Goal: Task Accomplishment & Management: Use online tool/utility

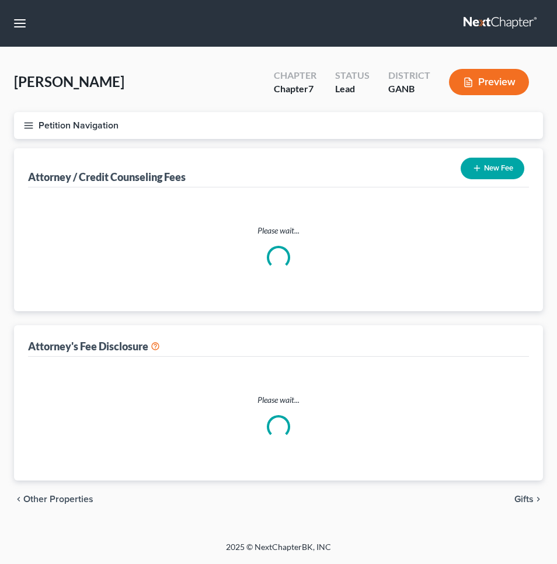
select select "0"
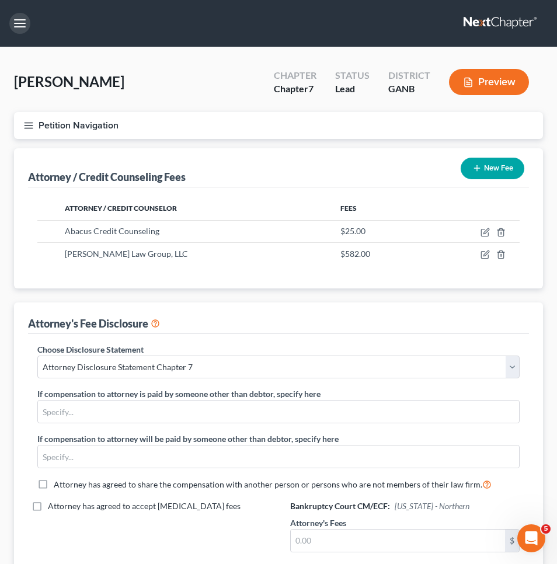
click at [16, 22] on button "button" at bounding box center [19, 23] width 21 height 21
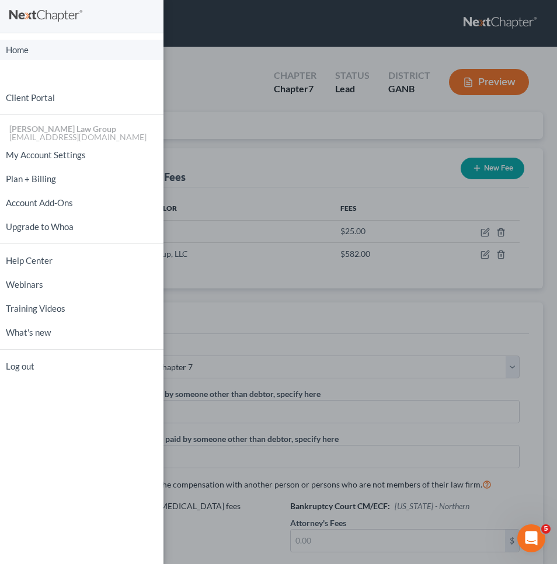
click at [28, 46] on link "Home" at bounding box center [82, 50] width 164 height 20
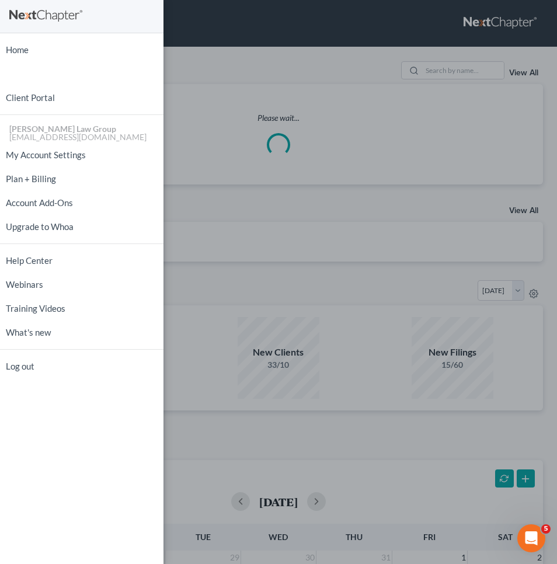
click at [394, 81] on div "Home New Case Client Portal [PERSON_NAME] Law Group [EMAIL_ADDRESS][DOMAIN_NAME…" at bounding box center [278, 282] width 557 height 564
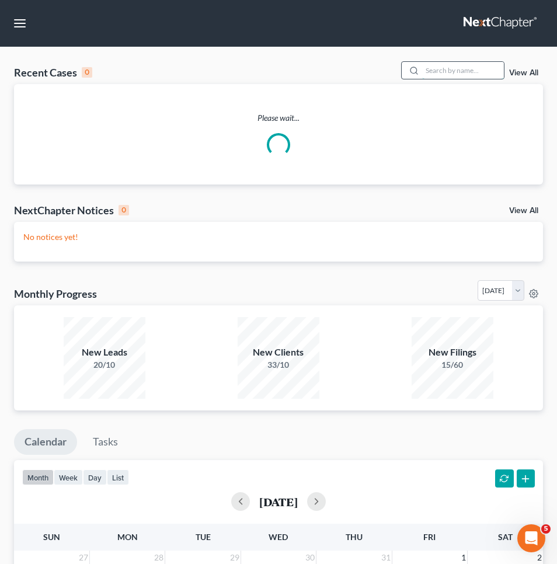
click at [430, 69] on input "search" at bounding box center [463, 70] width 82 height 17
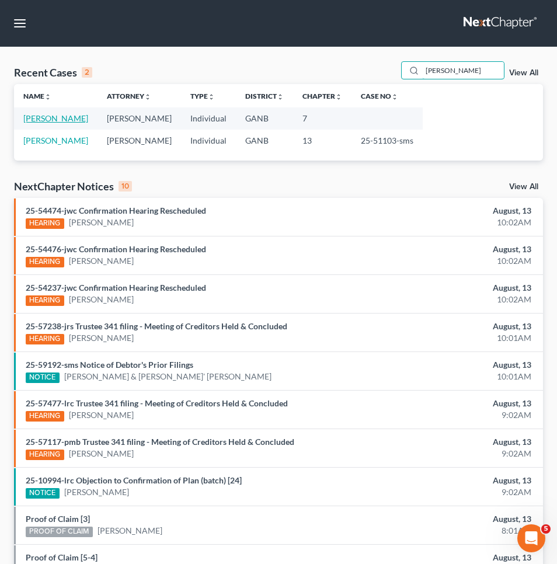
type input "George"
click at [32, 114] on link "[PERSON_NAME]" at bounding box center [55, 118] width 65 height 10
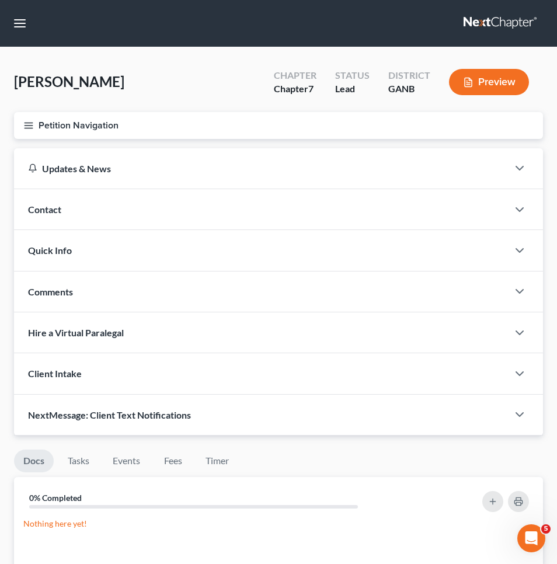
click at [37, 131] on button "Petition Navigation" at bounding box center [278, 125] width 529 height 27
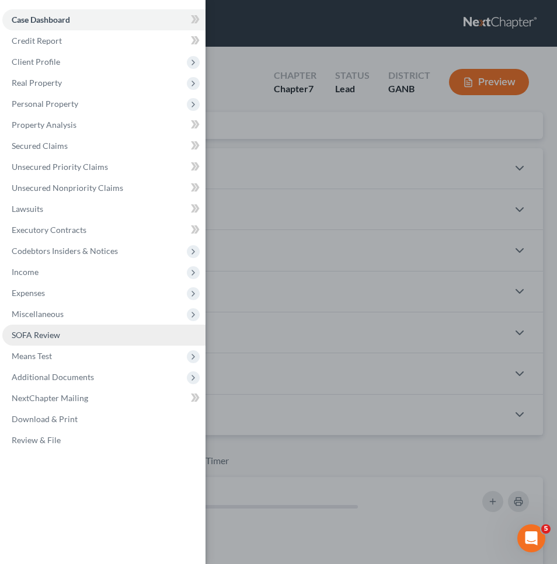
click at [55, 333] on span "SOFA Review" at bounding box center [36, 335] width 48 height 10
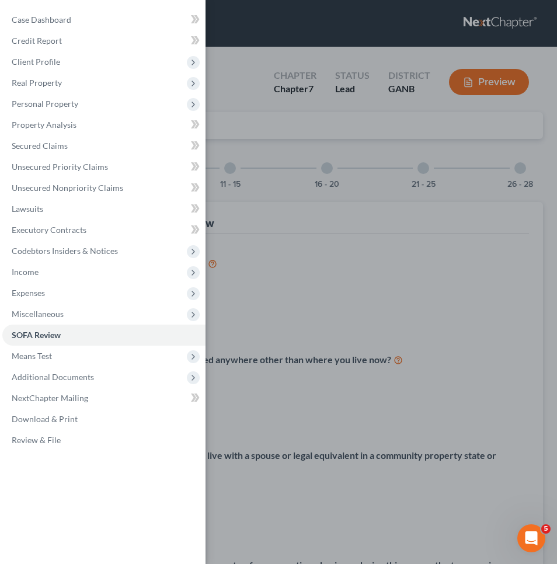
click at [440, 153] on div "Case Dashboard Payments Invoices Payments Payments Credit Report Client Profile" at bounding box center [278, 282] width 557 height 564
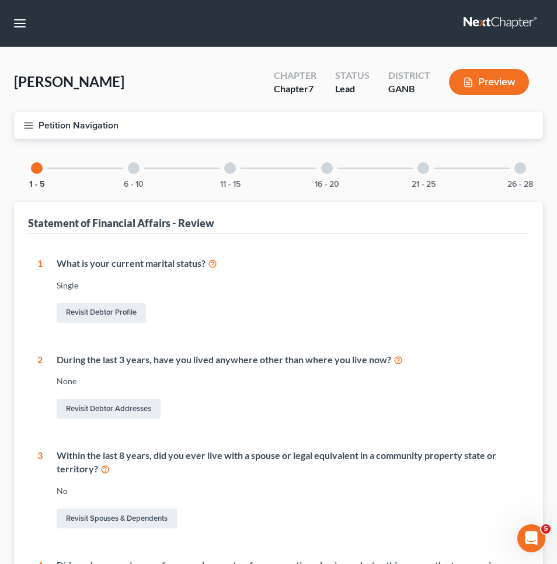
click at [525, 173] on div "26 - 28" at bounding box center [520, 168] width 40 height 40
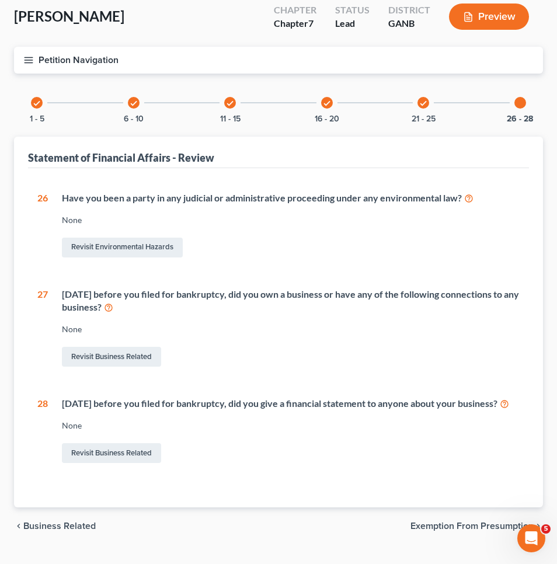
scroll to position [69, 0]
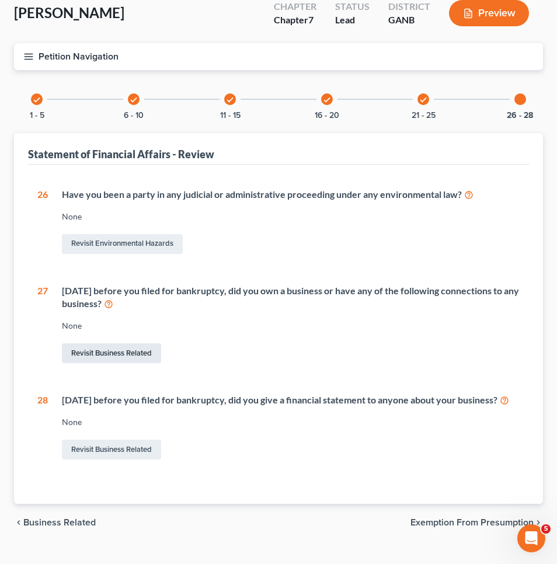
click at [145, 347] on link "Revisit Business Related" at bounding box center [111, 353] width 99 height 20
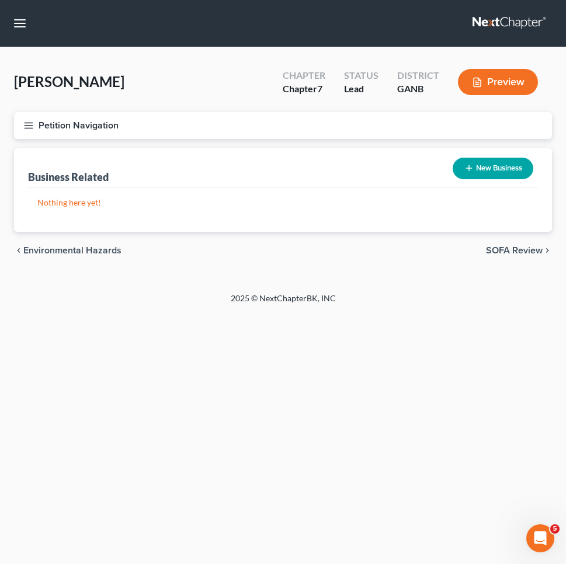
click at [508, 169] on button "New Business" at bounding box center [493, 169] width 81 height 22
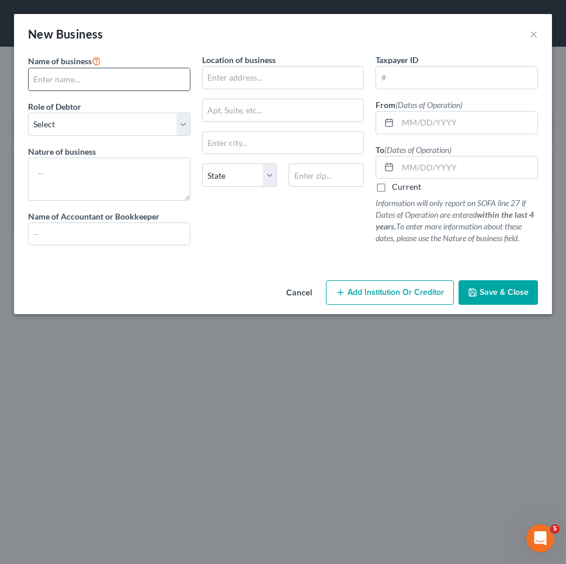
paste input "TG Services & Goods)"
type input "TG Services & Goods)"
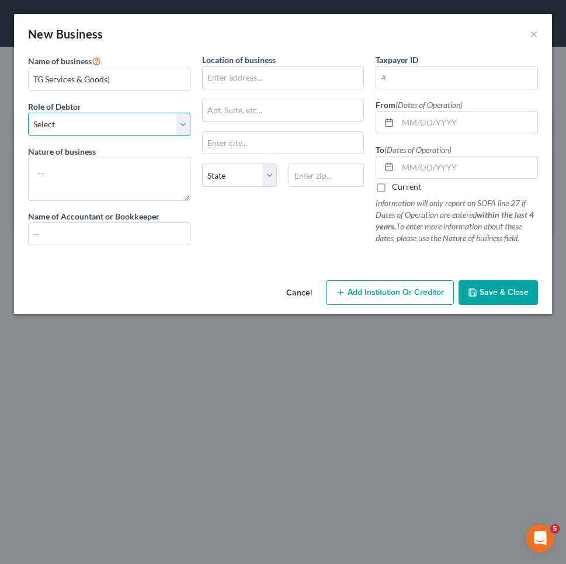
select select "member"
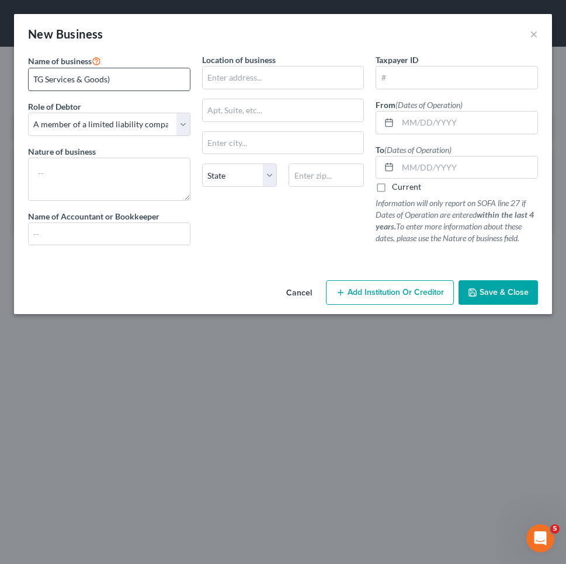
click at [131, 82] on input "TG Services & Goods)" at bounding box center [109, 79] width 161 height 22
type input "TG Services & Goods LLC"
click at [490, 121] on input "text" at bounding box center [468, 123] width 140 height 22
paste input "12/07/2023"
type input "12/07/2023"
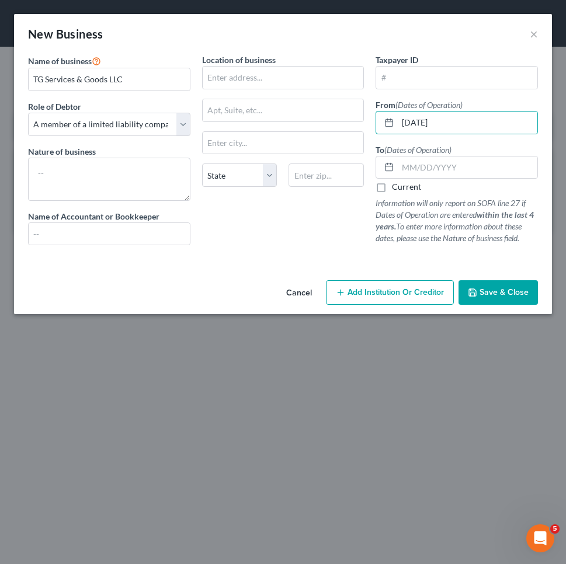
click at [491, 1] on div "New Business × Name of business * TG Services & Goods LLC Role of Debtor * Sele…" at bounding box center [283, 282] width 566 height 564
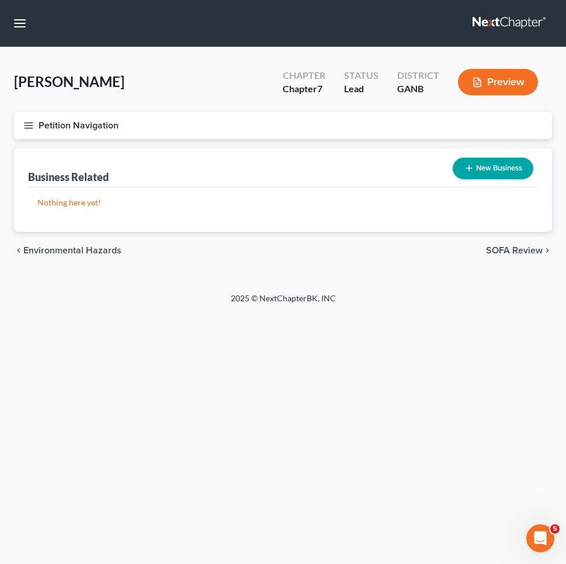
click at [486, 169] on button "New Business" at bounding box center [493, 169] width 81 height 22
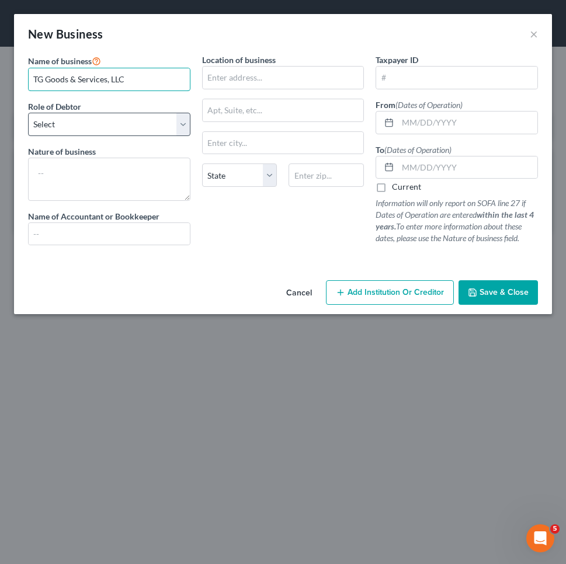
type input "TG Goods & Services, LLC"
select select "member"
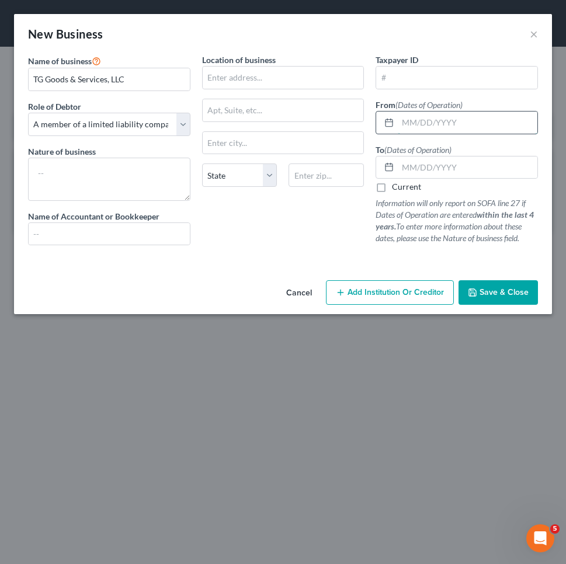
click at [415, 128] on input "text" at bounding box center [468, 123] width 140 height 22
paste input "12/07/2023"
type input "12/07/2023"
click at [519, 285] on button "Save & Close" at bounding box center [497, 292] width 79 height 25
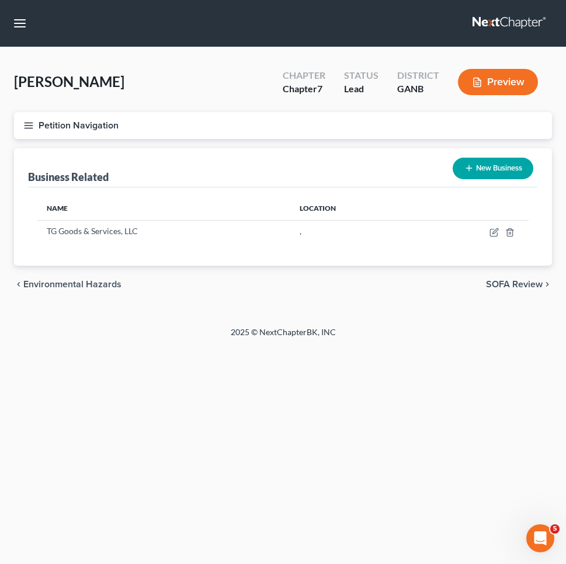
click at [104, 122] on button "Petition Navigation" at bounding box center [283, 125] width 538 height 27
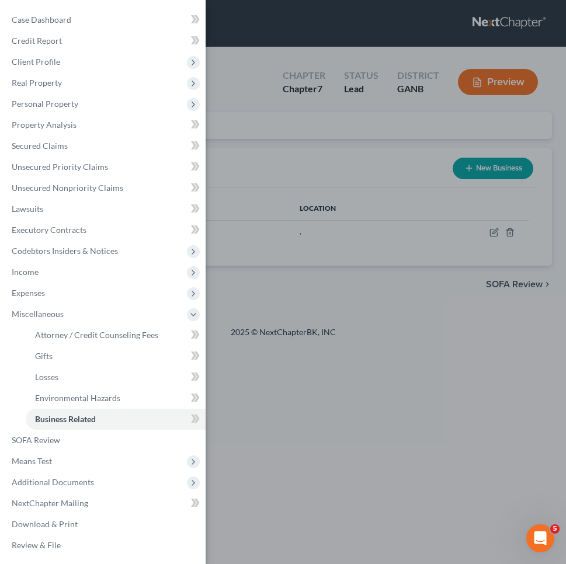
click at [398, 120] on div "Case Dashboard Payments Invoices Payments Payments Credit Report Client Profile" at bounding box center [283, 282] width 566 height 564
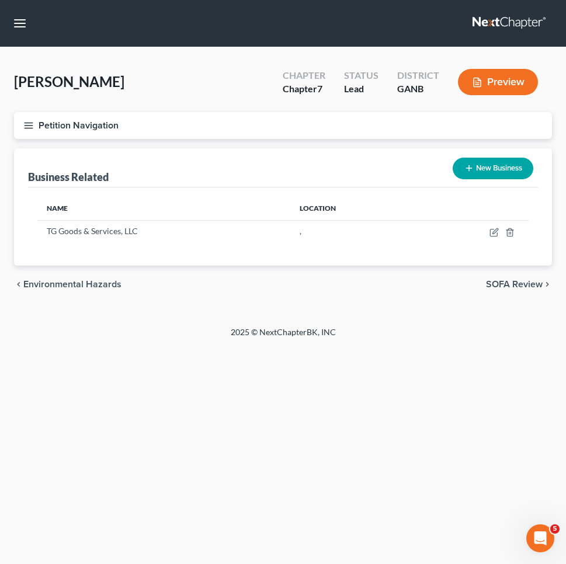
click at [43, 120] on button "Petition Navigation" at bounding box center [283, 125] width 538 height 27
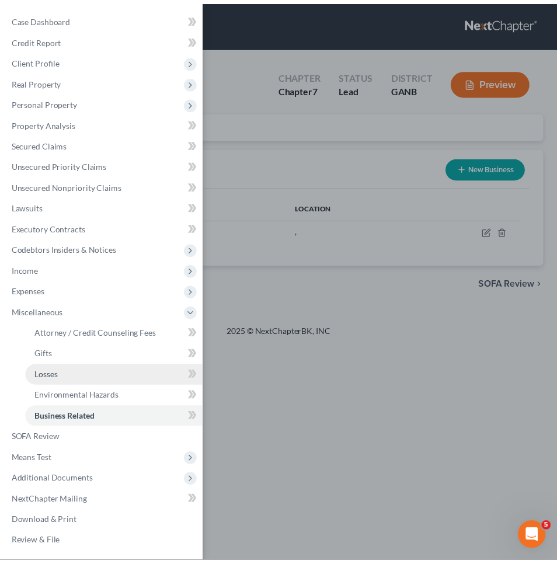
scroll to position [1, 0]
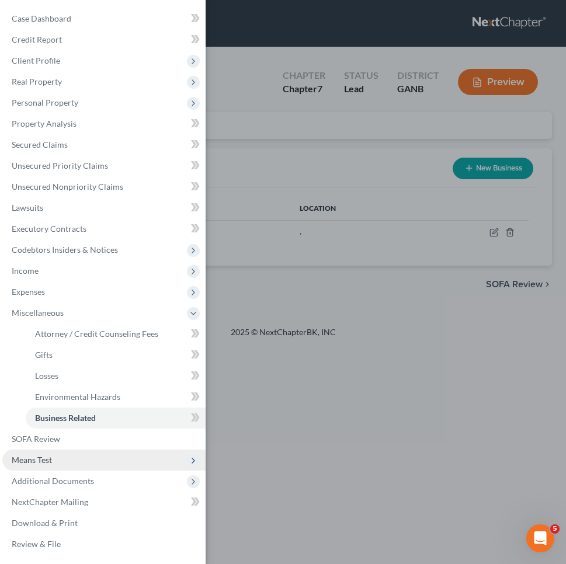
click at [66, 461] on span "Means Test" at bounding box center [103, 460] width 203 height 21
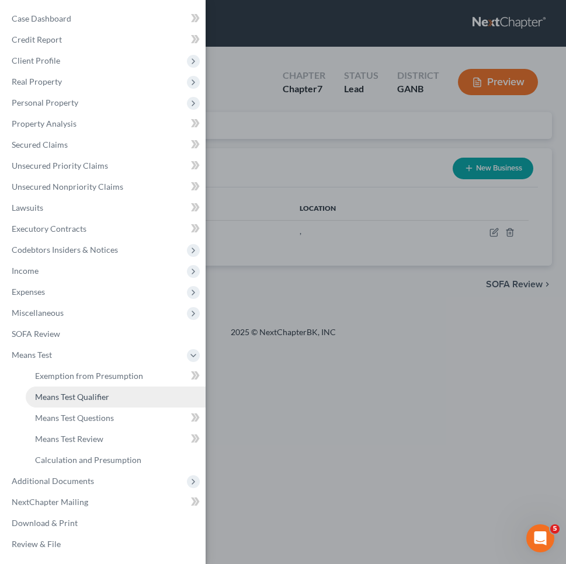
click at [76, 395] on span "Means Test Qualifier" at bounding box center [72, 397] width 74 height 10
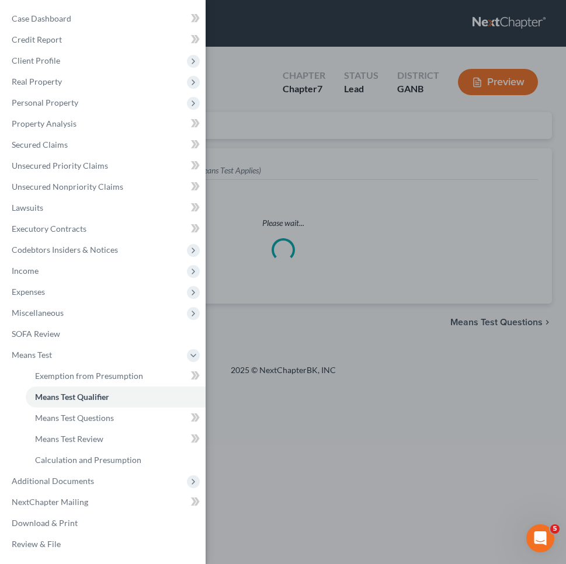
click at [347, 299] on div "Case Dashboard Payments Invoices Payments Payments Credit Report Client Profile" at bounding box center [283, 282] width 566 height 564
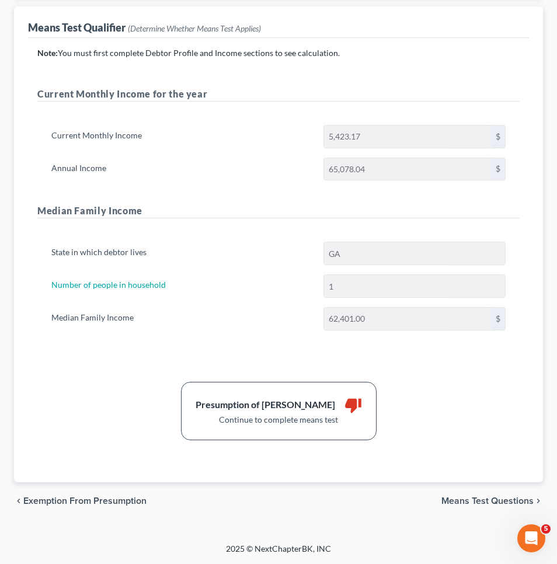
scroll to position [142, 0]
click at [493, 498] on span "Means Test Questions" at bounding box center [487, 500] width 92 height 9
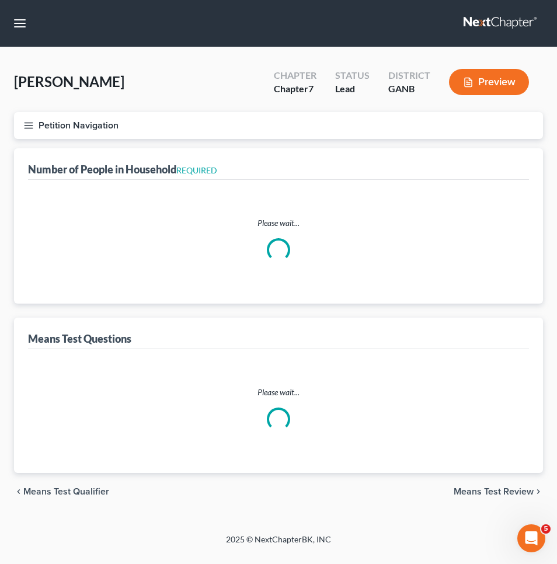
select select "1"
select select "60"
select select "0"
select select "60"
select select "1"
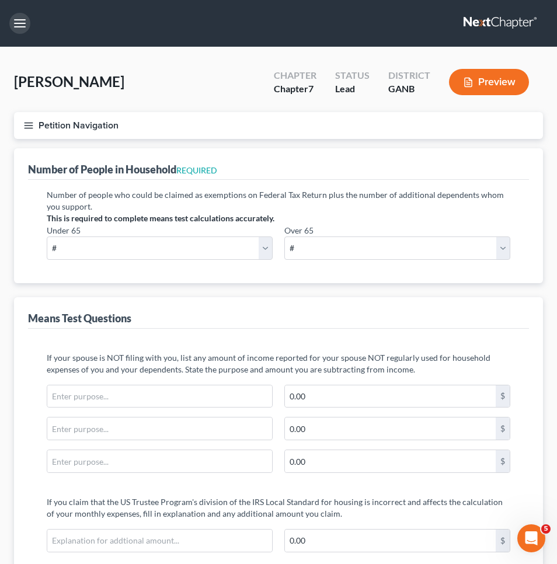
click at [23, 22] on button "button" at bounding box center [19, 23] width 21 height 21
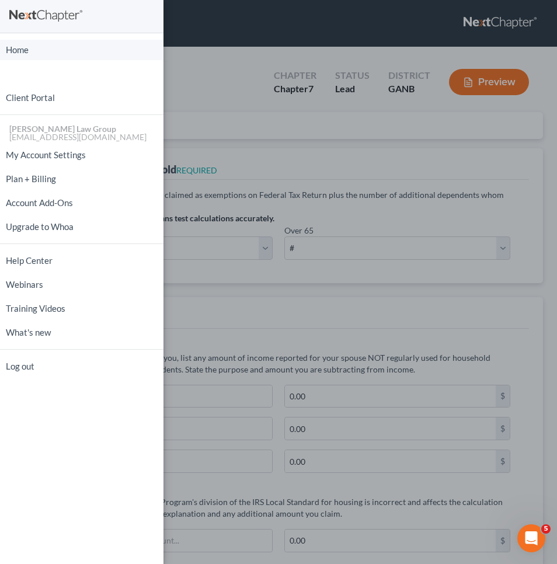
click at [23, 47] on link "Home" at bounding box center [82, 50] width 164 height 20
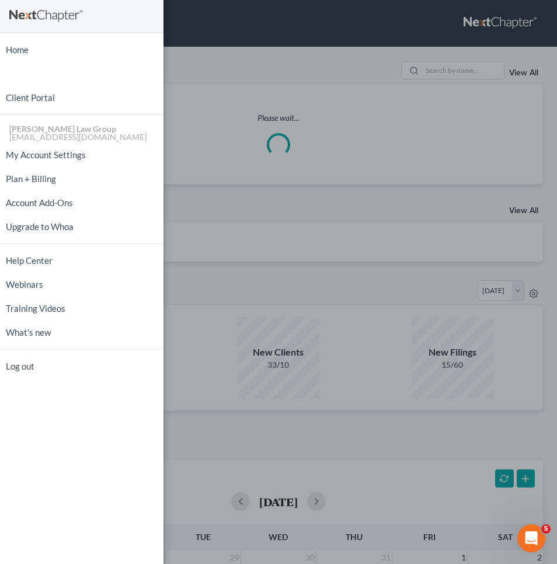
click at [228, 63] on div "Home New Case Client Portal Saedi Law Group mmays@saedilawgroup.com My Account …" at bounding box center [278, 282] width 557 height 564
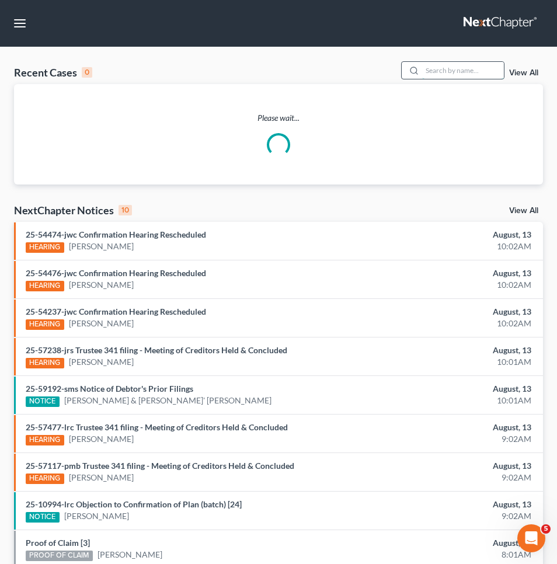
click at [458, 65] on input "search" at bounding box center [463, 70] width 82 height 17
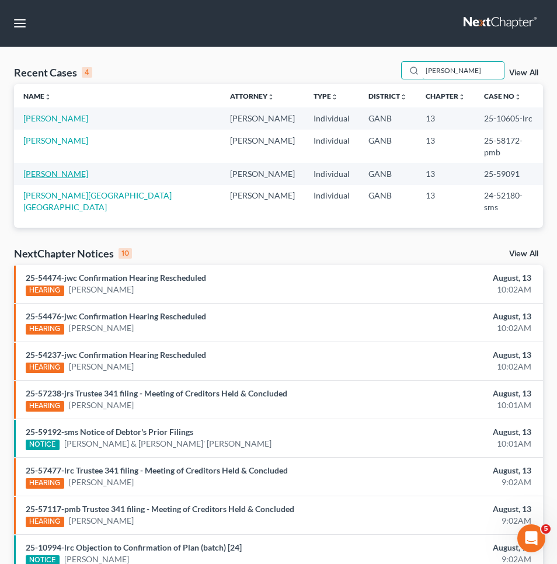
type input "wright"
click at [58, 169] on link "[PERSON_NAME]" at bounding box center [55, 174] width 65 height 10
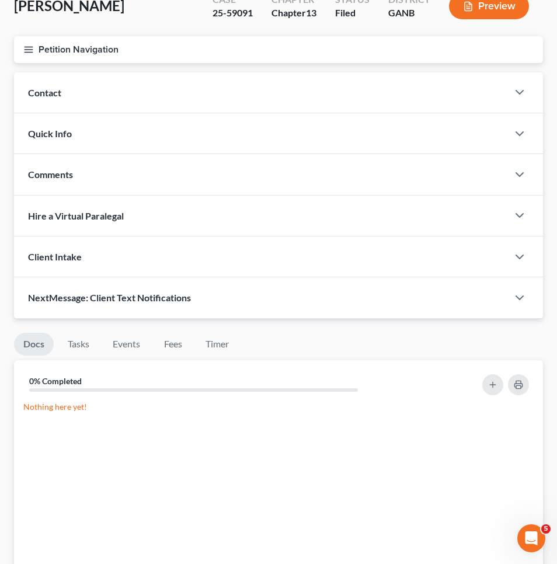
scroll to position [81, 0]
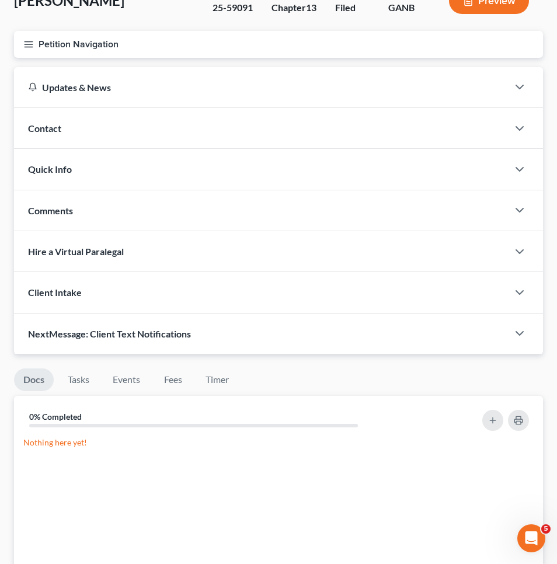
click at [28, 43] on icon "button" at bounding box center [28, 44] width 11 height 11
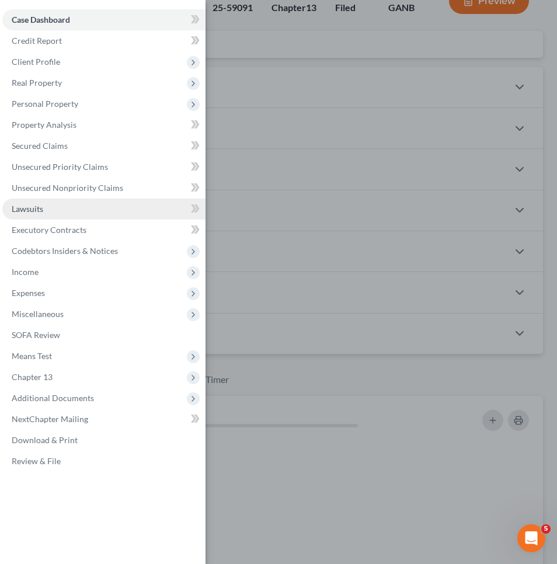
click at [46, 207] on link "Lawsuits" at bounding box center [103, 209] width 203 height 21
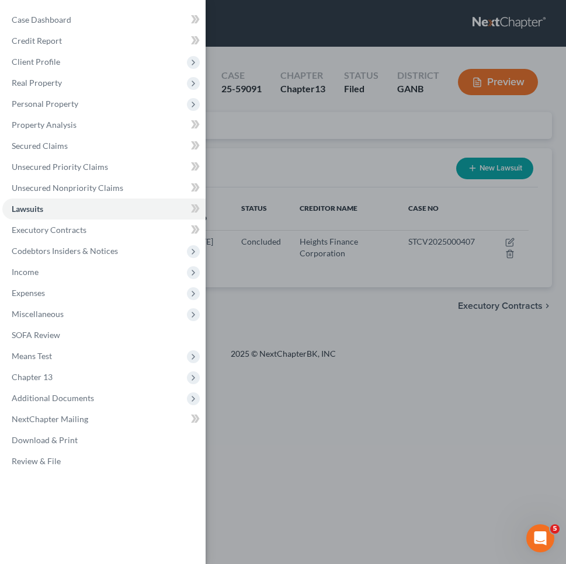
click at [273, 169] on div "Case Dashboard Payments Invoices Payments Payments Credit Report Client Profile" at bounding box center [283, 282] width 566 height 564
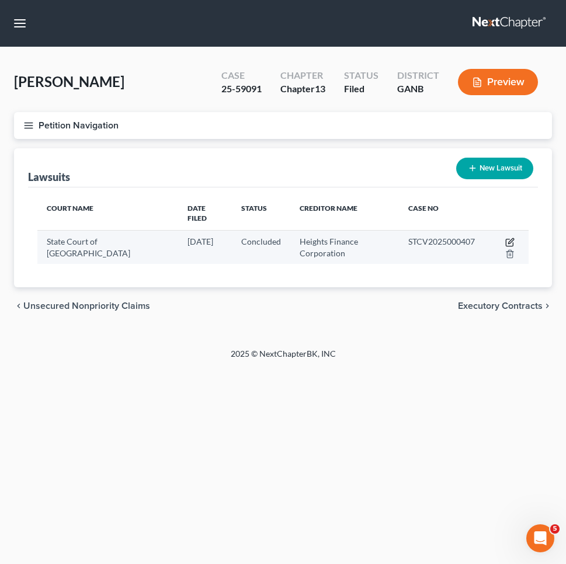
click at [510, 238] on icon "button" at bounding box center [509, 242] width 9 height 9
select select "10"
select select "2"
select select "1"
select select "42"
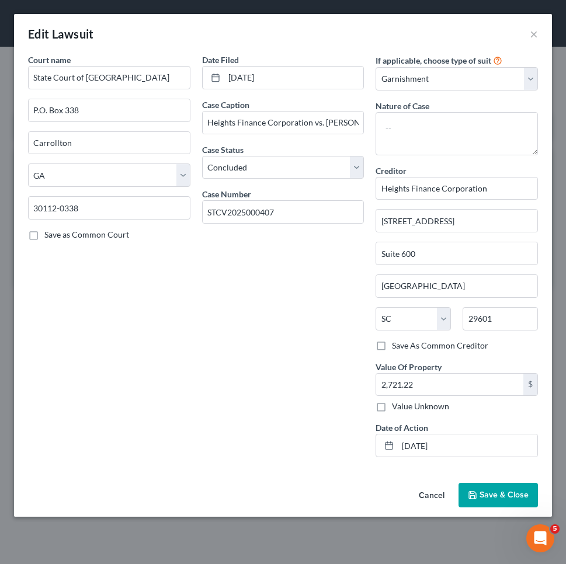
click at [429, 497] on button "Cancel" at bounding box center [431, 495] width 44 height 23
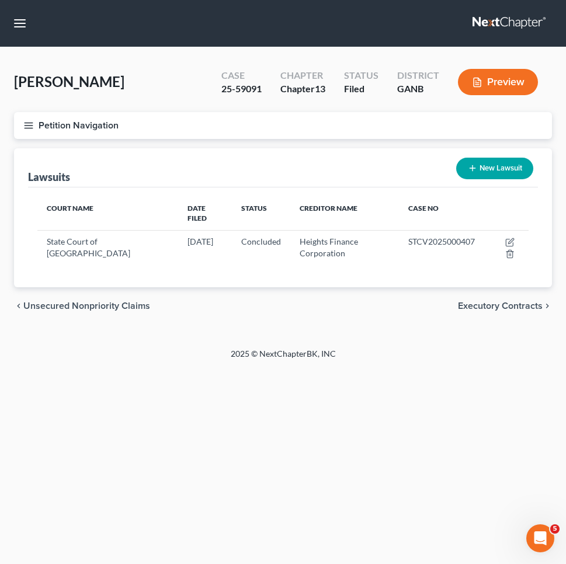
click at [99, 128] on button "Petition Navigation" at bounding box center [283, 125] width 538 height 27
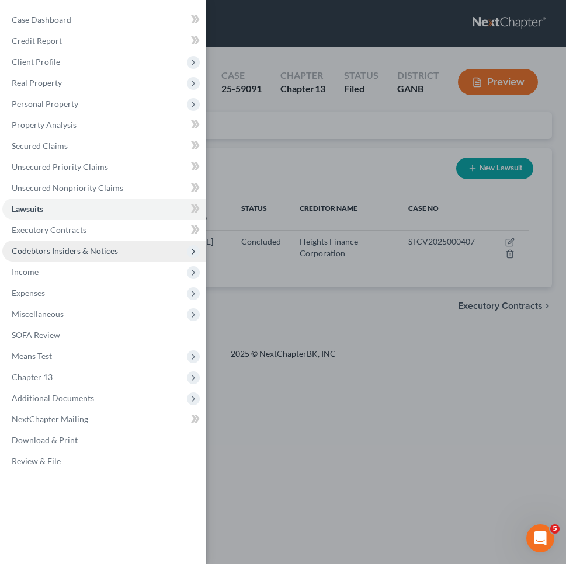
click at [85, 256] on span "Codebtors Insiders & Notices" at bounding box center [103, 251] width 203 height 21
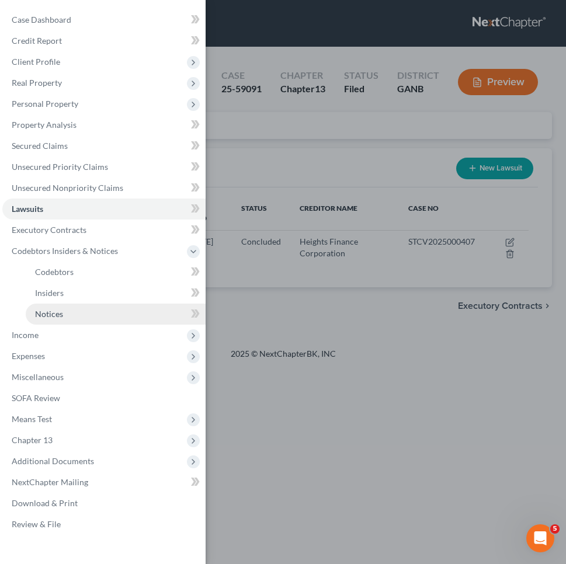
click at [86, 311] on link "Notices" at bounding box center [116, 314] width 180 height 21
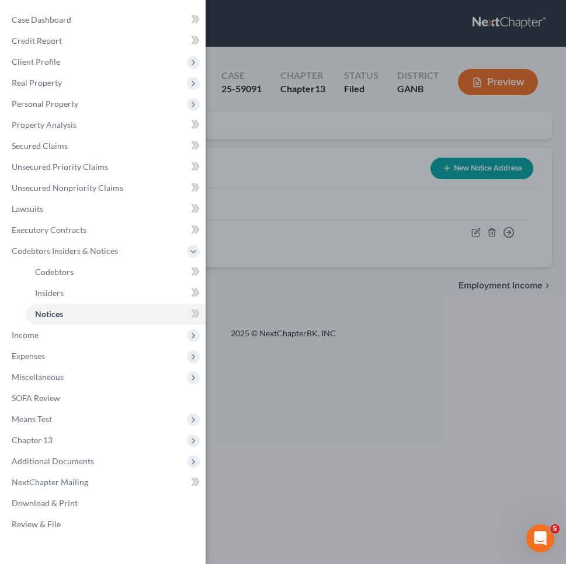
click at [383, 188] on div "Case Dashboard Payments Invoices Payments Payments Credit Report Client Profile" at bounding box center [283, 282] width 566 height 564
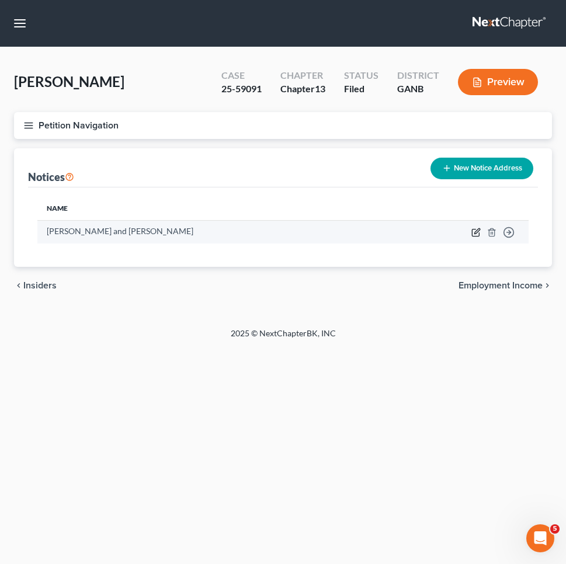
click at [478, 228] on icon "button" at bounding box center [475, 232] width 9 height 9
select select "10"
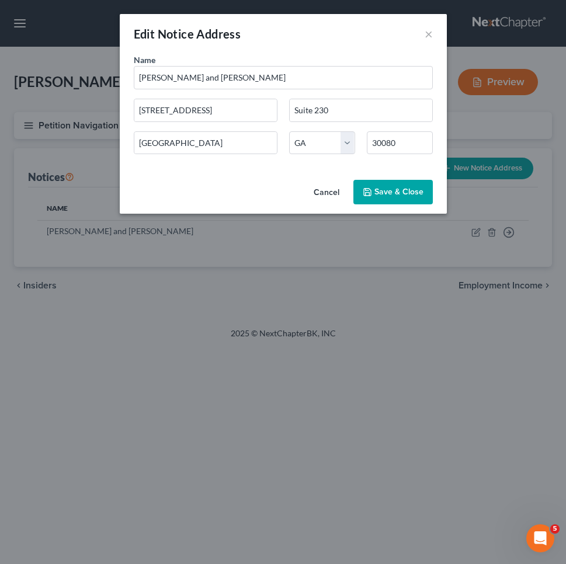
click at [322, 197] on button "Cancel" at bounding box center [326, 192] width 44 height 23
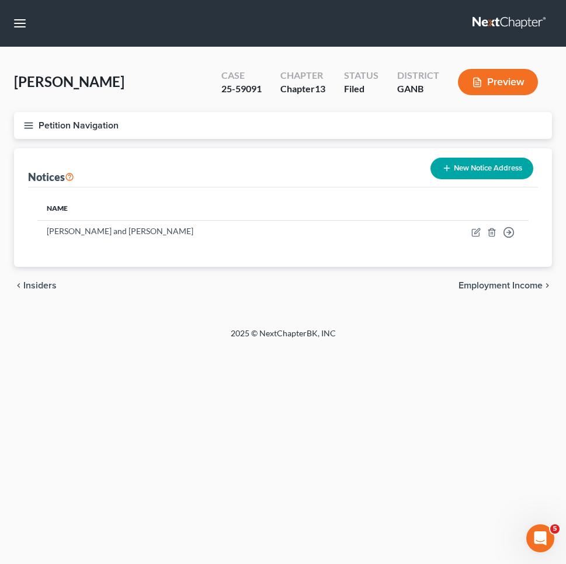
click at [106, 123] on button "Petition Navigation" at bounding box center [283, 125] width 538 height 27
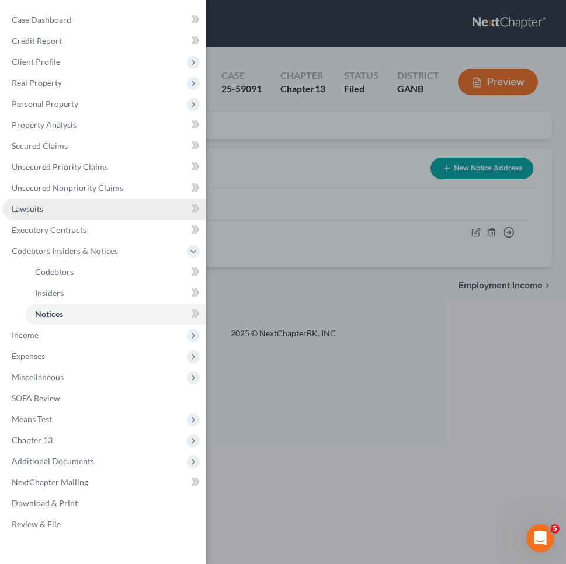
click at [45, 210] on link "Lawsuits" at bounding box center [103, 209] width 203 height 21
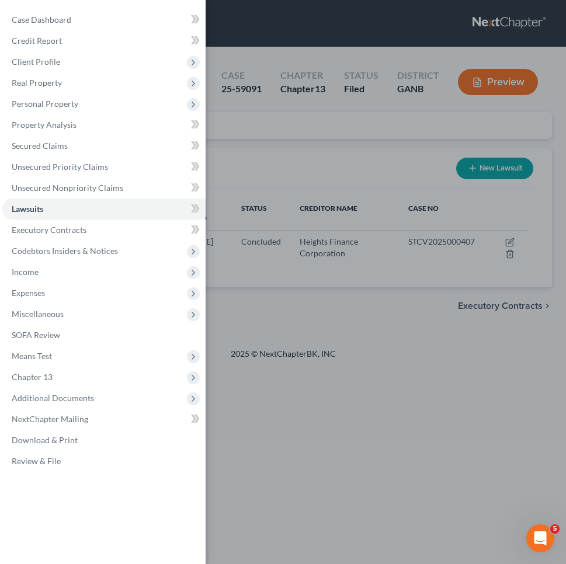
click at [285, 155] on div "Case Dashboard Payments Invoices Payments Payments Credit Report Client Profile" at bounding box center [283, 282] width 566 height 564
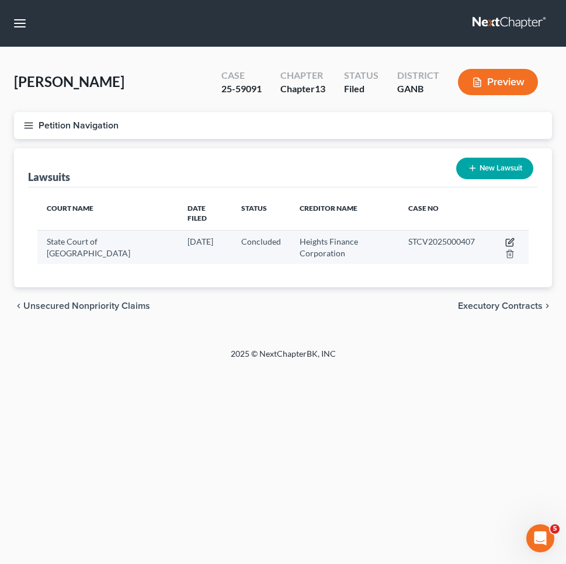
click at [509, 238] on icon "button" at bounding box center [509, 242] width 9 height 9
select select "10"
select select "2"
select select "1"
select select "42"
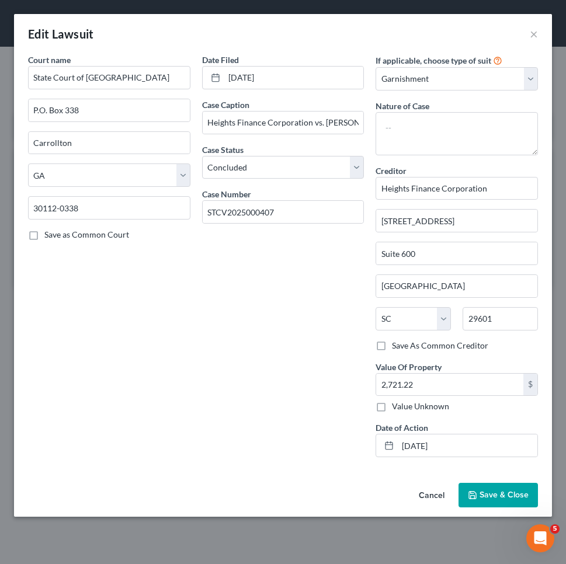
click at [484, 490] on span "Save & Close" at bounding box center [503, 495] width 49 height 10
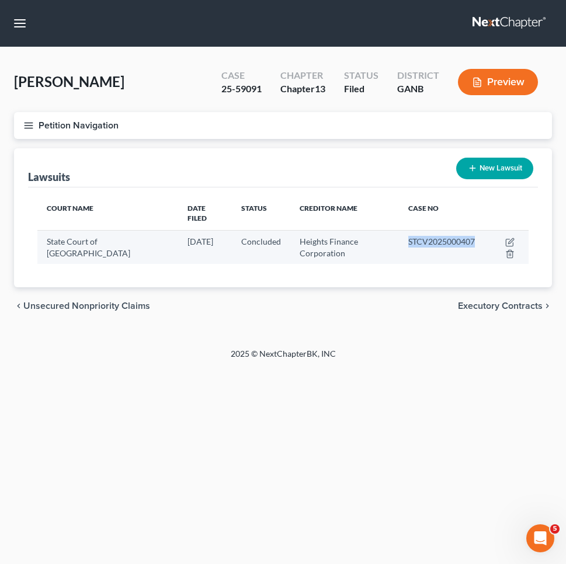
drag, startPoint x: 408, startPoint y: 231, endPoint x: 472, endPoint y: 231, distance: 64.8
click at [473, 236] on span "STCV2025000407" at bounding box center [441, 241] width 67 height 10
copy span "STCV2025000407"
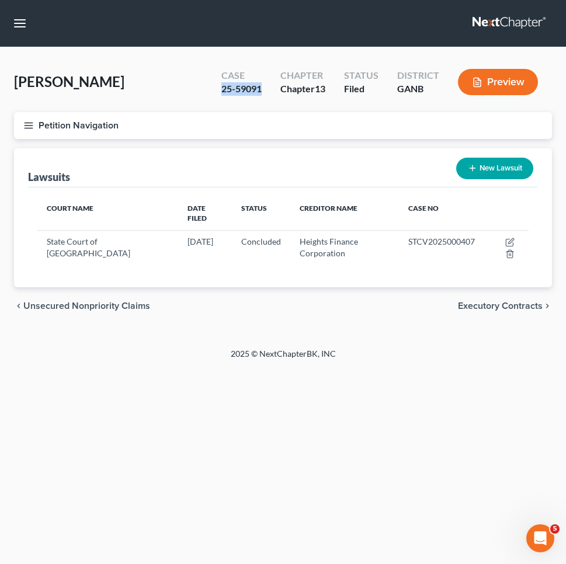
drag, startPoint x: 221, startPoint y: 88, endPoint x: 263, endPoint y: 89, distance: 42.0
click at [263, 89] on div "Case 25-59091" at bounding box center [241, 83] width 59 height 34
copy div "25-59091"
click at [16, 25] on button "button" at bounding box center [19, 23] width 21 height 21
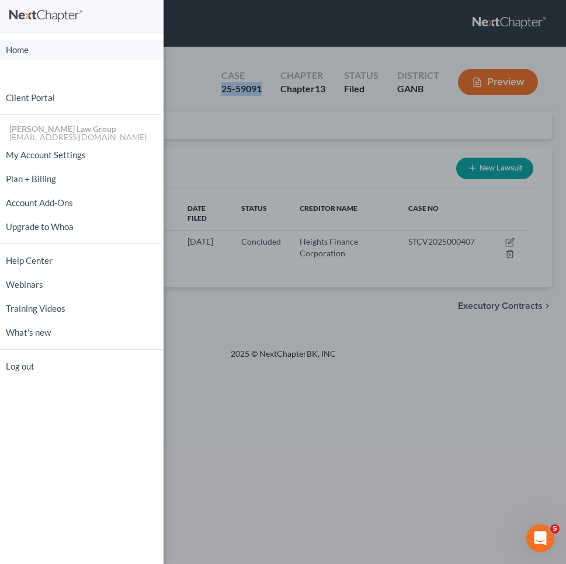
click at [24, 47] on link "Home" at bounding box center [82, 50] width 164 height 20
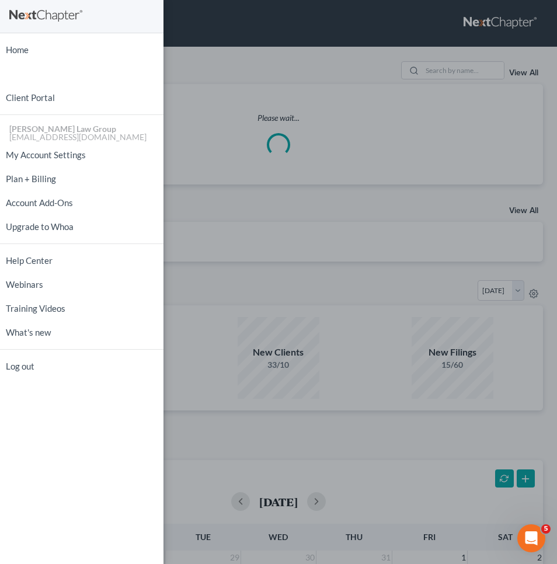
click at [444, 74] on div "Home New Case Client Portal Saedi Law Group mmays@saedilawgroup.com My Account …" at bounding box center [278, 282] width 557 height 564
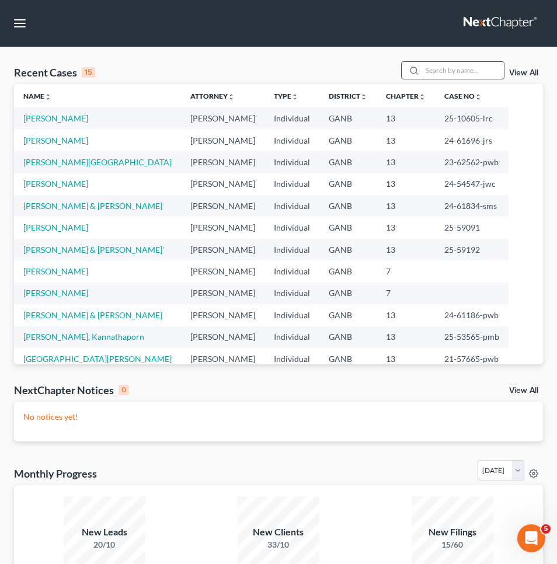
click at [444, 74] on input "search" at bounding box center [463, 70] width 82 height 17
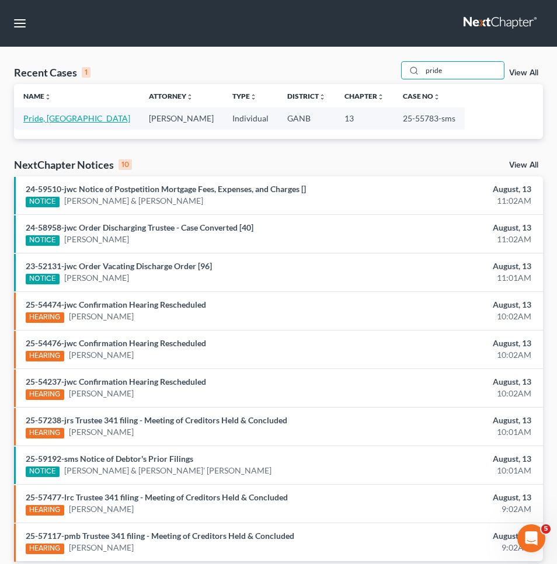
type input "pride"
click at [50, 122] on link "Pride, [GEOGRAPHIC_DATA]" at bounding box center [76, 118] width 107 height 10
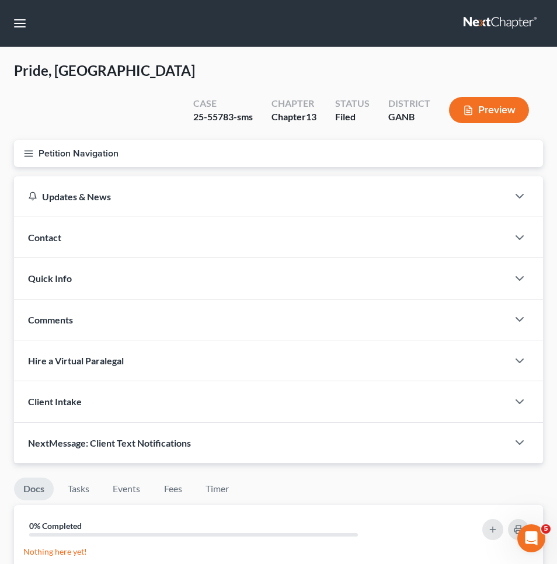
click at [47, 140] on button "Petition Navigation" at bounding box center [278, 153] width 529 height 27
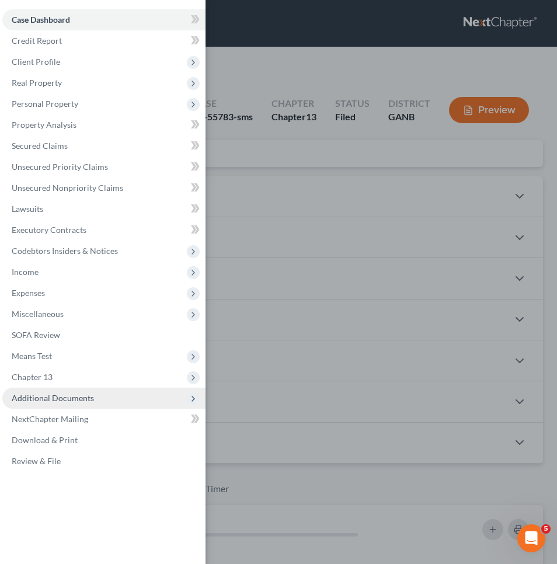
click at [53, 404] on span "Additional Documents" at bounding box center [103, 398] width 203 height 21
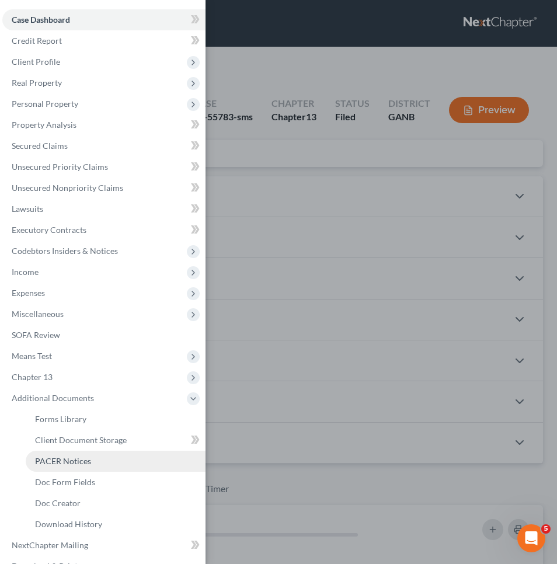
click at [62, 463] on span "PACER Notices" at bounding box center [63, 461] width 56 height 10
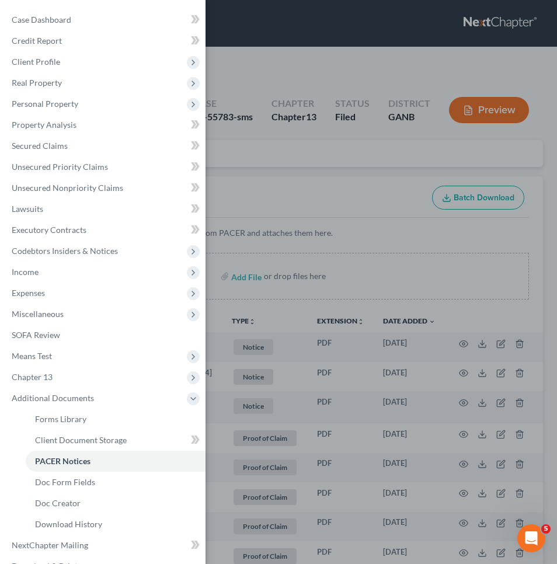
click at [310, 158] on div "Case Dashboard Payments Invoices Payments Payments Credit Report Client Profile" at bounding box center [278, 282] width 557 height 564
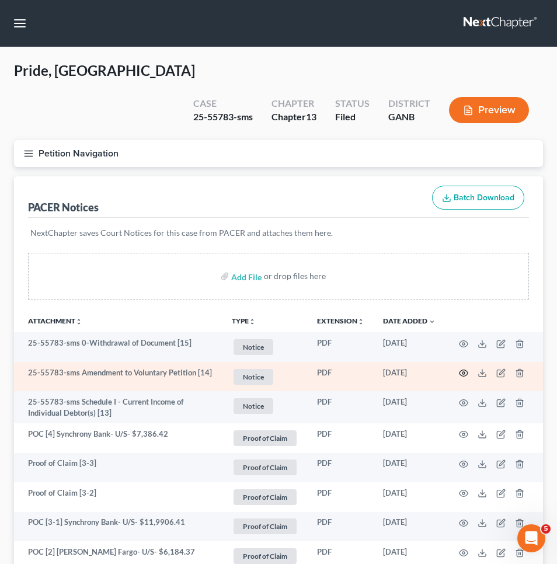
click at [465, 368] on icon "button" at bounding box center [463, 372] width 9 height 9
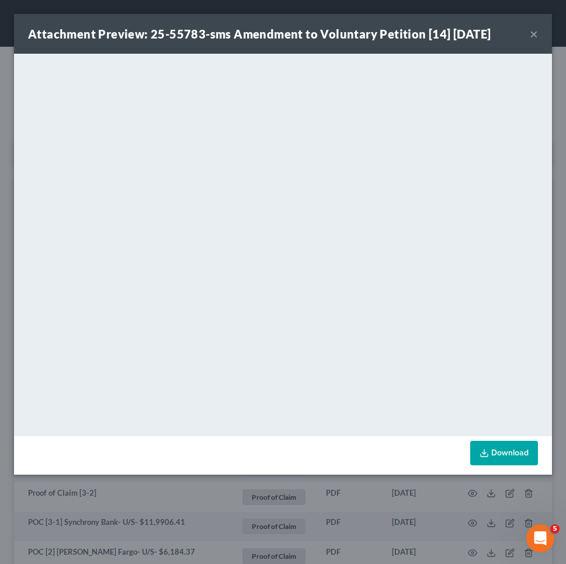
click at [534, 36] on button "×" at bounding box center [534, 34] width 8 height 14
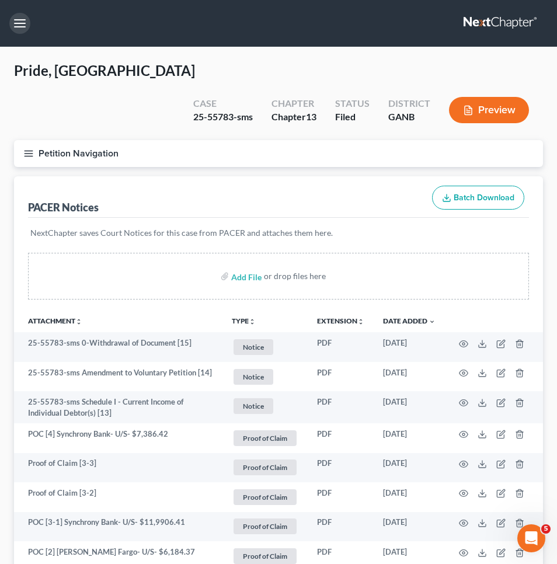
click at [22, 22] on button "button" at bounding box center [19, 23] width 21 height 21
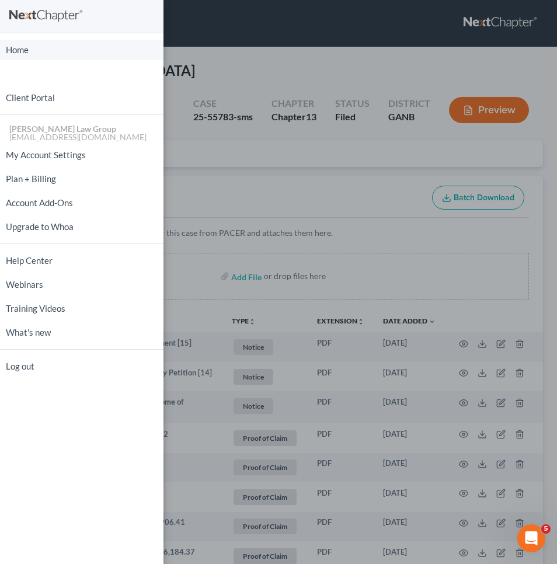
click at [29, 51] on link "Home" at bounding box center [82, 50] width 164 height 20
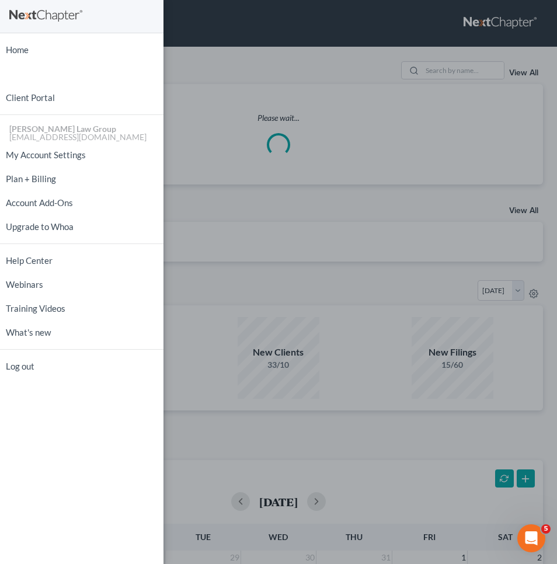
click at [200, 46] on div "Home New Case Client Portal Saedi Law Group mmays@saedilawgroup.com My Account …" at bounding box center [278, 282] width 557 height 564
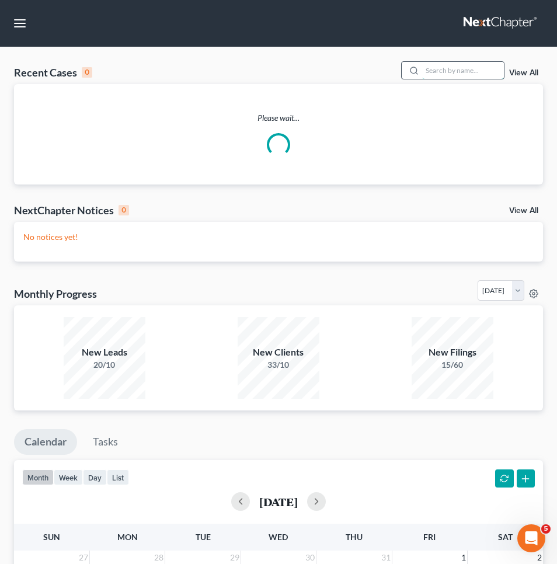
click at [467, 71] on input "search" at bounding box center [463, 70] width 82 height 17
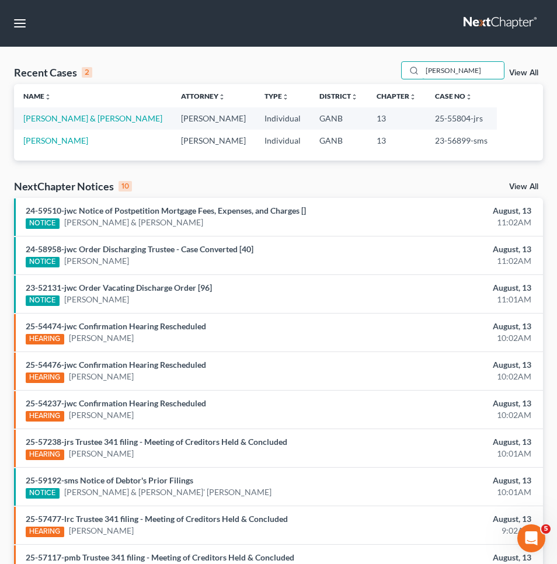
type input "reynolds"
drag, startPoint x: 372, startPoint y: 117, endPoint x: 405, endPoint y: 120, distance: 32.8
click at [426, 120] on td "25-55804-jrs" at bounding box center [461, 118] width 71 height 22
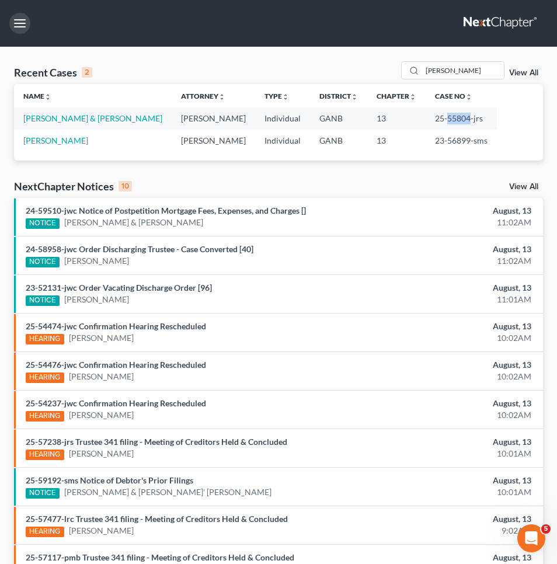
click at [20, 25] on button "button" at bounding box center [19, 23] width 21 height 21
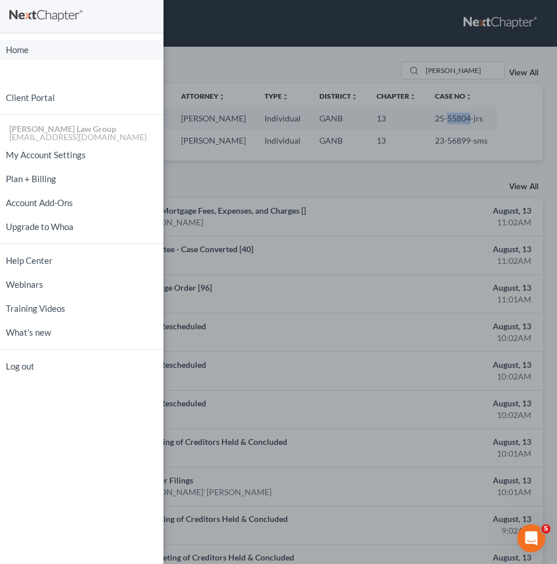
click at [21, 55] on link "Home" at bounding box center [82, 50] width 164 height 20
click at [96, 44] on link "Home" at bounding box center [82, 50] width 164 height 20
click at [283, 50] on div "Home New Case Client Portal Saedi Law Group mmays@saedilawgroup.com My Account …" at bounding box center [278, 282] width 557 height 564
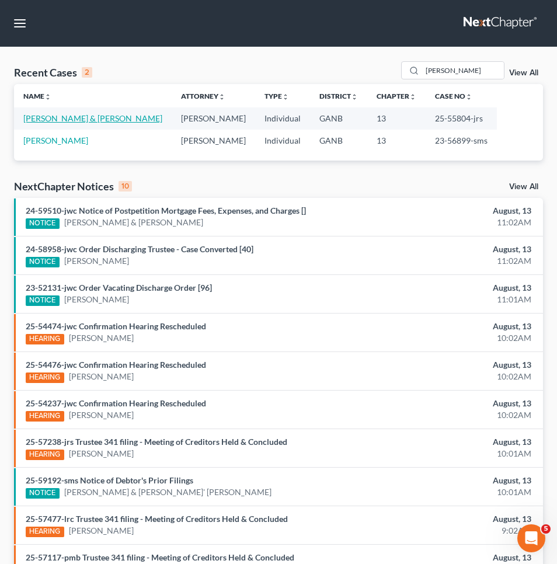
click at [105, 113] on link "[PERSON_NAME] & [PERSON_NAME]" at bounding box center [92, 118] width 139 height 10
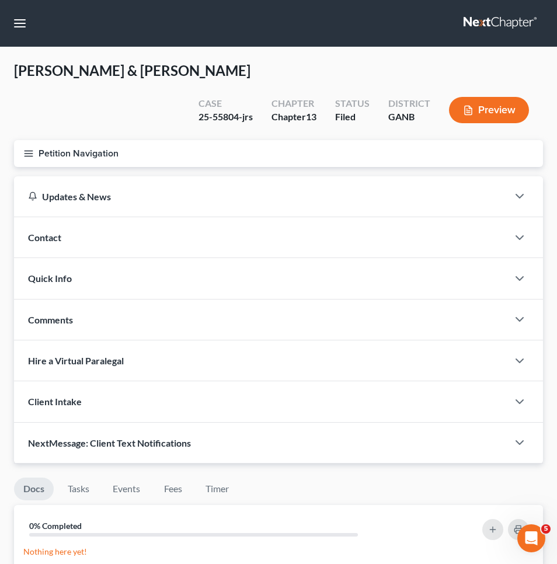
click at [93, 140] on button "Petition Navigation" at bounding box center [278, 153] width 529 height 27
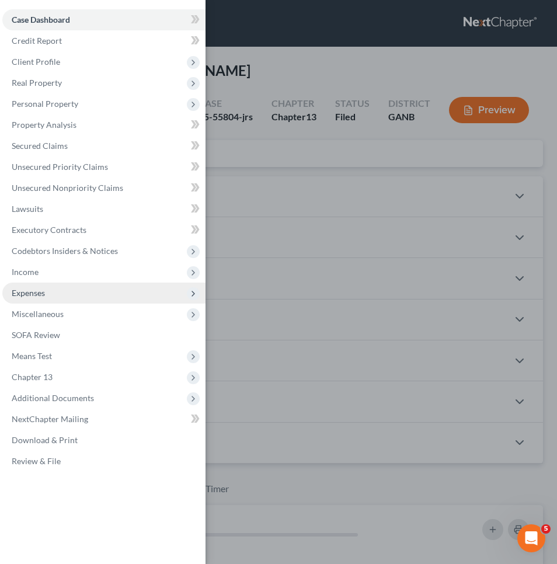
click at [85, 297] on span "Expenses" at bounding box center [103, 293] width 203 height 21
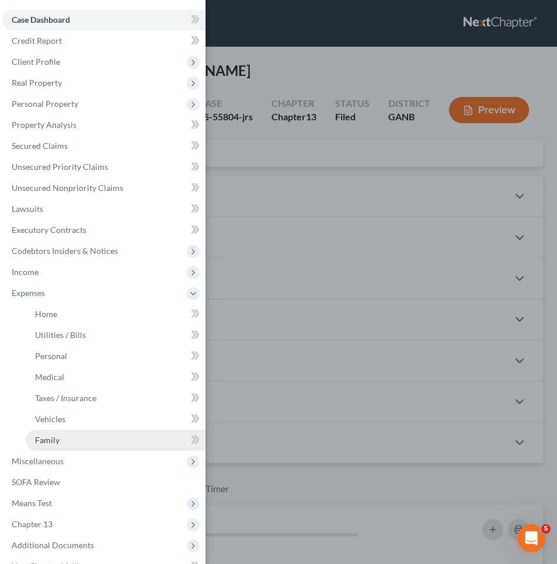
click at [75, 432] on link "Family" at bounding box center [116, 440] width 180 height 21
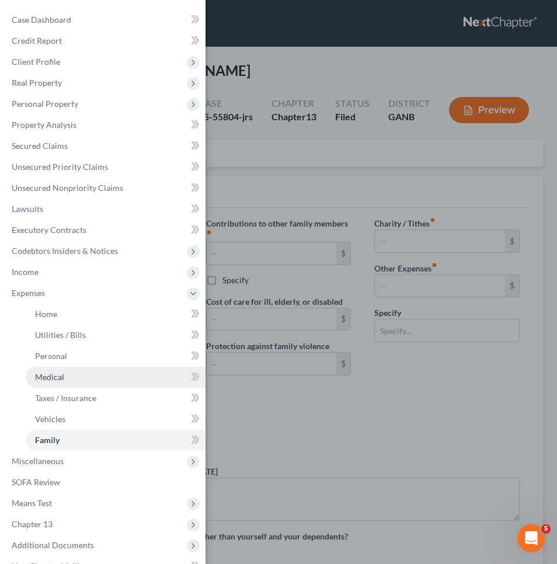
type input "0.00"
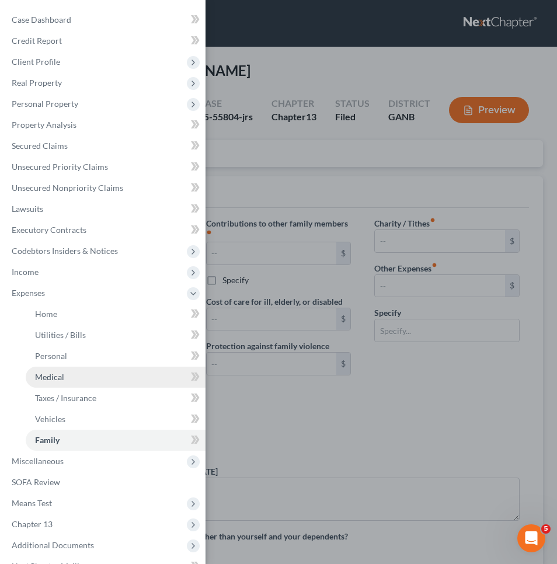
type input "0.00"
type input "500.00"
type input "Truck Expenses (gas/insurance/maintenance)"
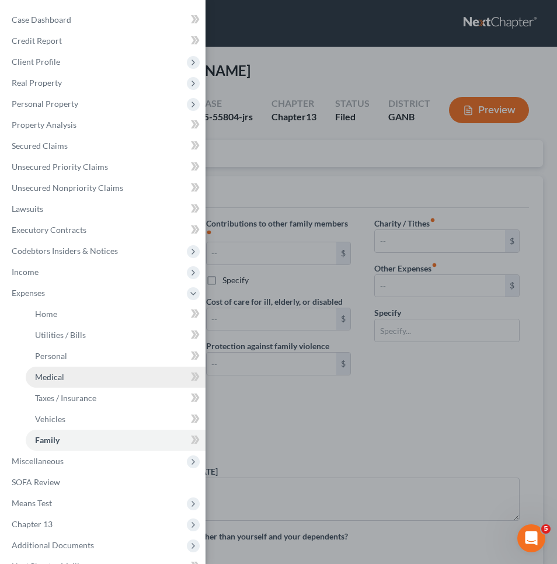
radio input "true"
click at [74, 378] on link "Medical" at bounding box center [116, 377] width 180 height 21
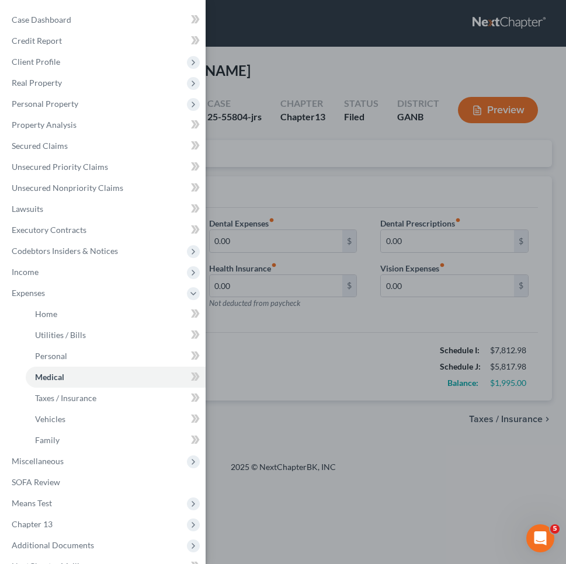
click at [363, 146] on div "Case Dashboard Payments Invoices Payments Payments Credit Report Client Profile" at bounding box center [283, 282] width 566 height 564
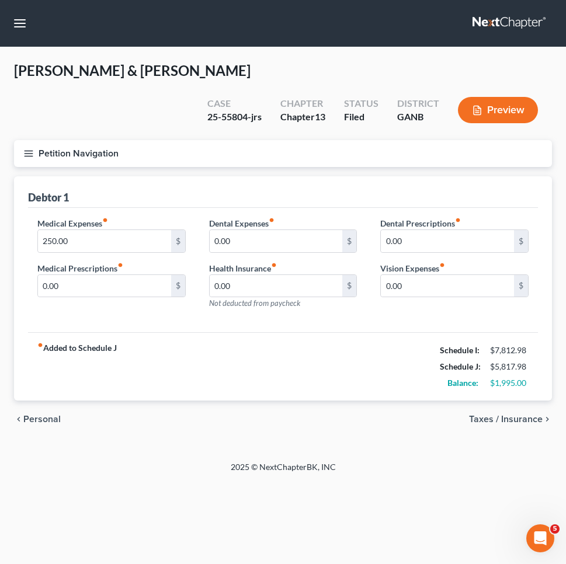
click at [86, 140] on button "Petition Navigation" at bounding box center [283, 153] width 538 height 27
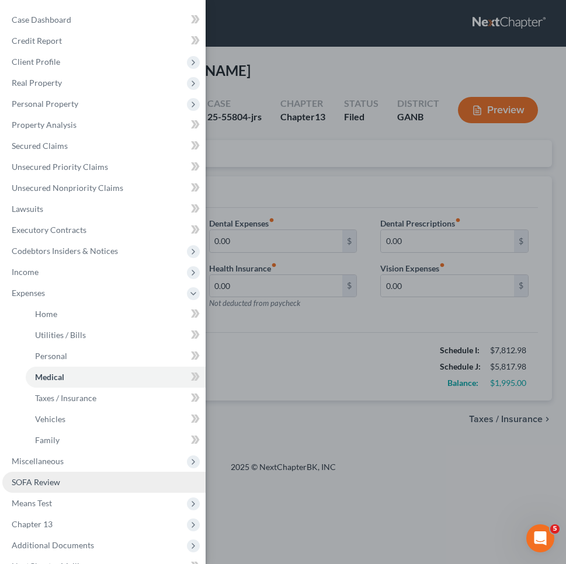
scroll to position [5, 0]
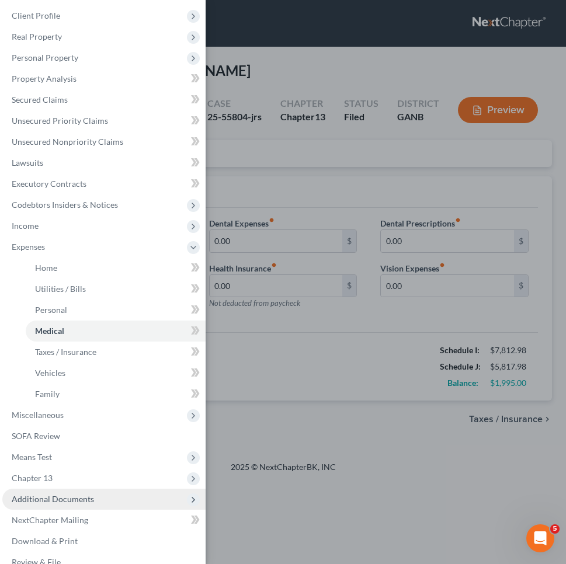
click at [93, 499] on span "Additional Documents" at bounding box center [103, 499] width 203 height 21
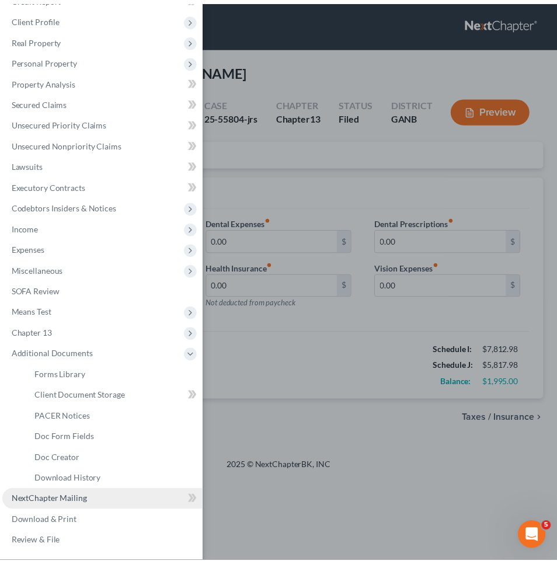
scroll to position [43, 0]
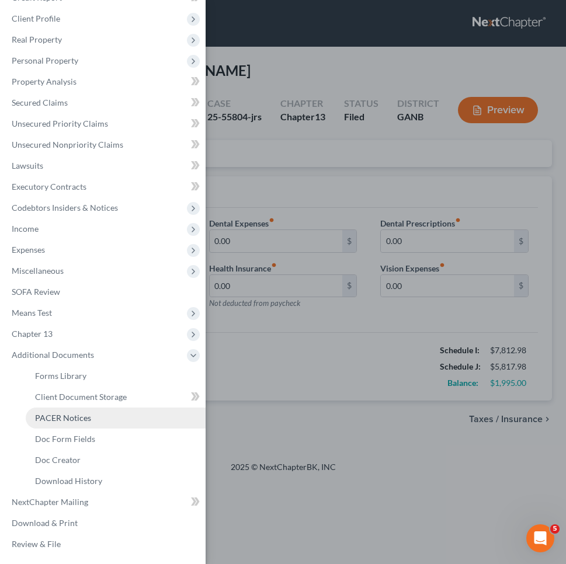
click at [94, 425] on link "PACER Notices" at bounding box center [116, 418] width 180 height 21
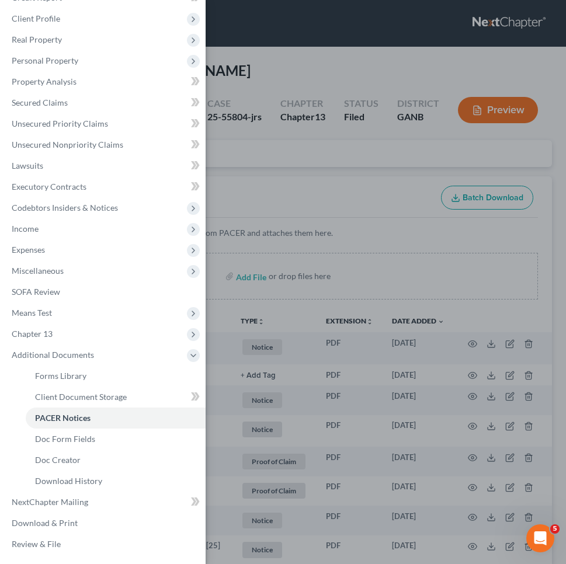
click at [267, 224] on div "Case Dashboard Payments Invoices Payments Payments Credit Report Client Profile" at bounding box center [283, 282] width 566 height 564
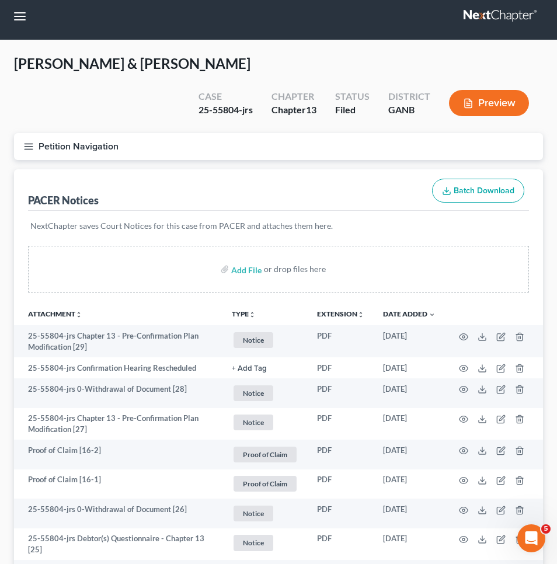
scroll to position [15, 0]
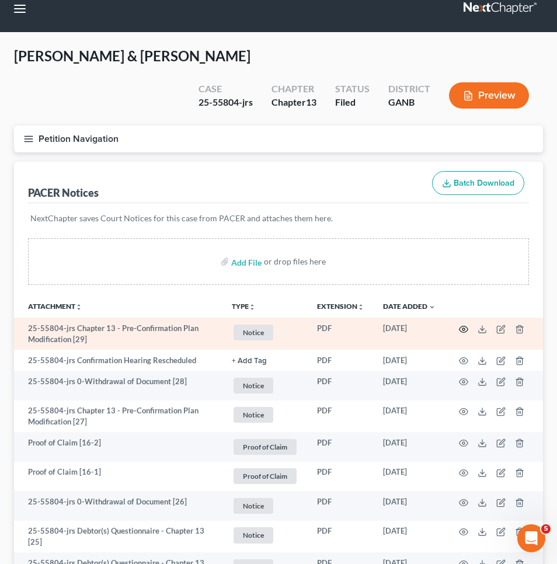
click at [461, 326] on icon "button" at bounding box center [464, 329] width 9 height 6
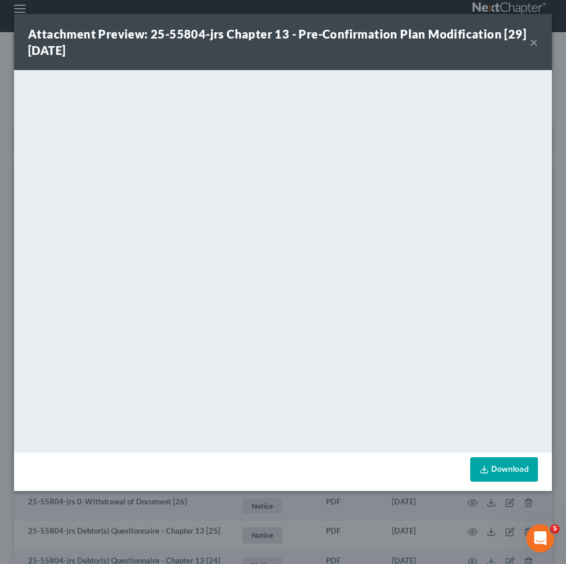
click at [535, 43] on button "×" at bounding box center [534, 42] width 8 height 14
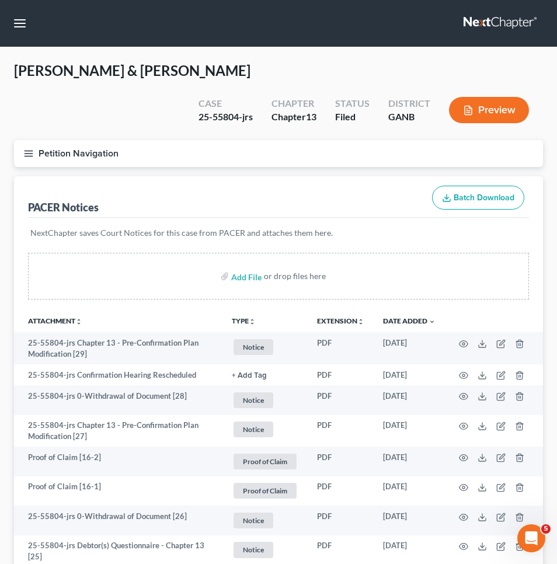
scroll to position [0, 0]
click at [44, 140] on button "Petition Navigation" at bounding box center [278, 153] width 529 height 27
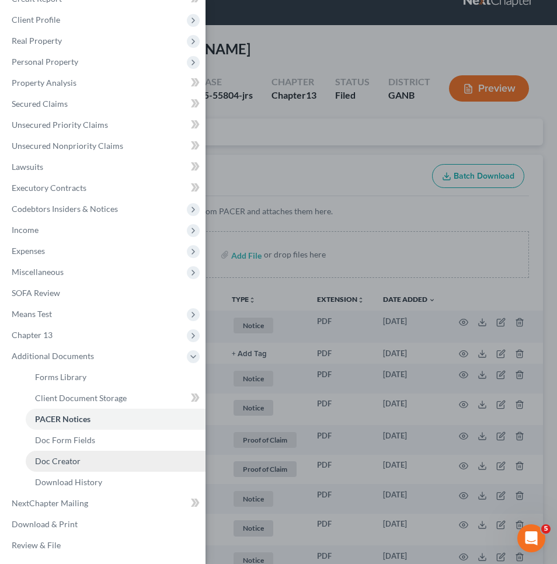
scroll to position [21, 0]
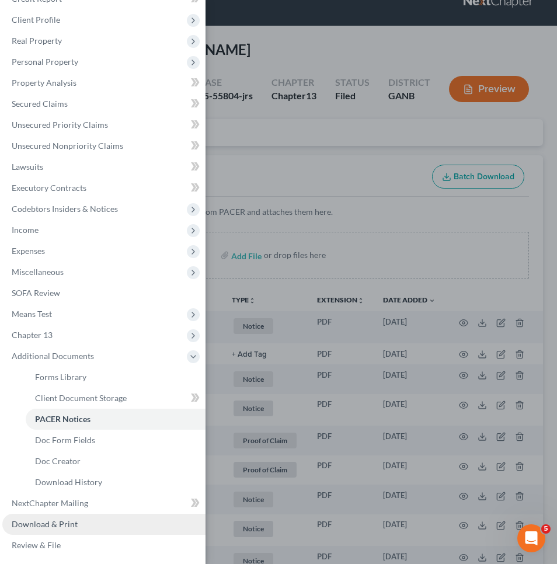
click at [58, 534] on link "Download & Print" at bounding box center [103, 524] width 203 height 21
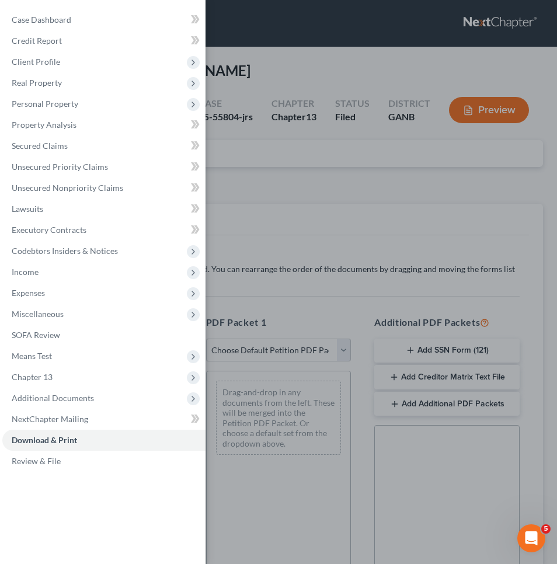
click at [384, 175] on div "Case Dashboard Payments Invoices Payments Payments Credit Report Client Profile" at bounding box center [278, 282] width 557 height 564
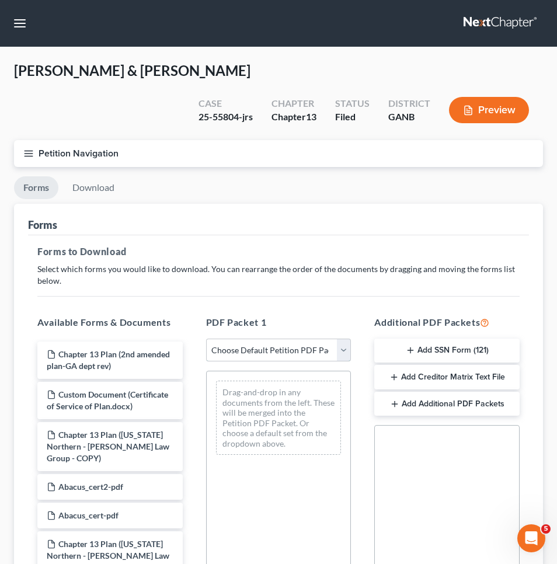
select select "2"
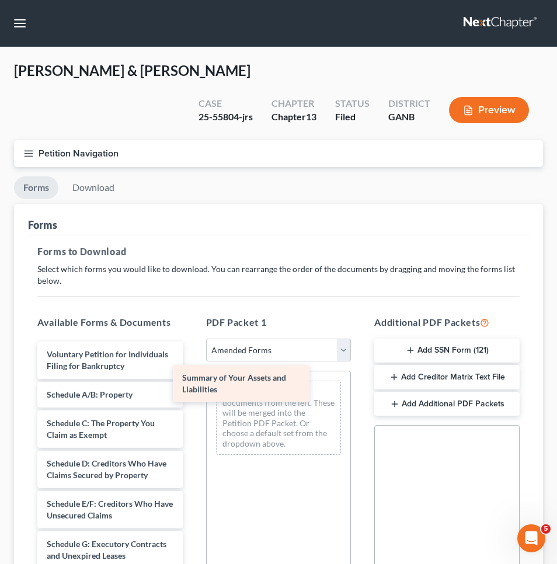
drag, startPoint x: 126, startPoint y: 383, endPoint x: 262, endPoint y: 382, distance: 136.1
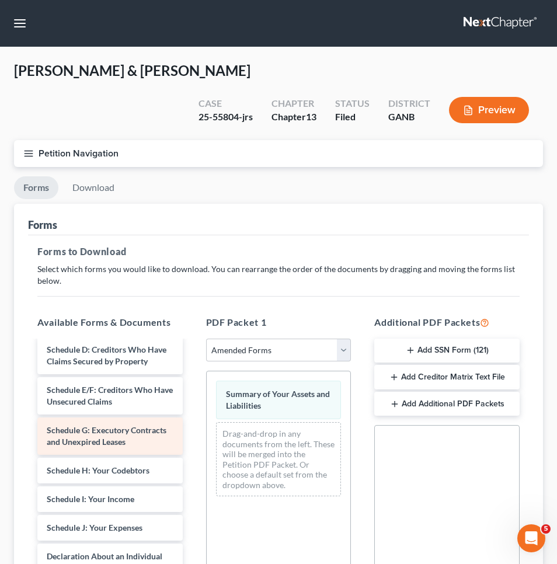
scroll to position [176, 0]
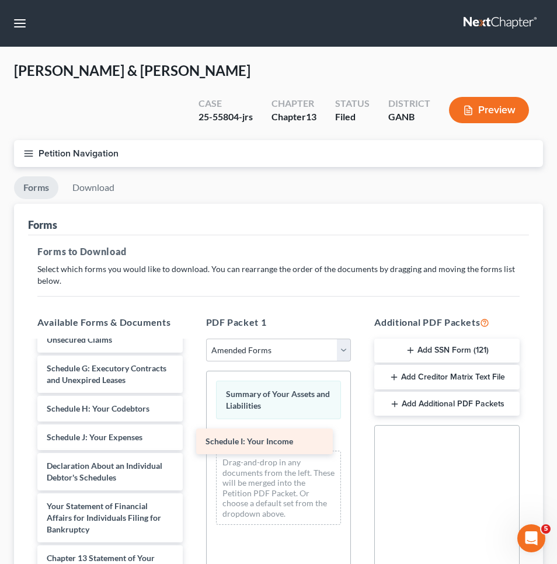
drag, startPoint x: 116, startPoint y: 429, endPoint x: 273, endPoint y: 437, distance: 157.9
click at [192, 437] on div "Schedule I: Your Income Voluntary Petition for Individuals Filing for Bankruptc…" at bounding box center [110, 449] width 164 height 566
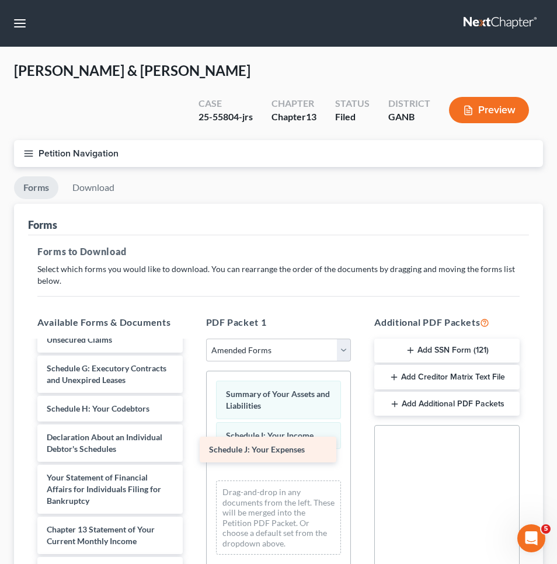
drag, startPoint x: 102, startPoint y: 431, endPoint x: 266, endPoint y: 450, distance: 165.1
click at [192, 450] on div "Schedule J: Your Expenses Voluntary Petition for Individuals Filing for Bankrup…" at bounding box center [110, 435] width 164 height 538
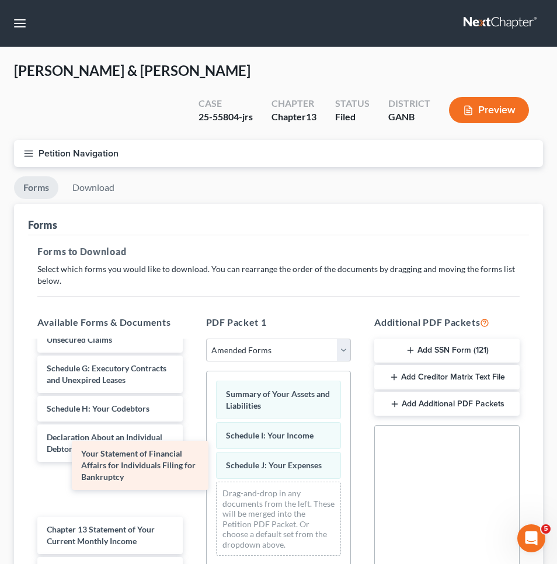
drag, startPoint x: 110, startPoint y: 486, endPoint x: 144, endPoint y: 468, distance: 38.7
click at [144, 468] on div "Your Statement of Financial Affairs for Individuals Filing for Bankruptcy Volun…" at bounding box center [110, 435] width 164 height 538
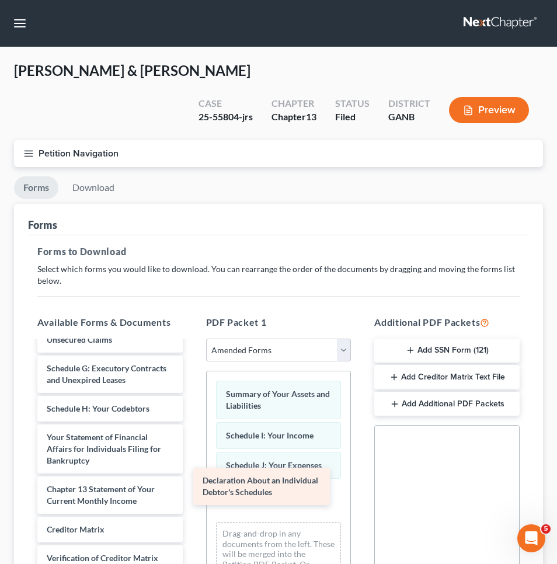
drag, startPoint x: 116, startPoint y: 432, endPoint x: 272, endPoint y: 481, distance: 163.3
click at [192, 481] on div "Declaration About an Individual Debtor's Schedules Voluntary Petition for Indiv…" at bounding box center [110, 415] width 164 height 498
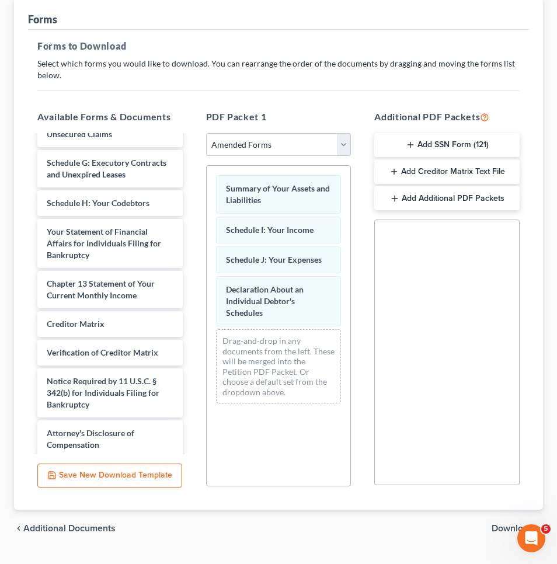
scroll to position [205, 0]
click at [507, 524] on span "Download" at bounding box center [513, 528] width 42 height 9
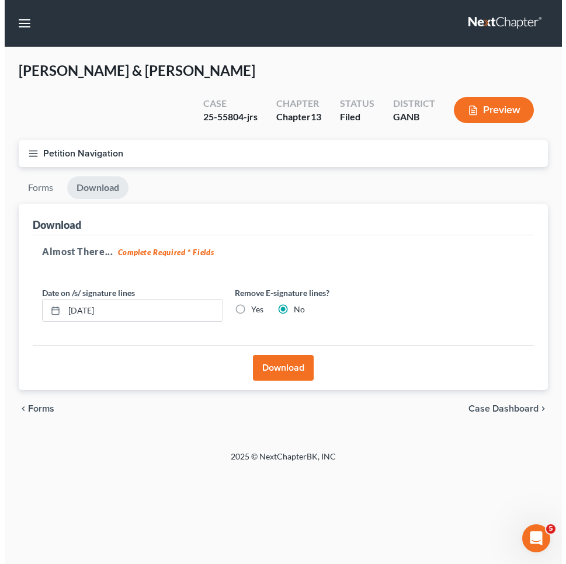
scroll to position [0, 0]
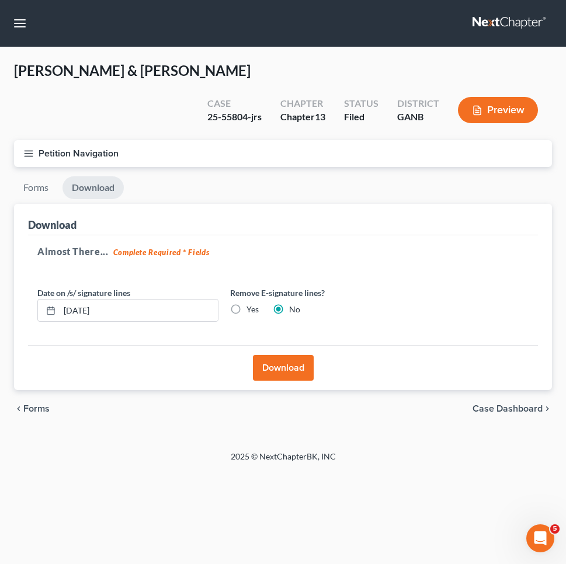
click at [289, 355] on button "Download" at bounding box center [283, 368] width 61 height 26
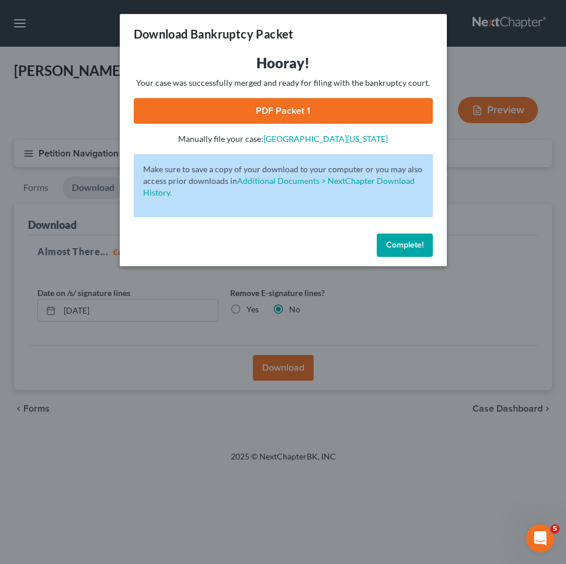
click at [367, 113] on link "PDF Packet 1" at bounding box center [283, 111] width 299 height 26
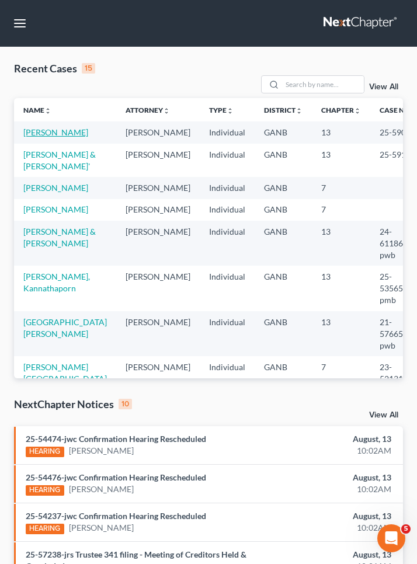
click at [43, 134] on link "[PERSON_NAME]" at bounding box center [55, 132] width 65 height 10
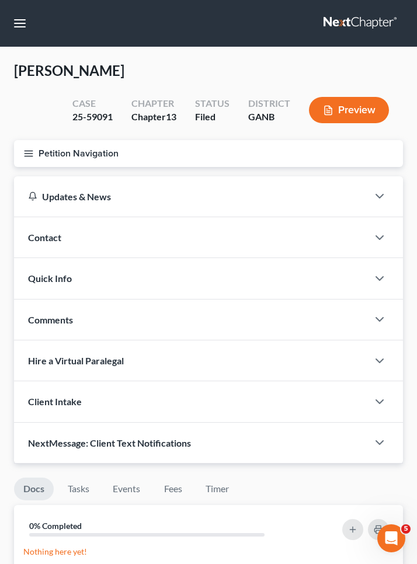
click at [51, 152] on button "Petition Navigation" at bounding box center [208, 153] width 389 height 27
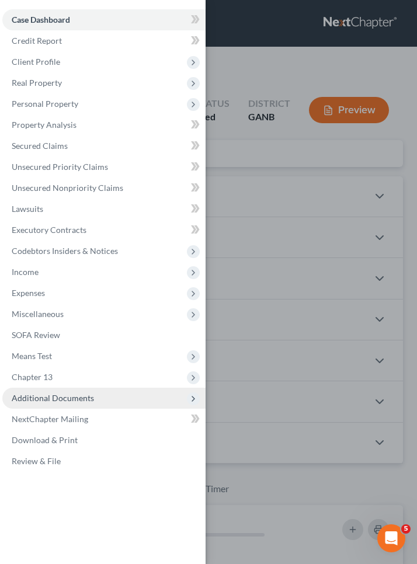
click at [55, 399] on span "Additional Documents" at bounding box center [53, 398] width 82 height 10
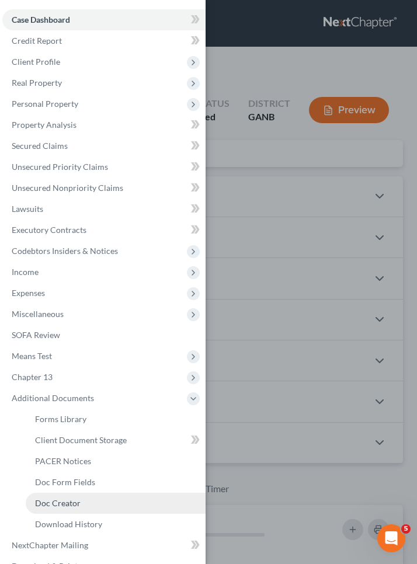
click at [76, 509] on link "Doc Creator" at bounding box center [116, 503] width 180 height 21
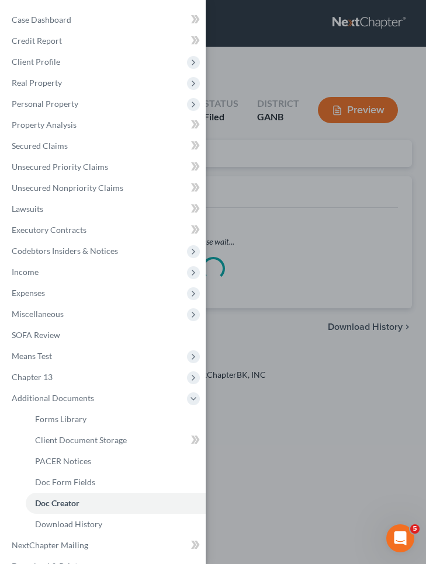
click at [246, 175] on div "Case Dashboard Payments Invoices Payments Payments Credit Report Client Profile" at bounding box center [213, 282] width 426 height 564
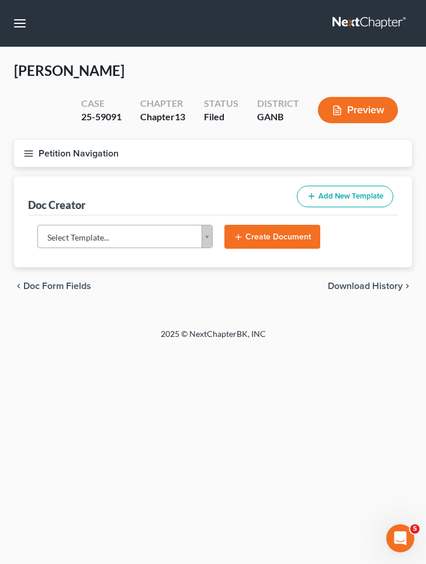
click at [117, 241] on body "Home New Case Client Portal [PERSON_NAME] Law Group [EMAIL_ADDRESS][DOMAIN_NAME…" at bounding box center [213, 282] width 426 height 564
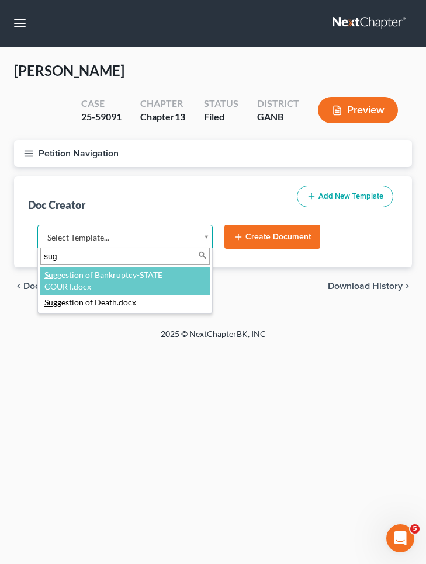
type input "[PERSON_NAME]"
select select "111670"
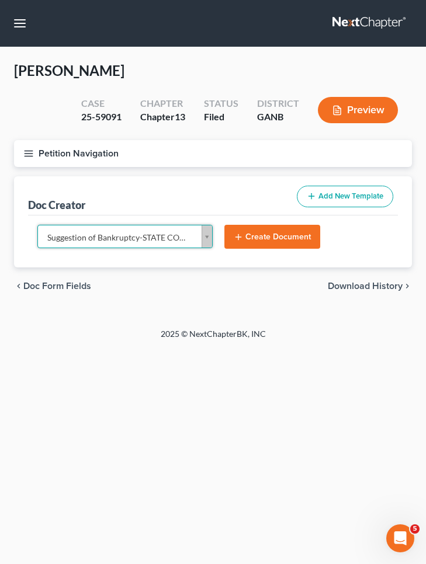
click at [259, 234] on button "Create Document" at bounding box center [272, 237] width 96 height 25
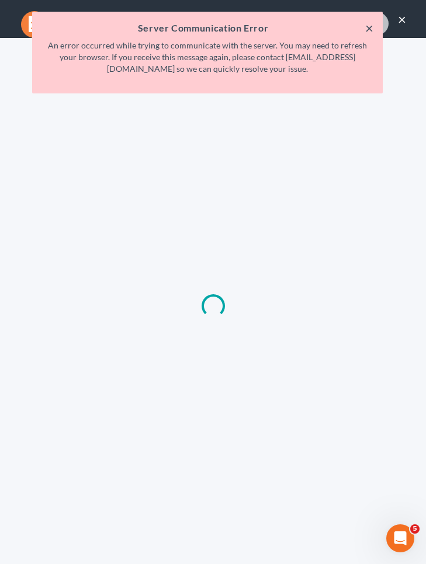
click at [367, 29] on button "×" at bounding box center [369, 28] width 8 height 14
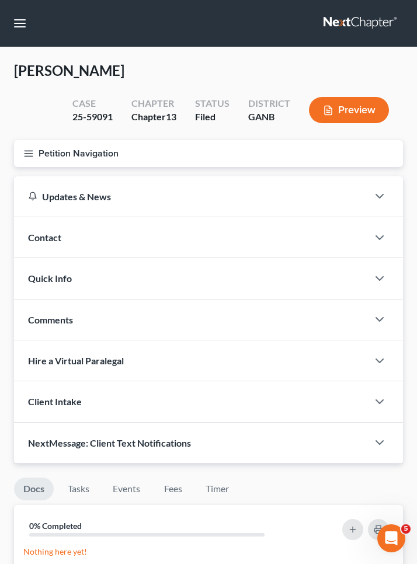
click at [86, 150] on button "Petition Navigation" at bounding box center [208, 153] width 389 height 27
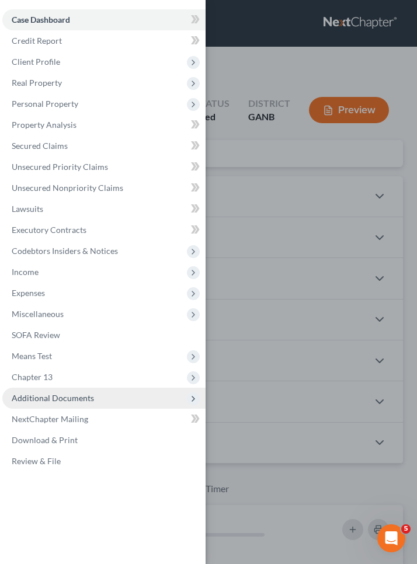
click at [60, 405] on span "Additional Documents" at bounding box center [103, 398] width 203 height 21
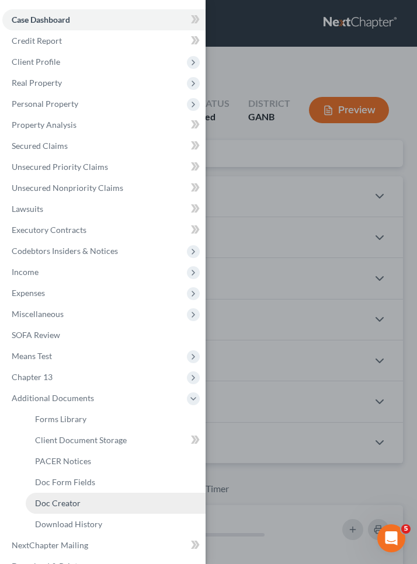
click at [58, 505] on span "Doc Creator" at bounding box center [58, 503] width 46 height 10
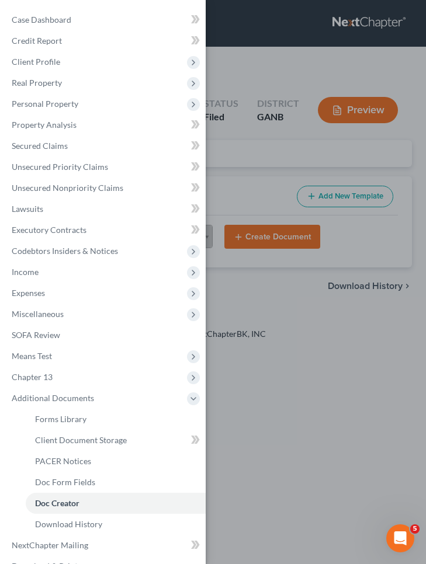
click at [315, 302] on div "Case Dashboard Payments Invoices Payments Payments Credit Report Client Profile" at bounding box center [213, 282] width 426 height 564
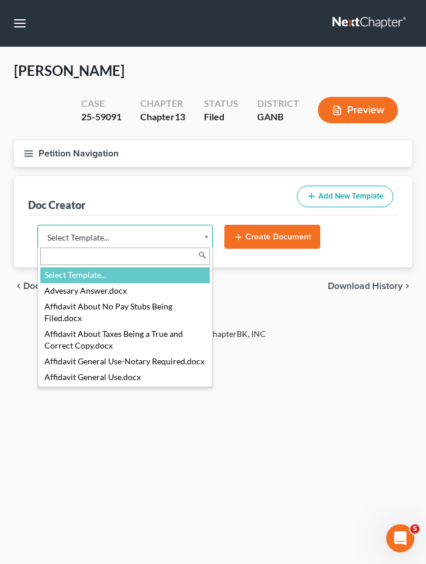
click at [196, 236] on body "Home New Case Client Portal Saedi Law Group mmays@saedilawgroup.com My Account …" at bounding box center [213, 282] width 426 height 564
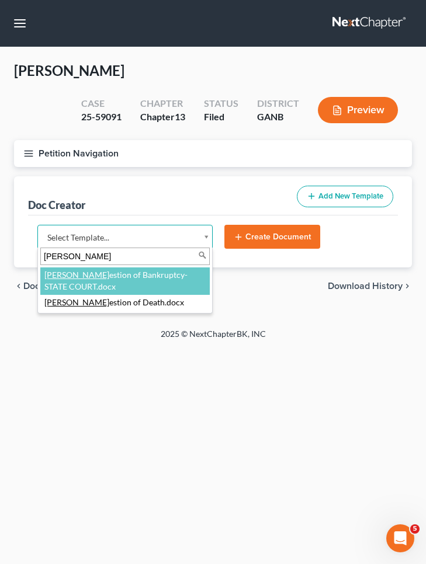
type input "sugg"
select select "111670"
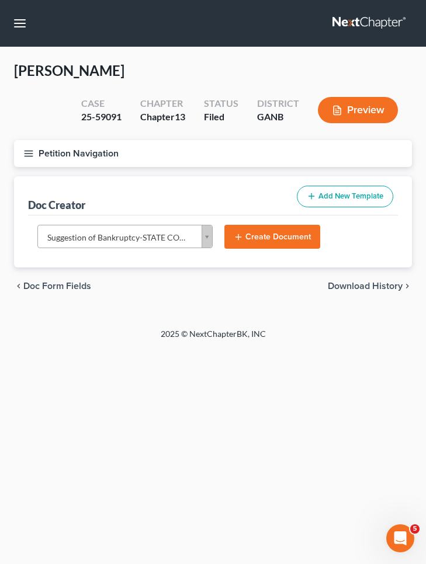
click at [238, 248] on button "Create Document" at bounding box center [272, 237] width 96 height 25
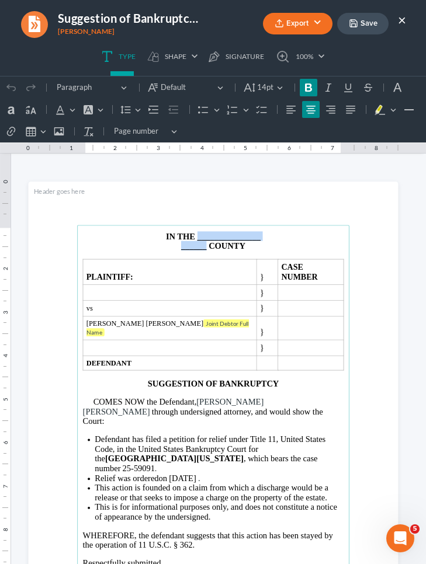
drag, startPoint x: 203, startPoint y: 246, endPoint x: 192, endPoint y: 239, distance: 13.0
click at [192, 239] on main "IN THE _______________ ______ COUNTY PLAINTIFF: } CASE NUMBER } vs } John Chris…" at bounding box center [213, 420] width 272 height 391
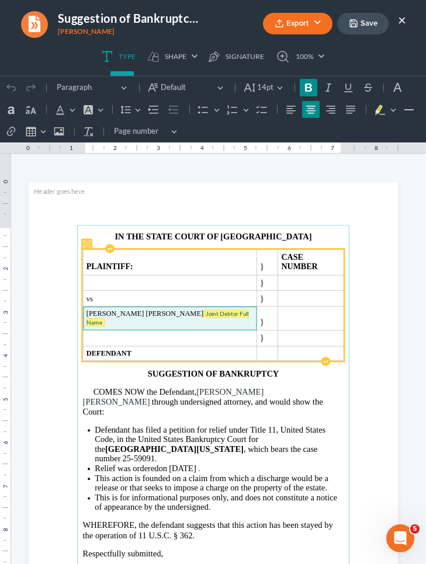
click at [179, 309] on tag "Joint Debtor Full Name" at bounding box center [167, 317] width 162 height 17
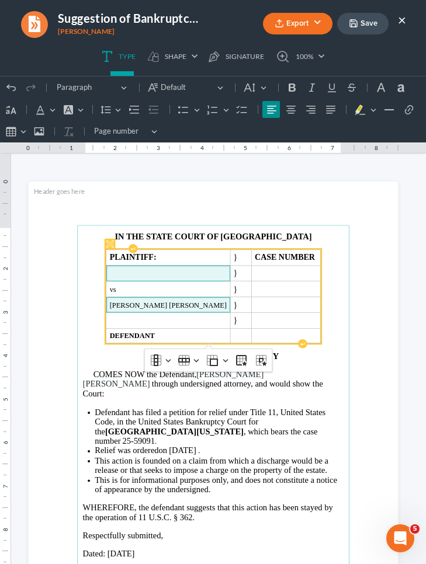
click at [139, 272] on span "Rich Text Editor, page-0-main" at bounding box center [167, 274] width 117 height 8
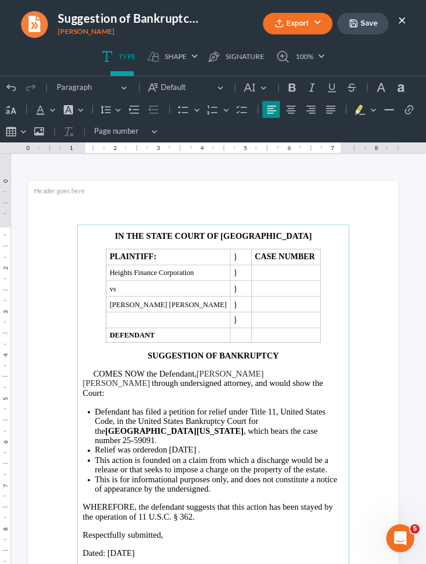
click at [102, 333] on main "IN THE STATE COURT OF CARROLL COUNTY PLAINTIFF: } CASE NUMBER Heights Finance C…" at bounding box center [213, 419] width 272 height 391
click at [186, 446] on span "08/11/2025" at bounding box center [182, 450] width 27 height 9
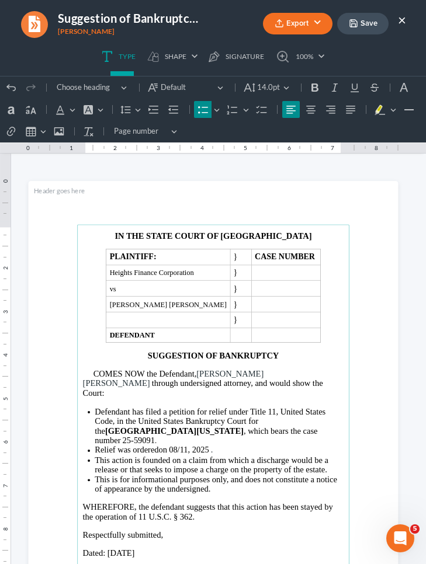
click at [178, 446] on span "08/11, 2025" at bounding box center [189, 450] width 40 height 9
click at [169, 446] on span "0August 11, 2025" at bounding box center [185, 450] width 32 height 9
click at [222, 446] on li "Relief was ordered on August 11, 2025 ." at bounding box center [219, 451] width 249 height 10
drag, startPoint x: 221, startPoint y: 428, endPoint x: 169, endPoint y: 429, distance: 52.0
click at [169, 446] on span "August 11, 2025" at bounding box center [182, 450] width 27 height 9
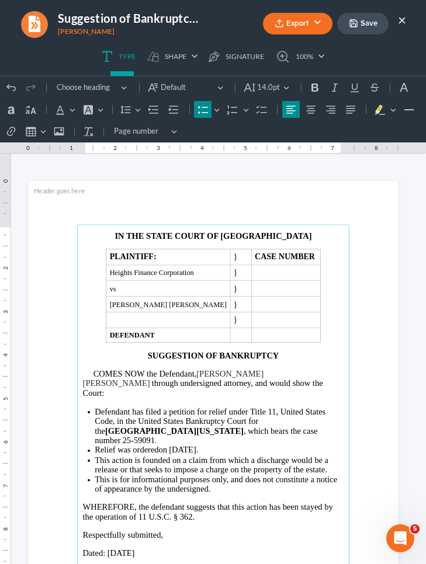
copy li "August 11, 2025"
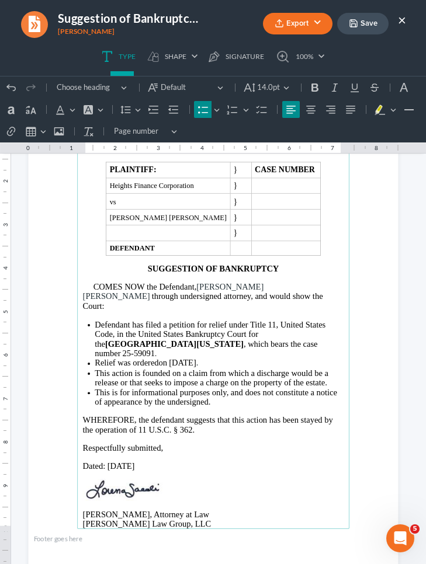
scroll to position [126, 0]
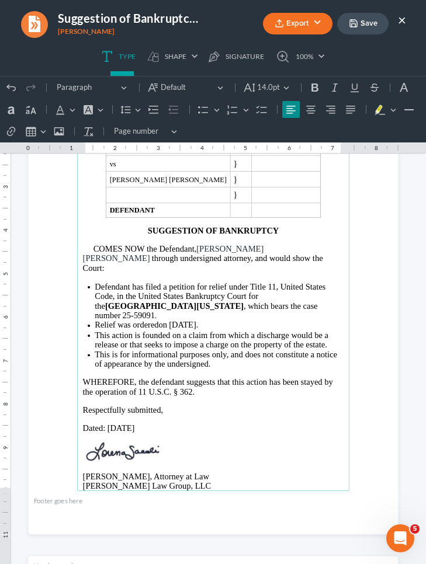
drag, startPoint x: 140, startPoint y: 405, endPoint x: 101, endPoint y: 405, distance: 39.1
click at [101, 423] on span "Dated: 08/13/2025" at bounding box center [108, 427] width 52 height 9
click at [132, 423] on span "Dated:August 11, 2025" at bounding box center [107, 427] width 50 height 9
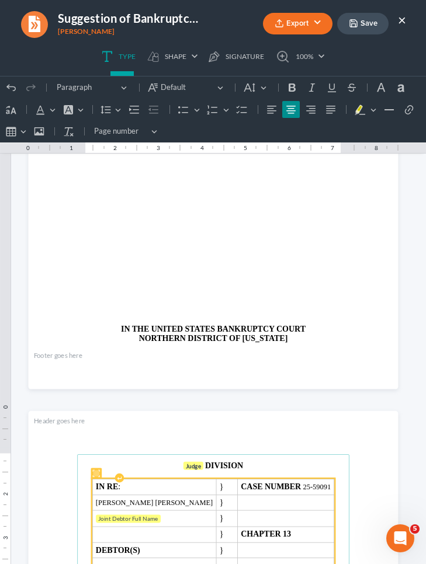
scroll to position [601, 0]
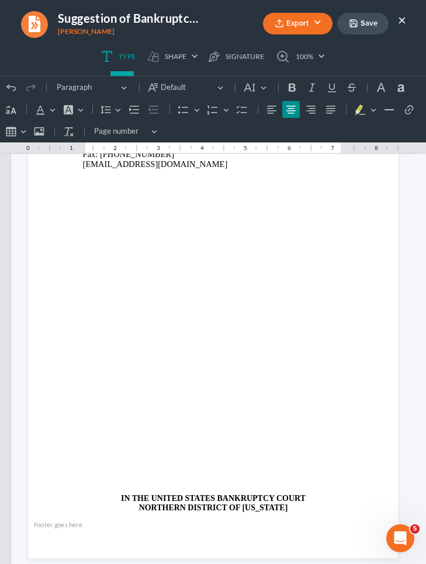
click at [139, 344] on p "Rich Text Editor, page-1-main" at bounding box center [212, 348] width 261 height 8
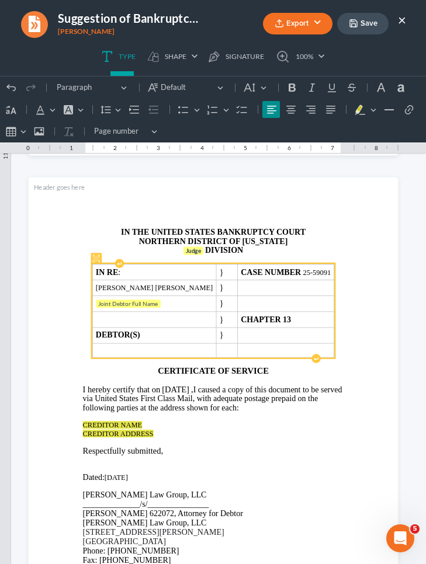
scroll to position [1061, 0]
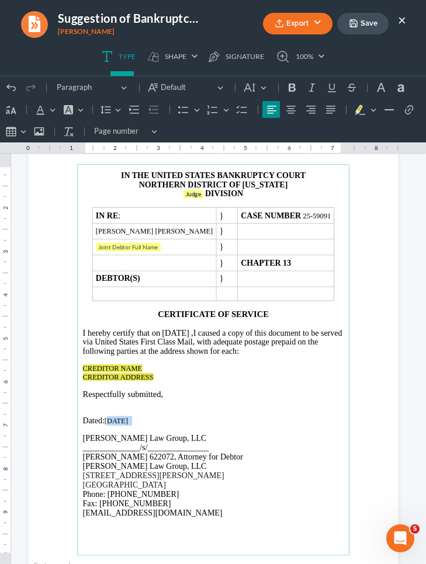
drag, startPoint x: 140, startPoint y: 416, endPoint x: 103, endPoint y: 415, distance: 37.4
click at [103, 416] on p "Dated: 08/13/2025" at bounding box center [212, 420] width 261 height 9
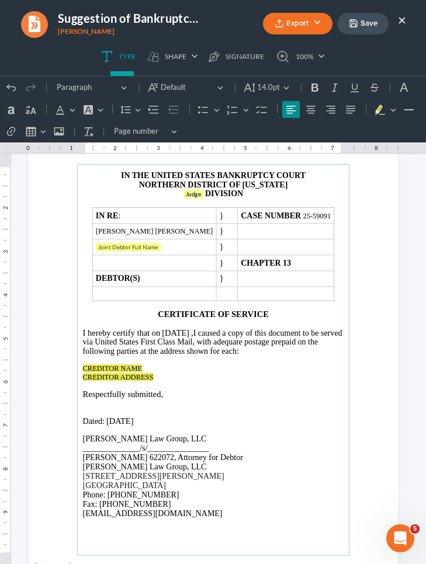
click at [133, 416] on span "August 11, 2025" at bounding box center [119, 420] width 27 height 9
drag, startPoint x: 211, startPoint y: 329, endPoint x: 175, endPoint y: 328, distance: 35.6
click at [175, 328] on p "I hereby certify that on 08/13/2025 , I caused a copy of this document to be se…" at bounding box center [212, 342] width 261 height 29
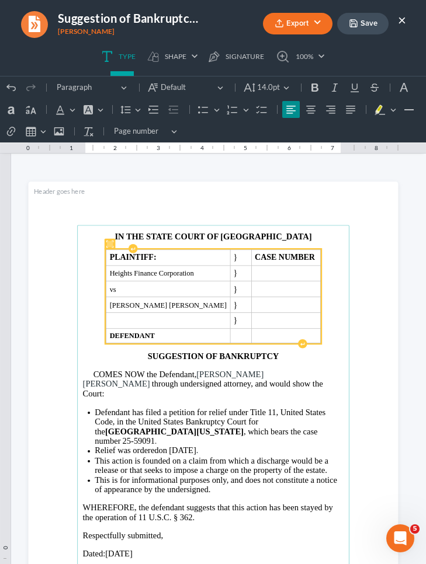
scroll to position [1, 0]
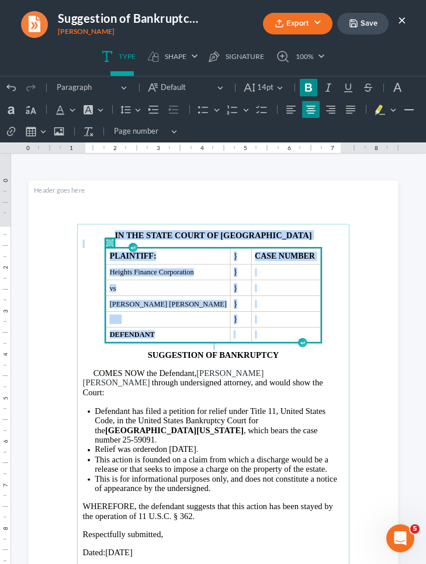
drag, startPoint x: 303, startPoint y: 332, endPoint x: 112, endPoint y: 228, distance: 217.6
click at [112, 228] on main "IN THE STATE COURT OF CARROLL COUNTY PLAINTIFF: } CASE NUMBER Heights Finance C…" at bounding box center [213, 419] width 272 height 391
copy main "IN THE STATE COURT OF CARROLL COUNTY PLAINTIFF: } CASE NUMBER Heights Finance C…"
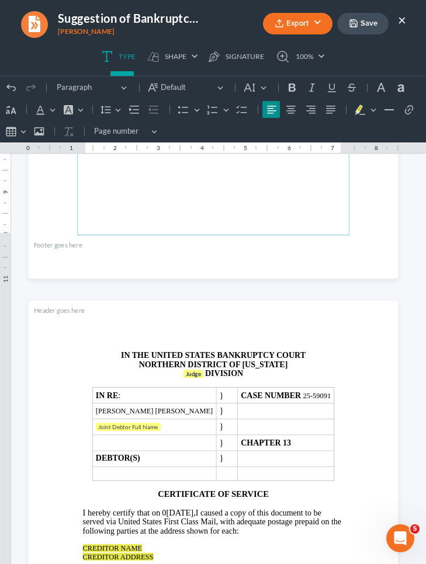
scroll to position [904, 0]
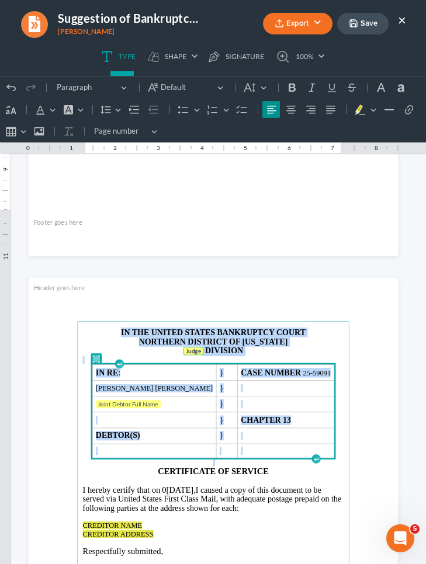
drag, startPoint x: 333, startPoint y: 444, endPoint x: 24, endPoint y: 281, distance: 349.7
click at [28, 283] on section "IN THE UNITED STATES BANKRUPTCY COURT NORTHERN DISTRICT OF GEORGIA Judge DIVISI…" at bounding box center [213, 517] width 370 height 478
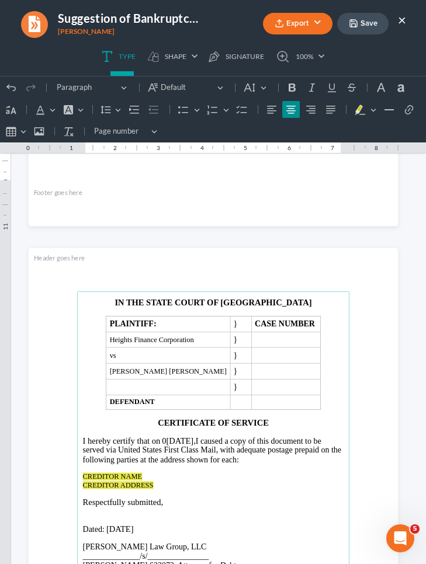
scroll to position [935, 0]
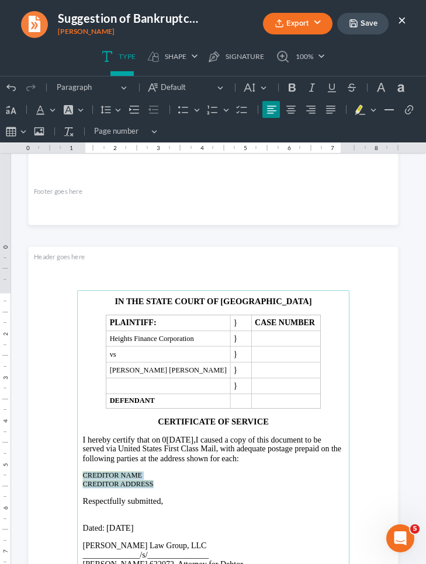
drag, startPoint x: 151, startPoint y: 482, endPoint x: 76, endPoint y: 470, distance: 75.7
click at [77, 470] on main "IN THE STATE COURT OF CARROLL COUNTY PLAINTIFF: } CASE NUMBER Heights Finance C…" at bounding box center [213, 485] width 272 height 391
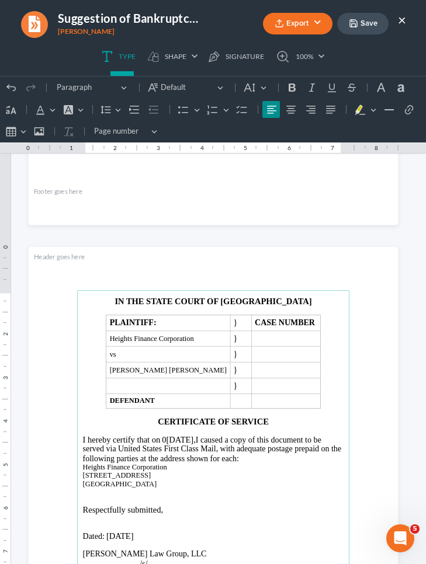
click at [77, 468] on main "IN THE STATE COURT OF CARROLL COUNTY PLAINTIFF: } CASE NUMBER Heights Finance C…" at bounding box center [213, 485] width 272 height 391
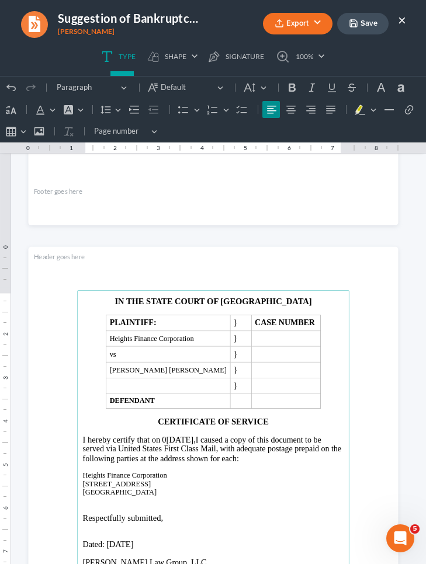
drag, startPoint x: 141, startPoint y: 490, endPoint x: 71, endPoint y: 473, distance: 72.1
click at [72, 474] on section "IN THE STATE COURT OF CARROLL COUNTY PLAINTIFF: } CASE NUMBER Heights Finance C…" at bounding box center [213, 486] width 370 height 478
click at [243, 81] on button "Default" at bounding box center [255, 88] width 31 height 18
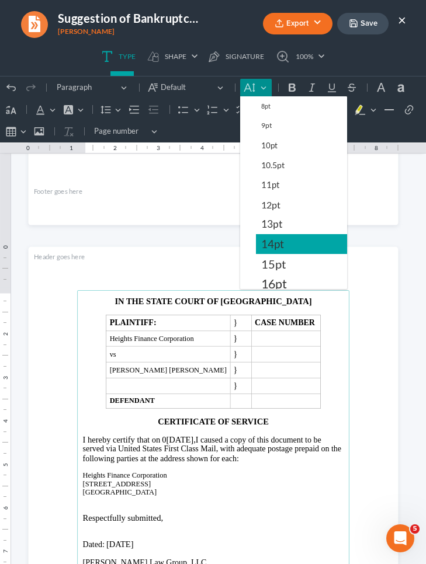
click at [270, 248] on span "14pt" at bounding box center [272, 244] width 23 height 14
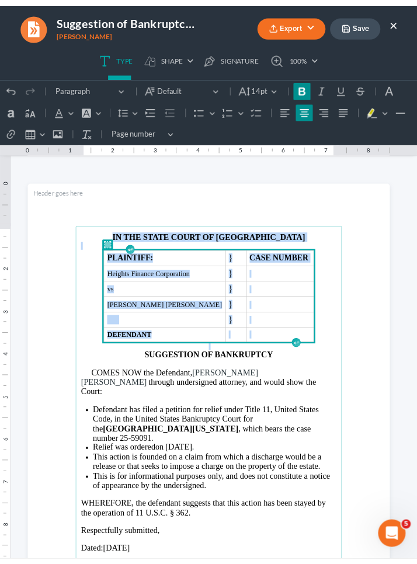
scroll to position [0, 0]
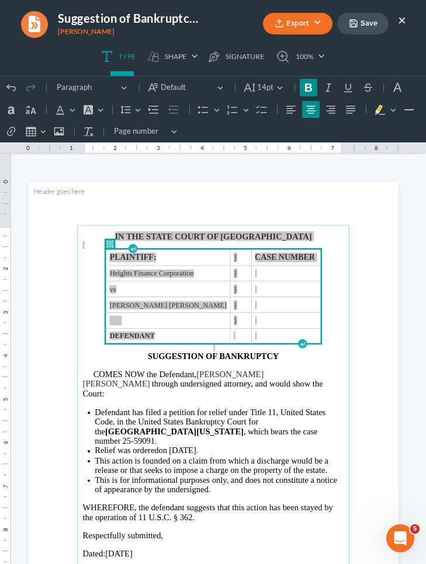
click at [360, 28] on button "Save" at bounding box center [362, 24] width 51 height 22
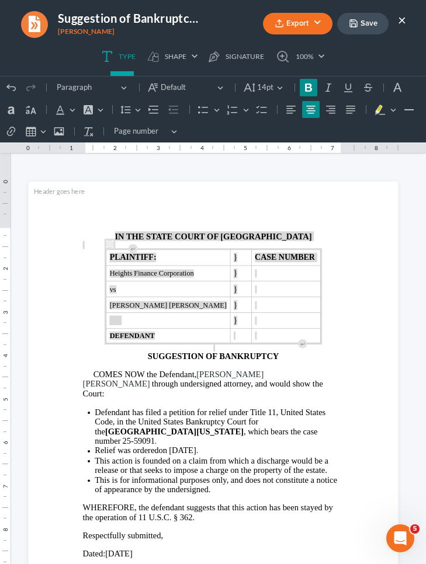
click at [373, 27] on button "Save" at bounding box center [362, 24] width 51 height 22
click at [322, 23] on button "Export" at bounding box center [297, 24] width 69 height 22
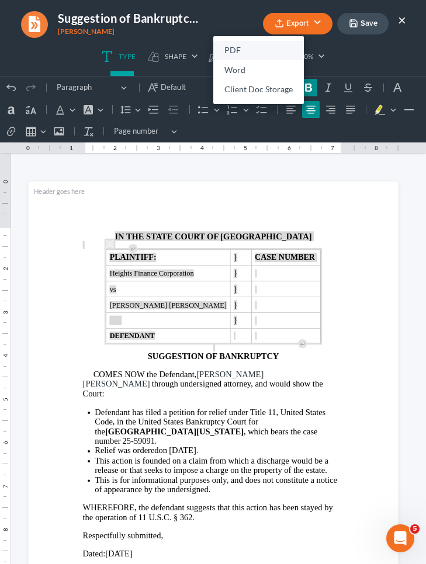
click at [276, 44] on link "PDF" at bounding box center [258, 51] width 91 height 20
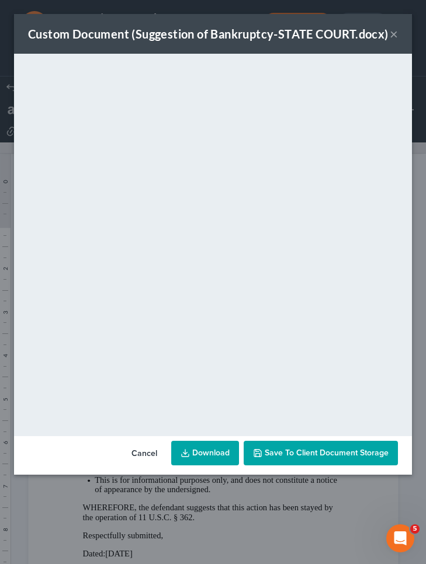
click at [394, 34] on button "×" at bounding box center [393, 34] width 8 height 14
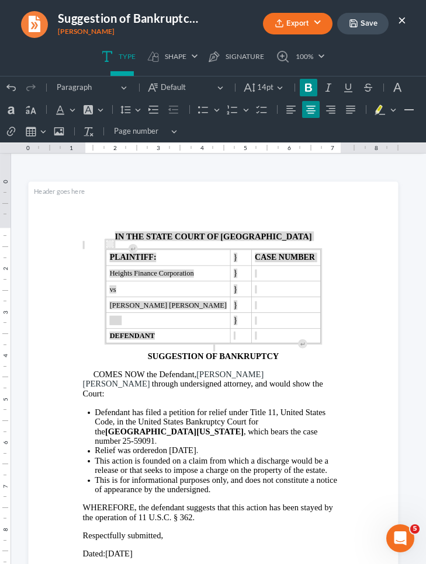
click at [399, 17] on button "×" at bounding box center [402, 20] width 8 height 14
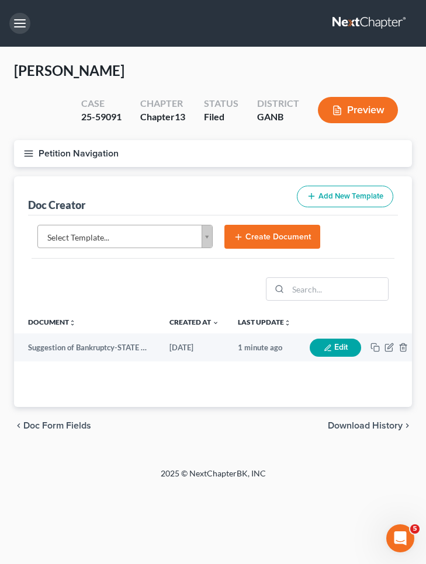
click at [13, 26] on button "button" at bounding box center [19, 23] width 21 height 21
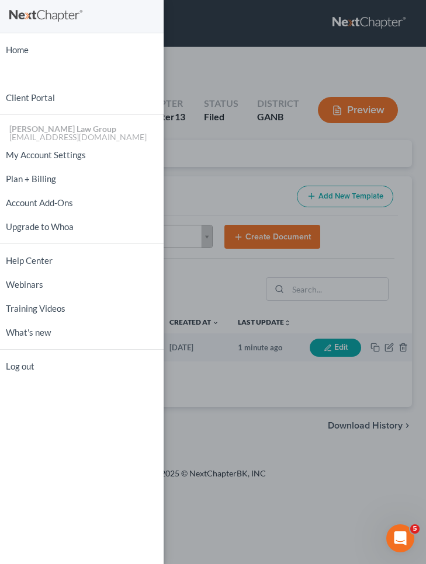
click at [270, 163] on div "Home New Case Client Portal Saedi Law Group mmays@saedilawgroup.com My Account …" at bounding box center [213, 282] width 426 height 564
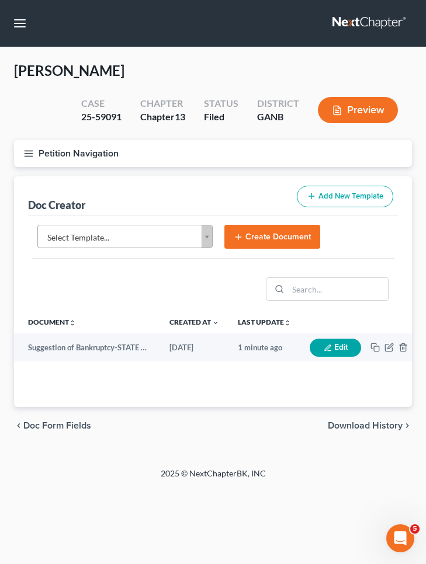
click at [39, 155] on button "Petition Navigation" at bounding box center [213, 153] width 398 height 27
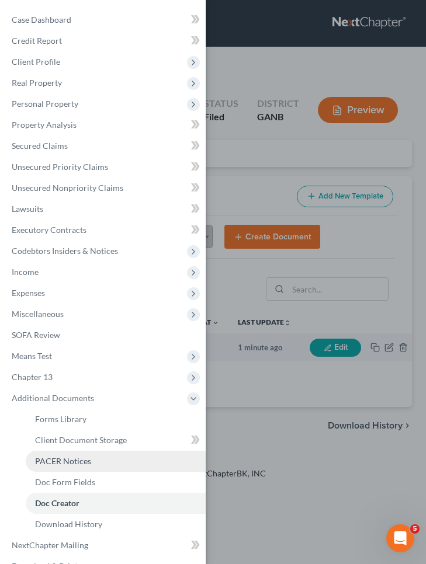
click at [118, 462] on link "PACER Notices" at bounding box center [116, 461] width 180 height 21
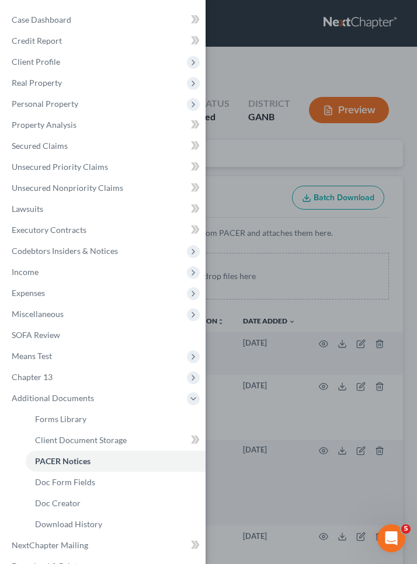
click at [358, 231] on div "Case Dashboard Payments Invoices Payments Payments Credit Report Client Profile" at bounding box center [208, 282] width 417 height 564
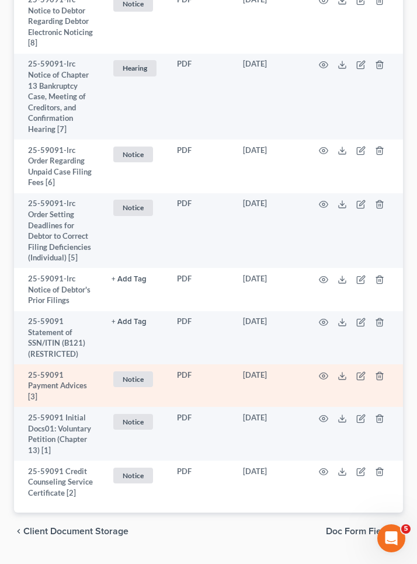
scroll to position [384, 0]
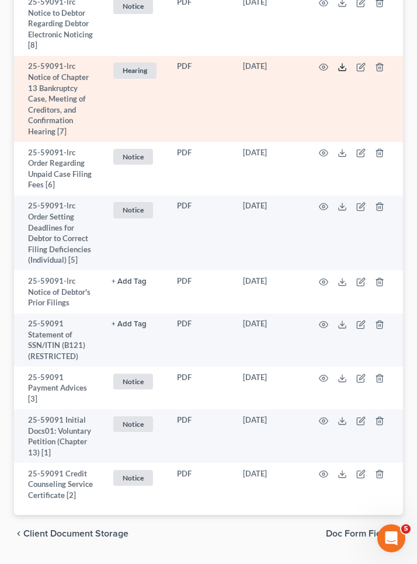
click at [338, 68] on icon at bounding box center [342, 66] width 9 height 9
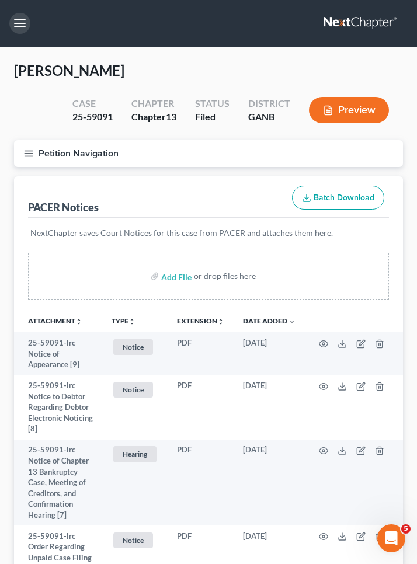
scroll to position [0, 0]
click at [17, 26] on button "button" at bounding box center [19, 23] width 21 height 21
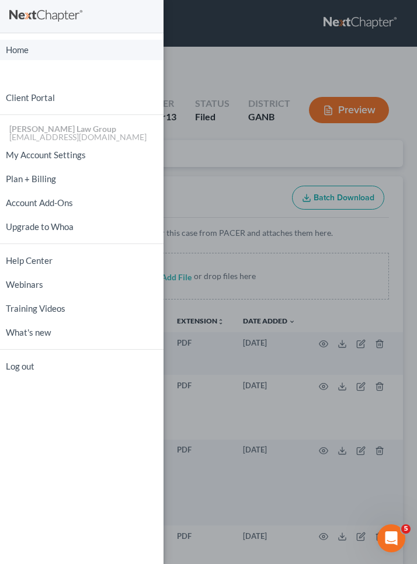
click at [28, 53] on link "Home" at bounding box center [82, 50] width 164 height 20
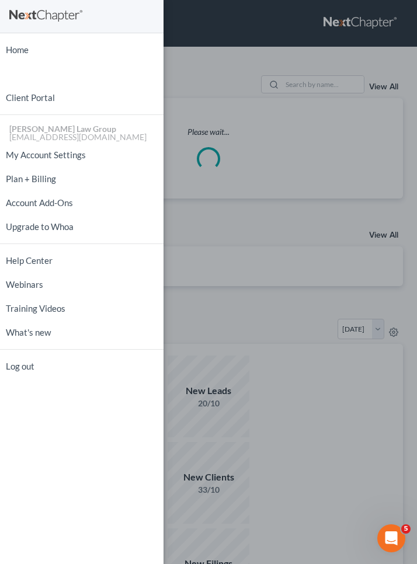
click at [189, 61] on div "Home New Case Client Portal Saedi Law Group mmays@saedilawgroup.com My Account …" at bounding box center [208, 282] width 417 height 564
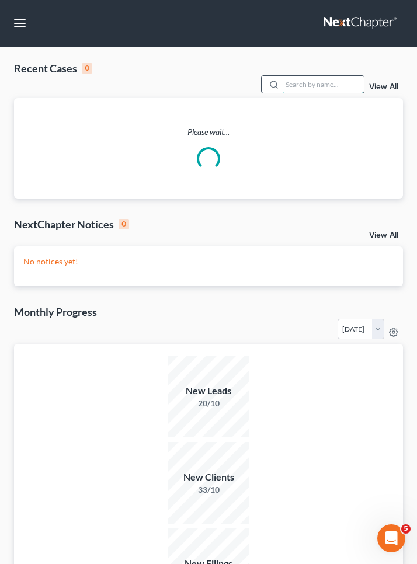
click at [310, 81] on input "search" at bounding box center [323, 84] width 82 height 17
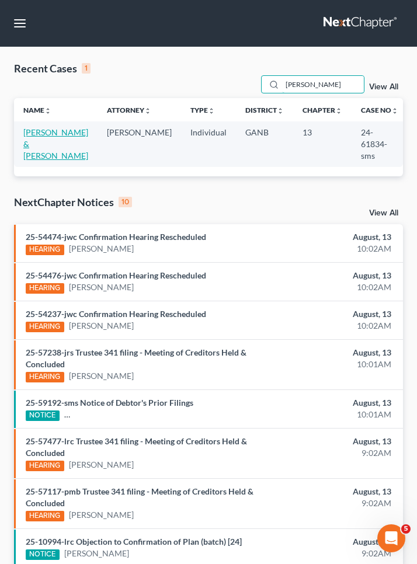
type input "pennington"
click at [63, 131] on link "[PERSON_NAME] & [PERSON_NAME]" at bounding box center [55, 143] width 65 height 33
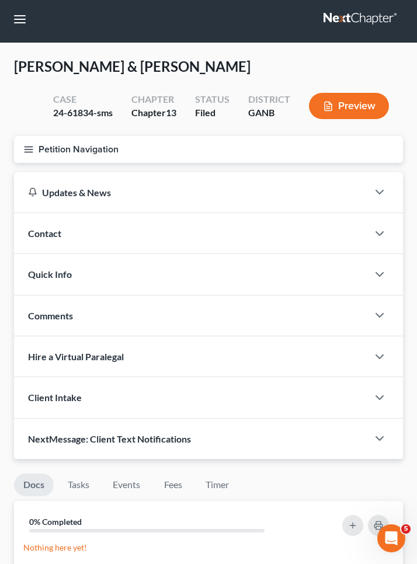
scroll to position [4, 0]
click at [34, 151] on button "Petition Navigation" at bounding box center [208, 149] width 389 height 27
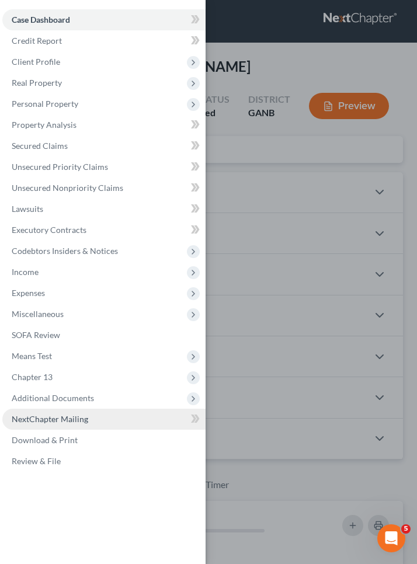
click at [77, 420] on span "NextChapter Mailing" at bounding box center [50, 419] width 76 height 10
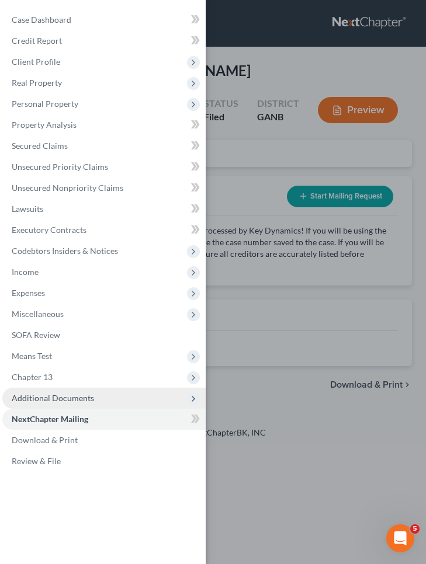
click at [87, 402] on span "Additional Documents" at bounding box center [53, 398] width 82 height 10
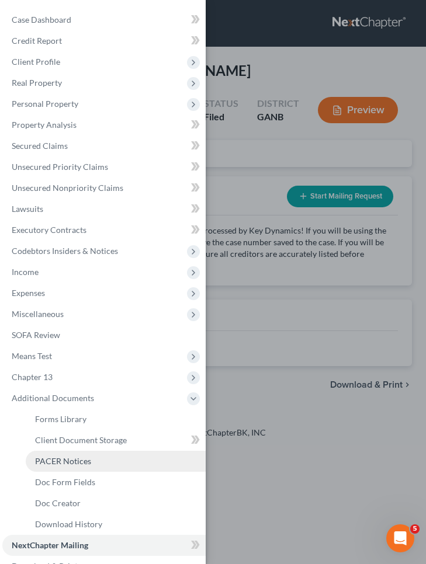
click at [69, 458] on span "PACER Notices" at bounding box center [63, 461] width 56 height 10
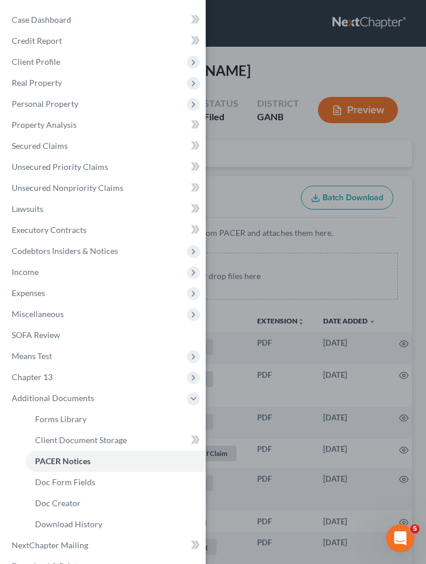
click at [256, 176] on div "Case Dashboard Payments Invoices Payments Payments Credit Report Client Profile" at bounding box center [213, 282] width 426 height 564
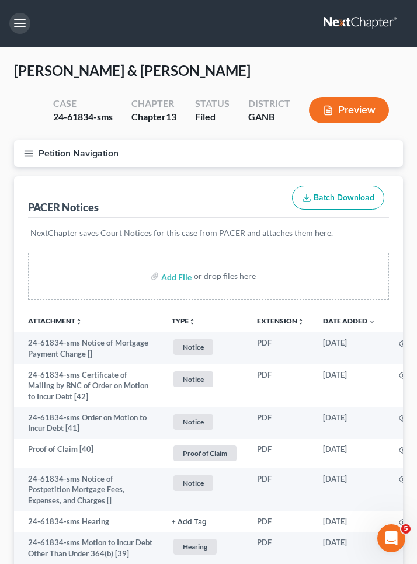
click at [20, 21] on button "button" at bounding box center [19, 23] width 21 height 21
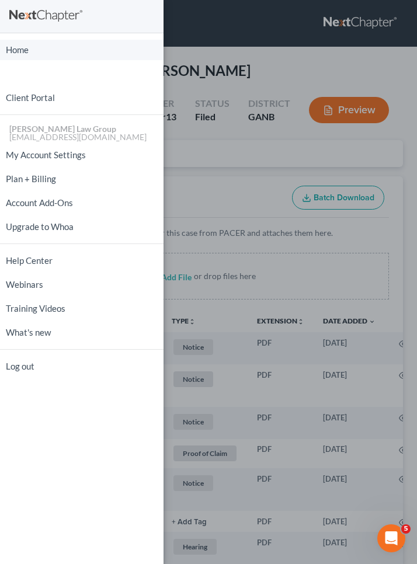
click at [21, 53] on link "Home" at bounding box center [82, 50] width 164 height 20
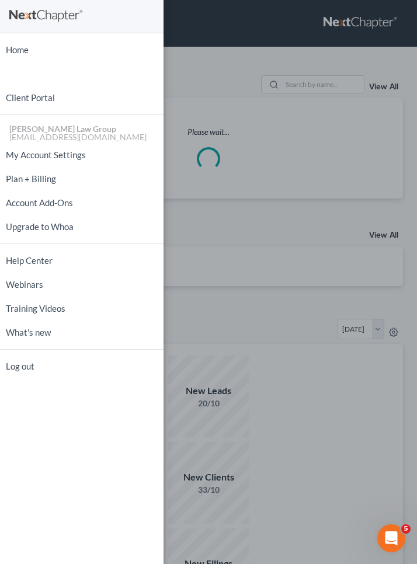
click at [245, 74] on div "Home New Case Client Portal Saedi Law Group mmays@saedilawgroup.com My Account …" at bounding box center [208, 282] width 417 height 564
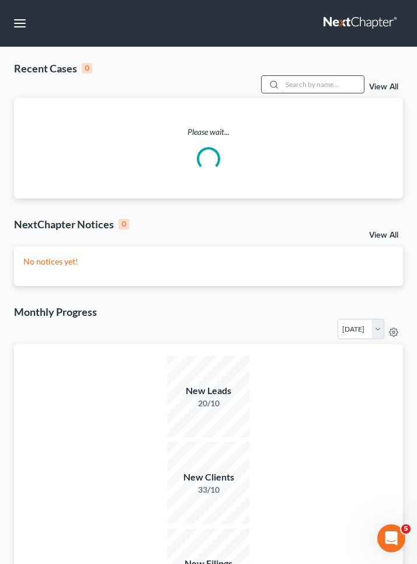
click at [300, 76] on div at bounding box center [313, 84] width 104 height 18
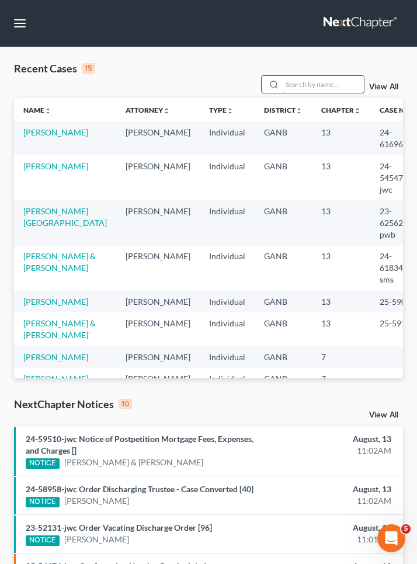
click at [300, 85] on input "search" at bounding box center [323, 84] width 82 height 17
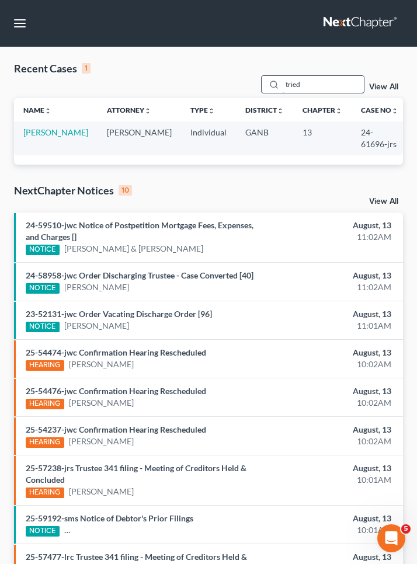
type input "tried"
drag, startPoint x: 300, startPoint y: 84, endPoint x: 71, endPoint y: 130, distance: 232.8
click at [71, 130] on link "[PERSON_NAME]" at bounding box center [55, 132] width 65 height 10
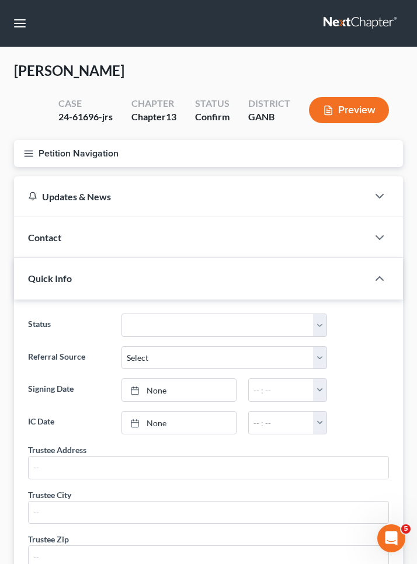
click at [42, 146] on button "Petition Navigation" at bounding box center [208, 153] width 389 height 27
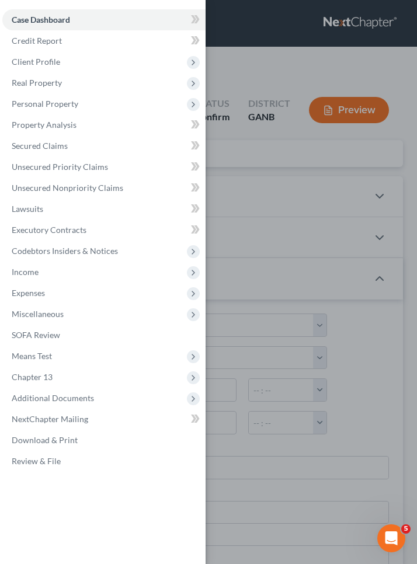
click at [42, 146] on span "Secured Claims" at bounding box center [40, 146] width 56 height 10
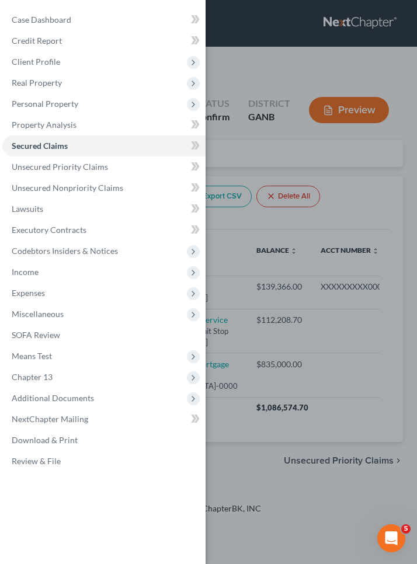
click at [264, 149] on div "Case Dashboard Payments Invoices Payments Payments Credit Report Client Profile" at bounding box center [208, 282] width 417 height 564
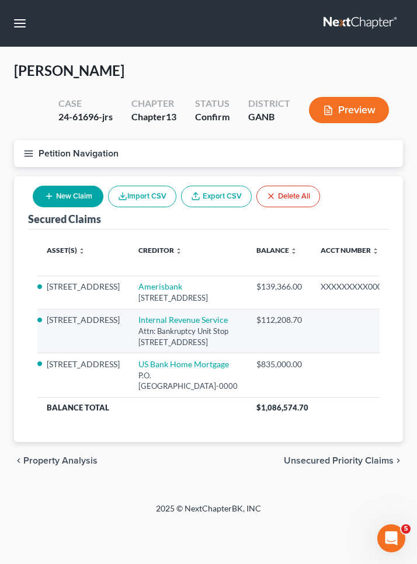
scroll to position [0, 12]
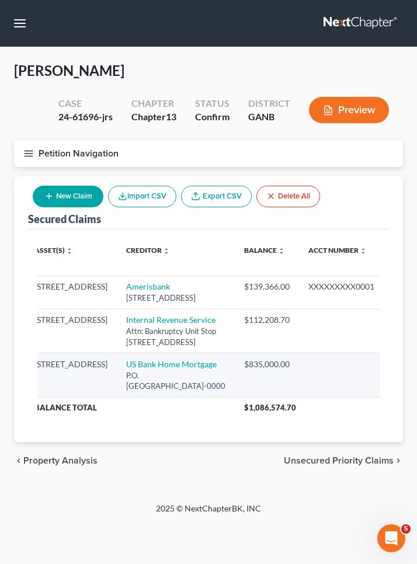
select select "26"
select select "2"
select select "0"
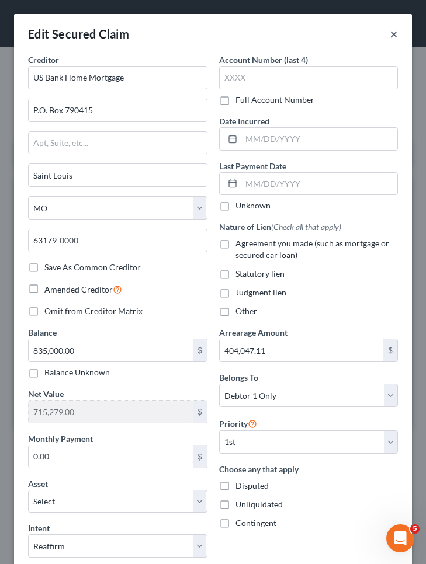
click at [389, 33] on button "×" at bounding box center [393, 34] width 8 height 14
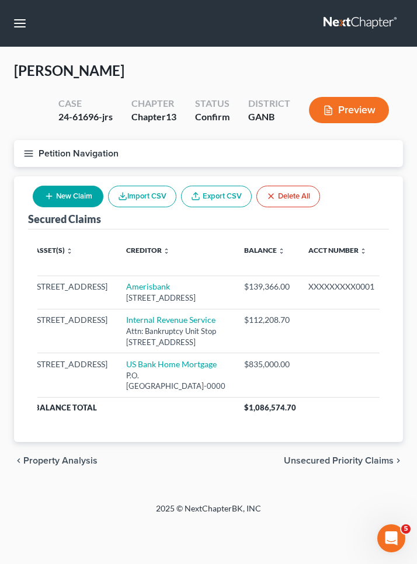
click at [70, 140] on button "Petition Navigation" at bounding box center [208, 153] width 389 height 27
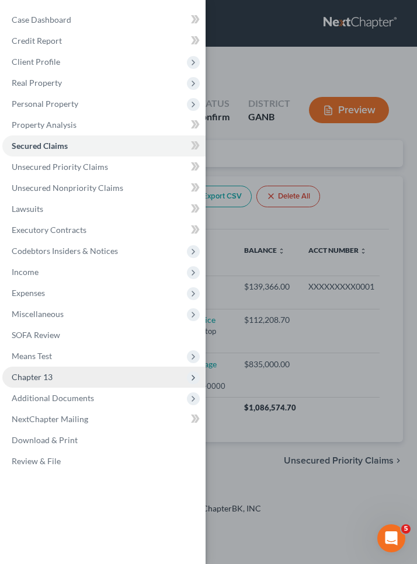
click at [84, 382] on span "Chapter 13" at bounding box center [103, 377] width 203 height 21
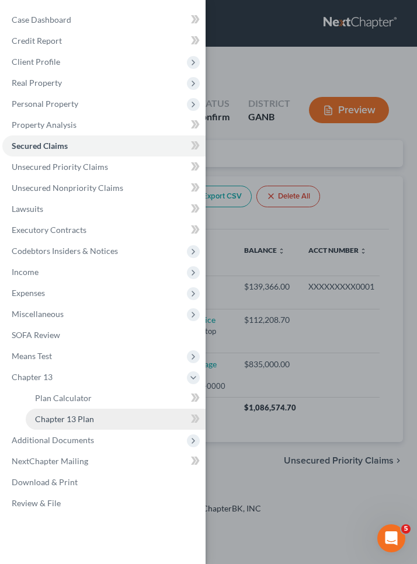
click at [92, 417] on span "Chapter 13 Plan" at bounding box center [64, 419] width 59 height 10
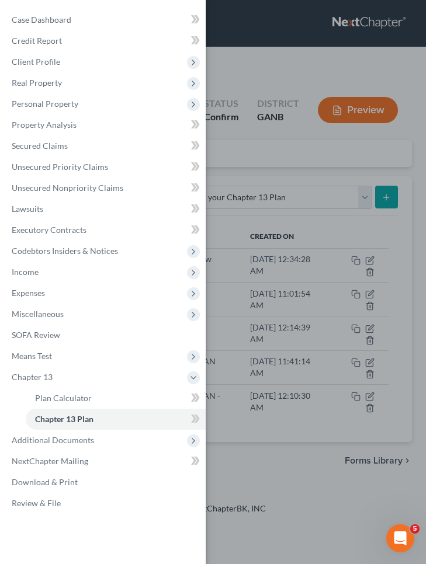
click at [342, 145] on div "Case Dashboard Payments Invoices Payments Payments Credit Report Client Profile" at bounding box center [213, 282] width 426 height 564
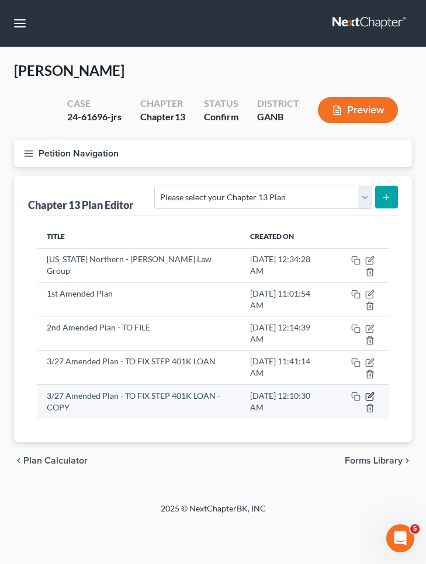
click at [368, 395] on icon "button" at bounding box center [369, 396] width 9 height 9
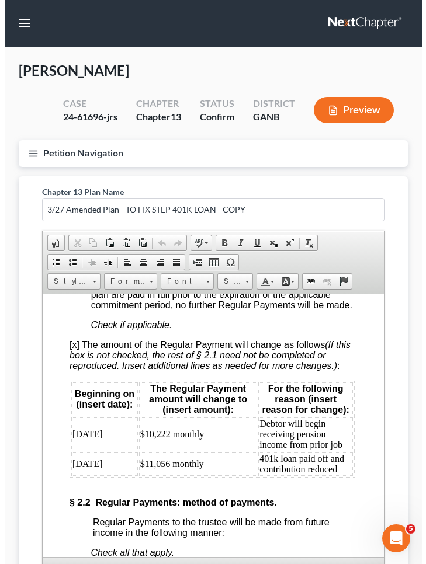
scroll to position [1402, 1]
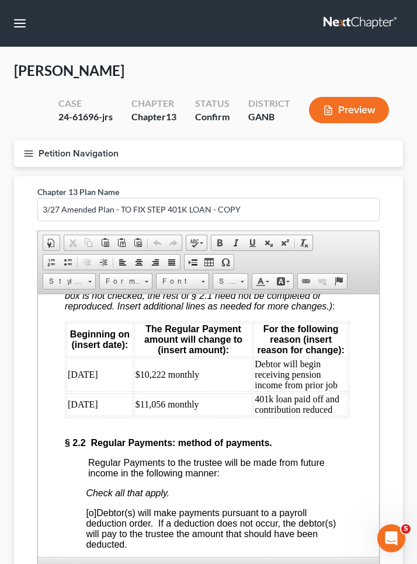
click at [88, 159] on button "Petition Navigation" at bounding box center [208, 153] width 389 height 27
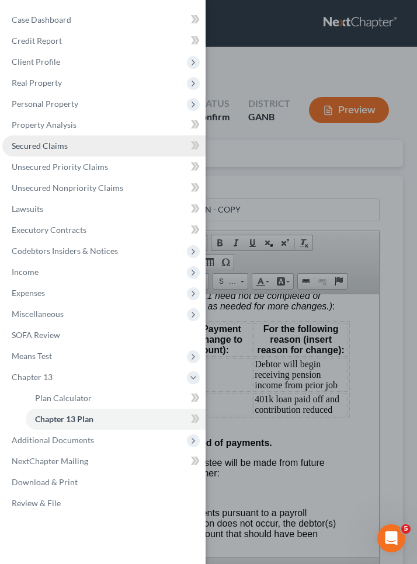
click at [78, 143] on link "Secured Claims" at bounding box center [103, 145] width 203 height 21
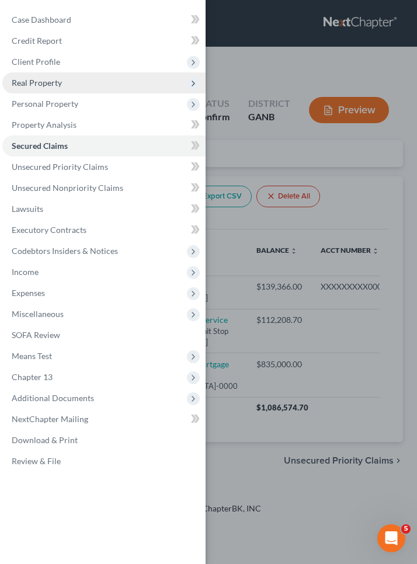
click at [83, 86] on span "Real Property" at bounding box center [103, 82] width 203 height 21
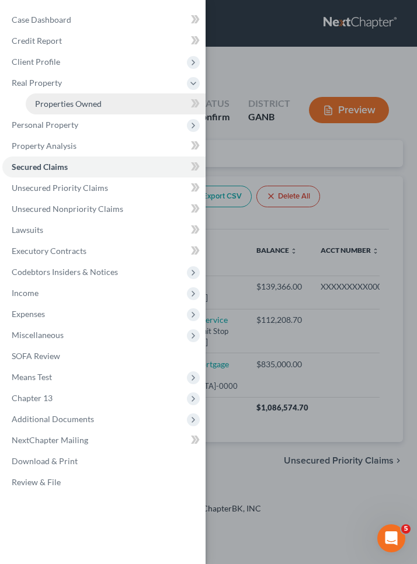
click at [86, 104] on span "Properties Owned" at bounding box center [68, 104] width 67 height 10
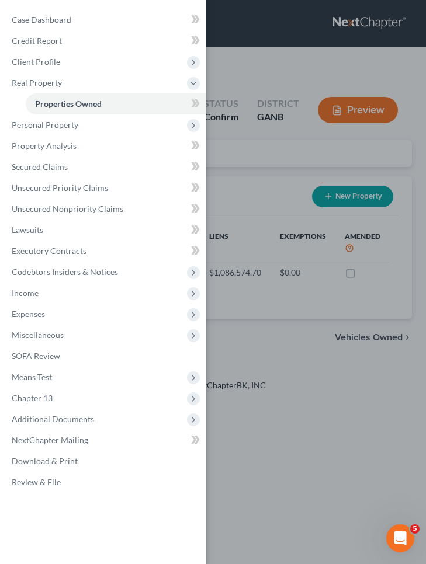
click at [239, 69] on div "Case Dashboard Payments Invoices Payments Payments Credit Report Client Profile" at bounding box center [213, 282] width 426 height 564
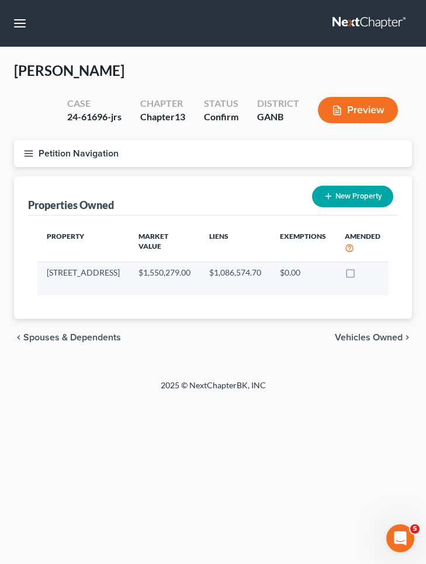
click at [399, 272] on icon "button" at bounding box center [403, 273] width 9 height 9
select select "10"
select select "3"
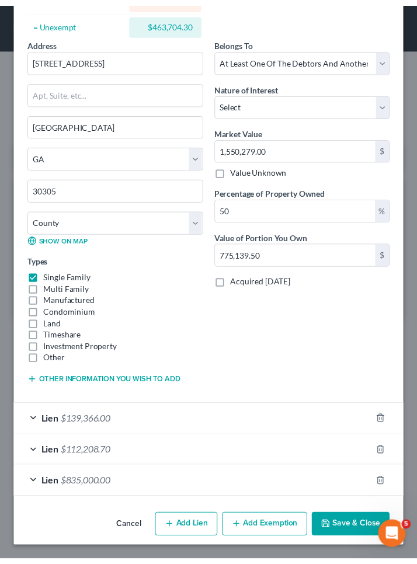
scroll to position [165, 0]
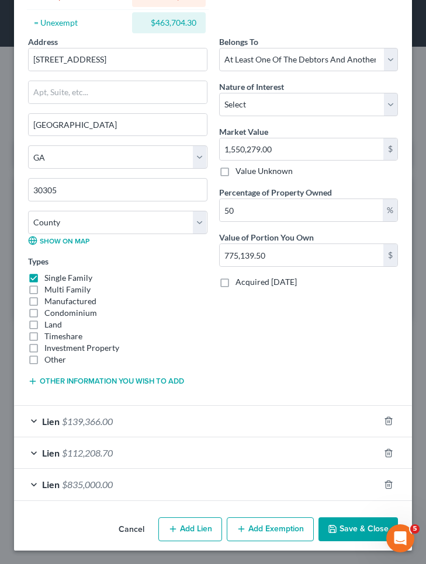
click at [120, 532] on button "Cancel" at bounding box center [131, 530] width 44 height 23
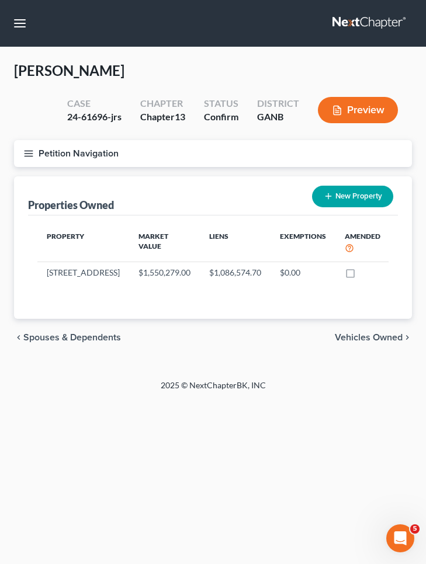
click at [67, 160] on button "Petition Navigation" at bounding box center [213, 153] width 398 height 27
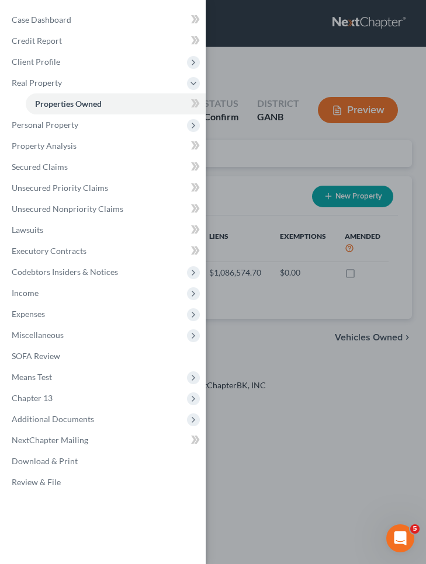
click at [318, 394] on div "Case Dashboard Payments Invoices Payments Payments Credit Report Client Profile" at bounding box center [213, 282] width 426 height 564
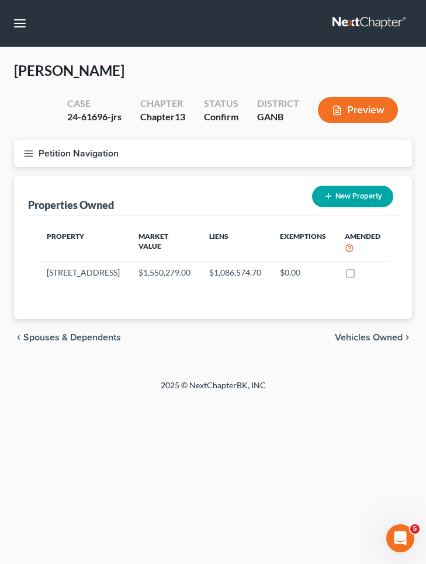
click at [74, 152] on button "Petition Navigation" at bounding box center [213, 153] width 398 height 27
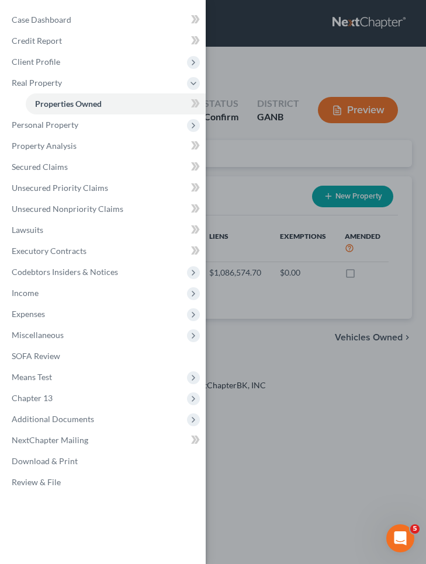
click at [276, 166] on div "Case Dashboard Payments Invoices Payments Payments Credit Report Client Profile" at bounding box center [213, 282] width 426 height 564
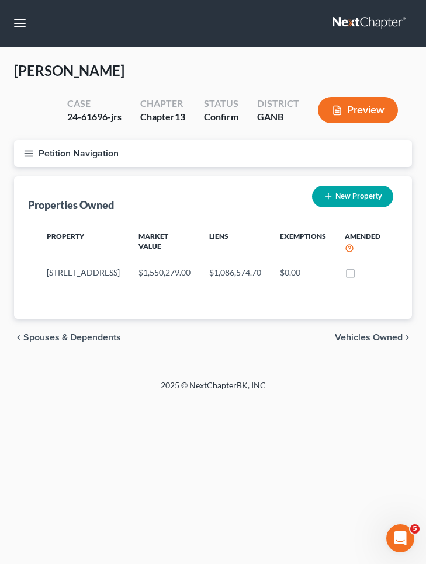
click at [65, 151] on button "Petition Navigation" at bounding box center [213, 153] width 398 height 27
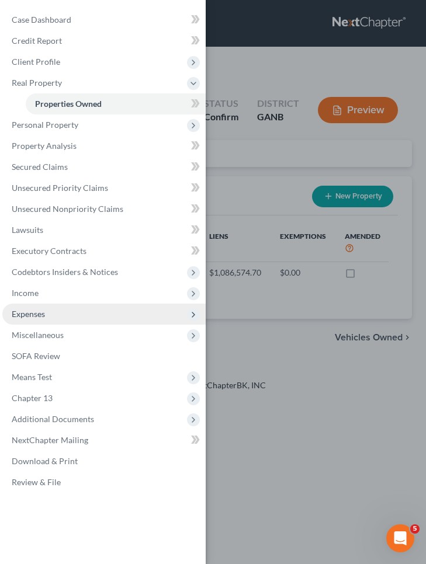
click at [82, 311] on span "Expenses" at bounding box center [103, 314] width 203 height 21
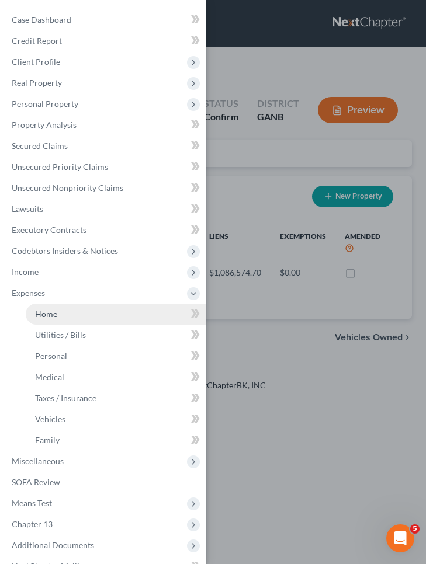
click at [83, 316] on link "Home" at bounding box center [116, 314] width 180 height 21
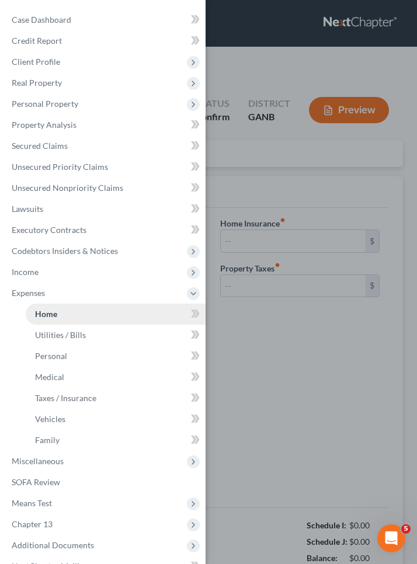
type input "4,979.82"
type input "1,246.26"
radio input "true"
type input "0.00"
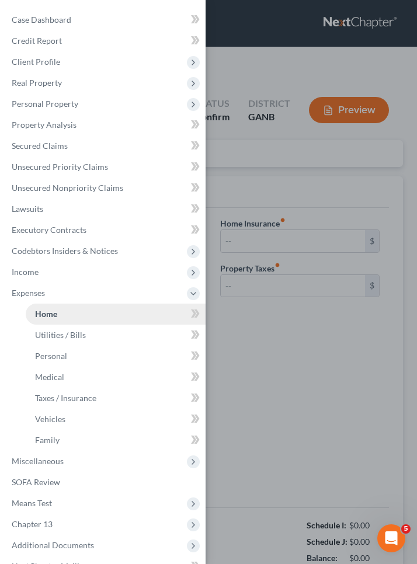
type input "0.00"
click at [258, 328] on div "Case Dashboard Payments Invoices Payments Payments Credit Report Client Profile" at bounding box center [208, 282] width 417 height 564
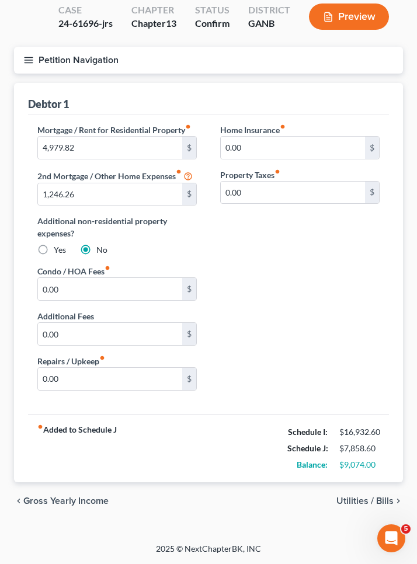
scroll to position [93, 0]
click at [363, 502] on span "Utilities / Bills" at bounding box center [364, 500] width 57 height 9
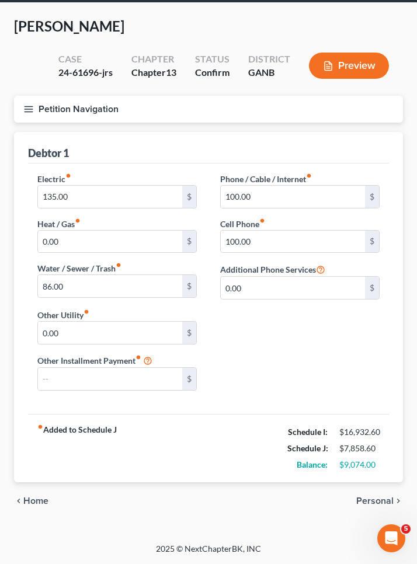
scroll to position [44, 0]
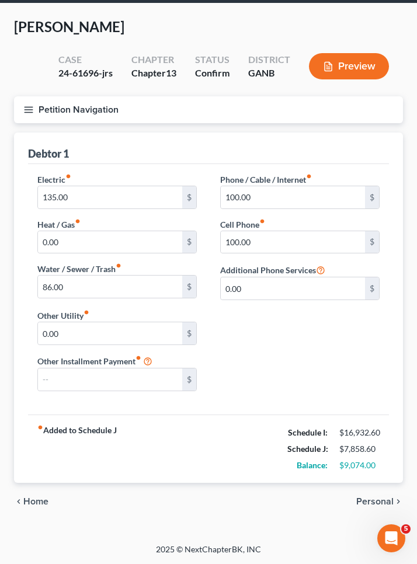
click at [95, 110] on button "Petition Navigation" at bounding box center [208, 109] width 389 height 27
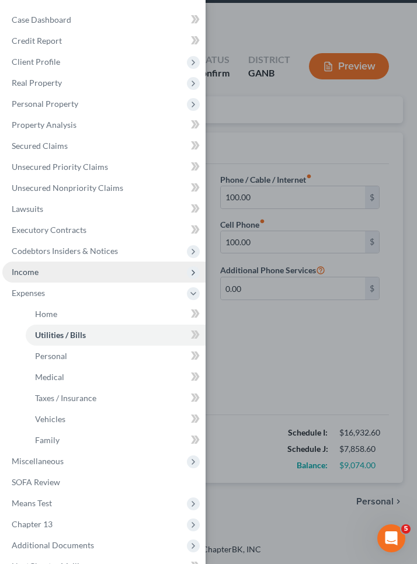
click at [70, 277] on span "Income" at bounding box center [103, 272] width 203 height 21
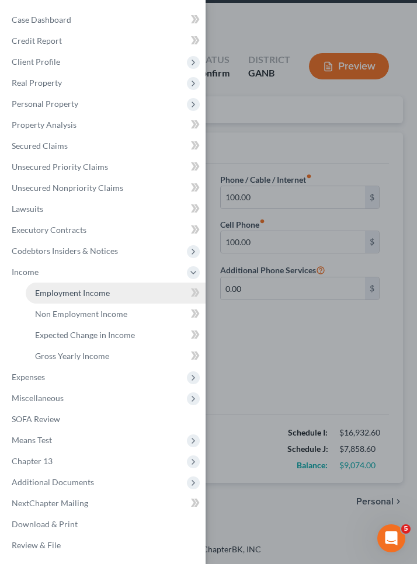
click at [75, 292] on span "Employment Income" at bounding box center [72, 293] width 75 height 10
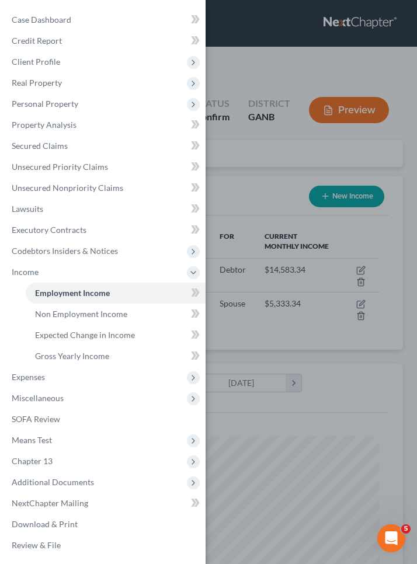
scroll to position [171, 366]
click at [234, 193] on div "Case Dashboard Payments Invoices Payments Payments Credit Report Client Profile" at bounding box center [208, 282] width 417 height 564
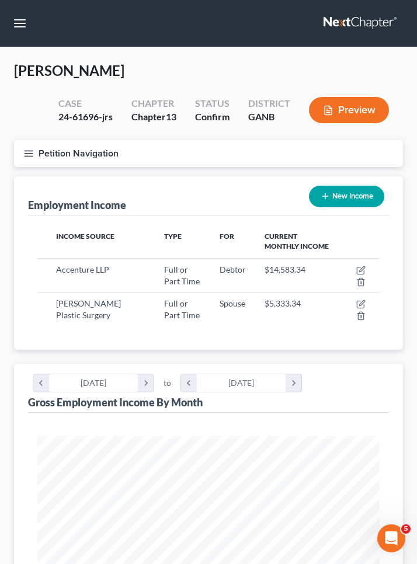
click at [68, 159] on button "Petition Navigation" at bounding box center [208, 153] width 389 height 27
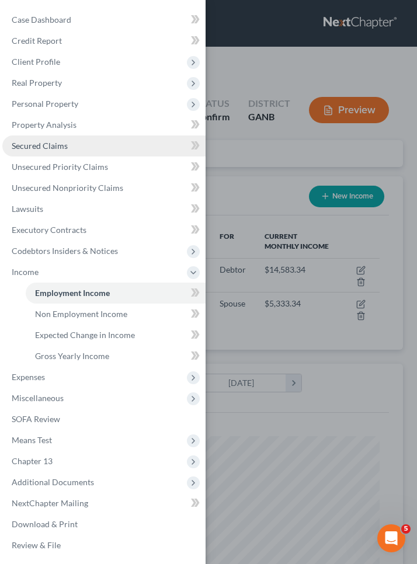
click at [64, 149] on span "Secured Claims" at bounding box center [40, 146] width 56 height 10
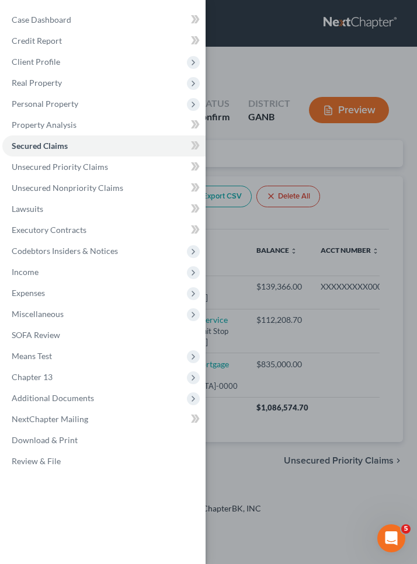
click at [234, 171] on div "Case Dashboard Payments Invoices Payments Payments Credit Report Client Profile" at bounding box center [208, 282] width 417 height 564
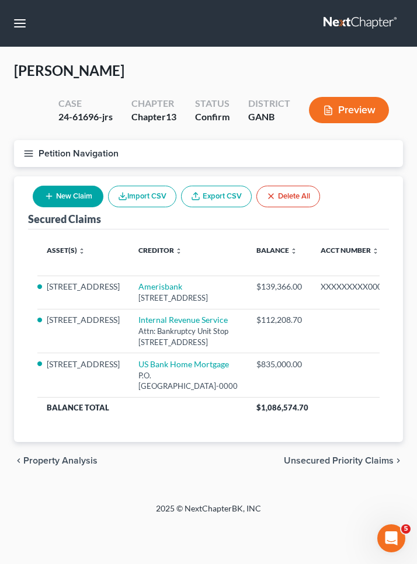
click at [70, 149] on button "Petition Navigation" at bounding box center [208, 153] width 389 height 27
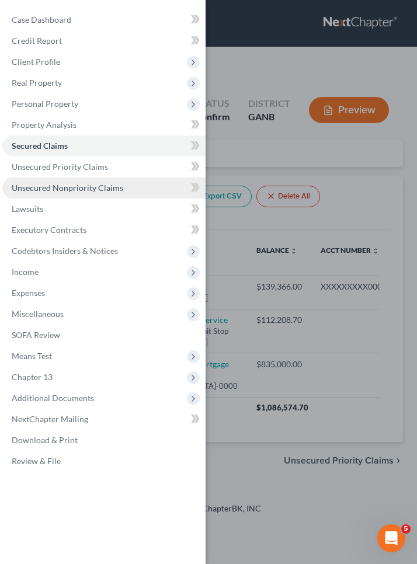
click at [76, 193] on link "Unsecured Nonpriority Claims" at bounding box center [103, 188] width 203 height 21
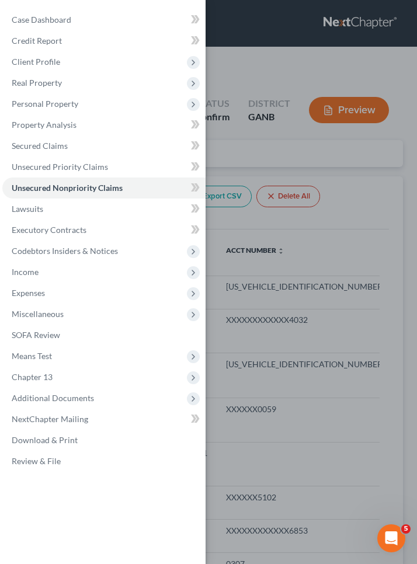
click at [404, 212] on div "Case Dashboard Payments Invoices Payments Payments Credit Report Client Profile" at bounding box center [208, 282] width 417 height 564
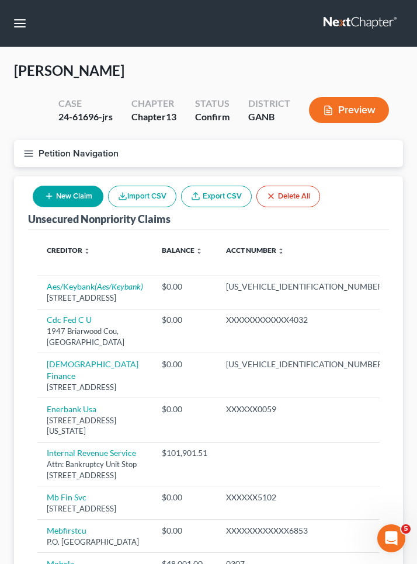
click at [97, 146] on button "Petition Navigation" at bounding box center [208, 153] width 389 height 27
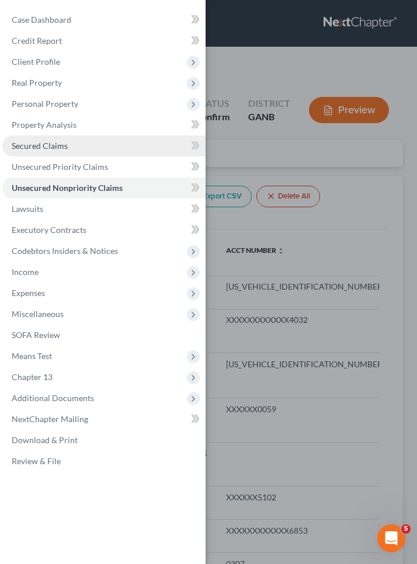
click at [96, 153] on link "Secured Claims" at bounding box center [103, 145] width 203 height 21
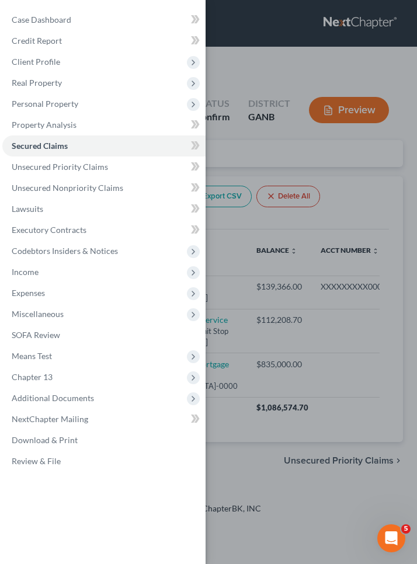
click at [231, 170] on div "Case Dashboard Payments Invoices Payments Payments Credit Report Client Profile" at bounding box center [208, 282] width 417 height 564
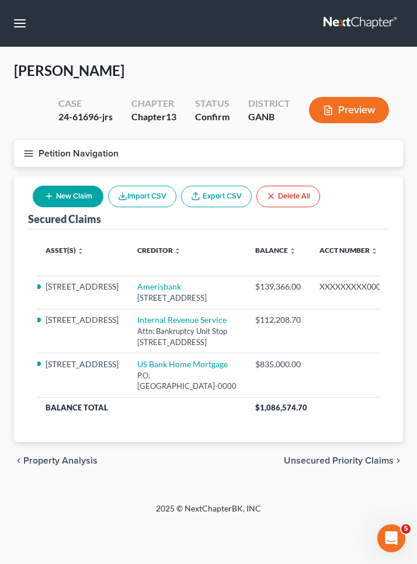
click at [55, 158] on button "Petition Navigation" at bounding box center [208, 153] width 389 height 27
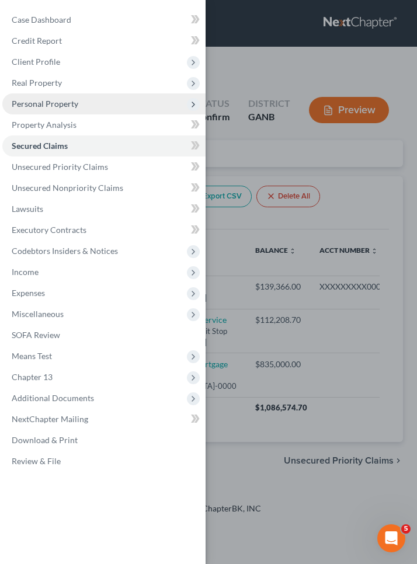
click at [58, 111] on span "Personal Property" at bounding box center [103, 103] width 203 height 21
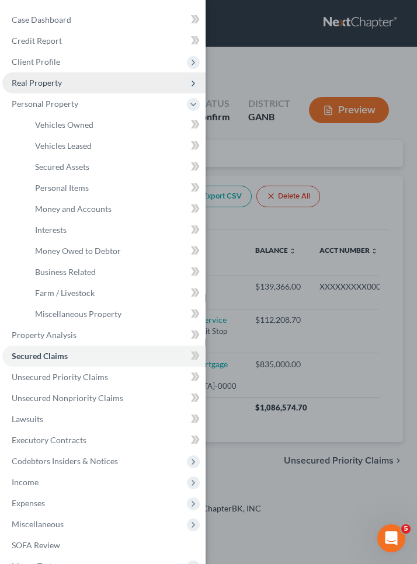
click at [51, 86] on span "Real Property" at bounding box center [37, 83] width 50 height 10
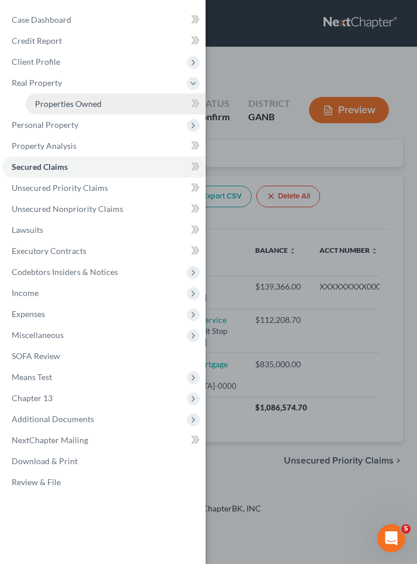
click at [61, 98] on link "Properties Owned" at bounding box center [116, 103] width 180 height 21
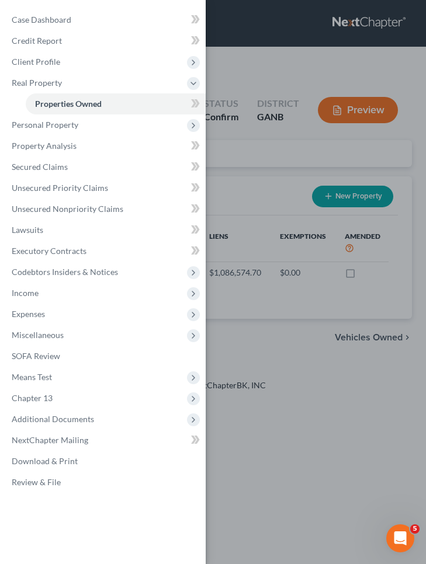
click at [265, 67] on div "Case Dashboard Payments Invoices Payments Payments Credit Report Client Profile" at bounding box center [213, 282] width 426 height 564
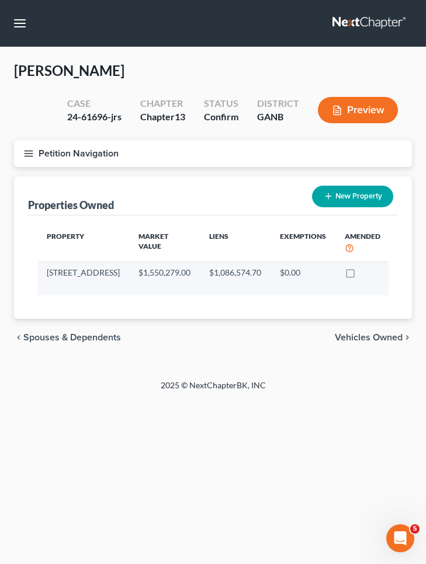
drag, startPoint x: 79, startPoint y: 293, endPoint x: 41, endPoint y: 273, distance: 42.8
click at [41, 273] on td "2840 Northside DR NW" at bounding box center [83, 279] width 92 height 34
copy td "2840 Northside DR NW"
click at [399, 270] on icon "button" at bounding box center [403, 273] width 9 height 9
select select "10"
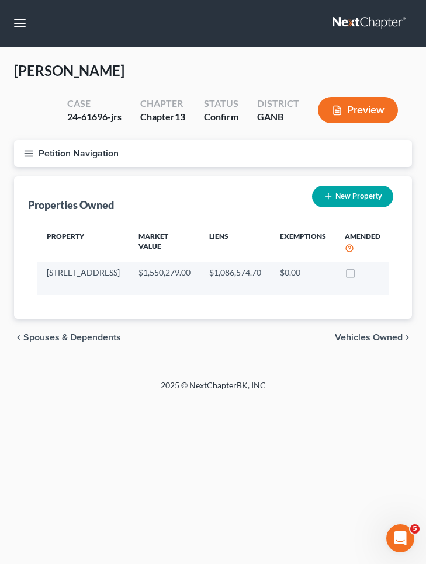
select select "59"
select select "3"
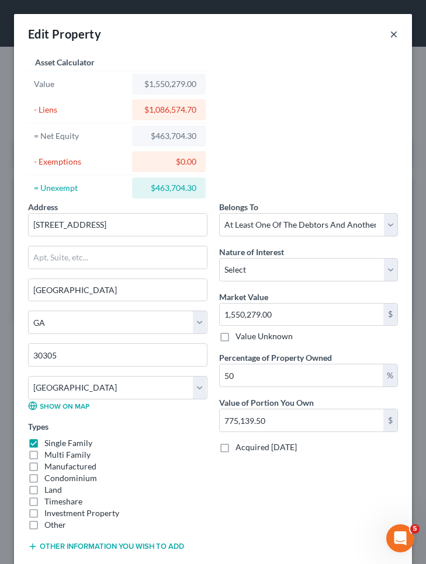
click at [389, 36] on button "×" at bounding box center [393, 34] width 8 height 14
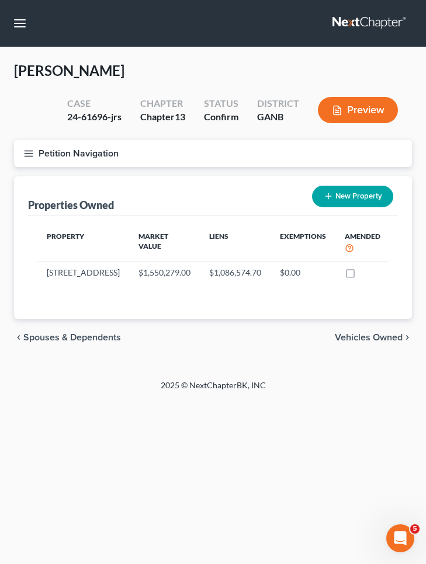
click at [30, 29] on nav "Home New Case Client Portal Saedi Law Group mmays@saedilawgroup.com My Account …" at bounding box center [213, 23] width 426 height 47
click at [59, 157] on button "Petition Navigation" at bounding box center [213, 153] width 398 height 27
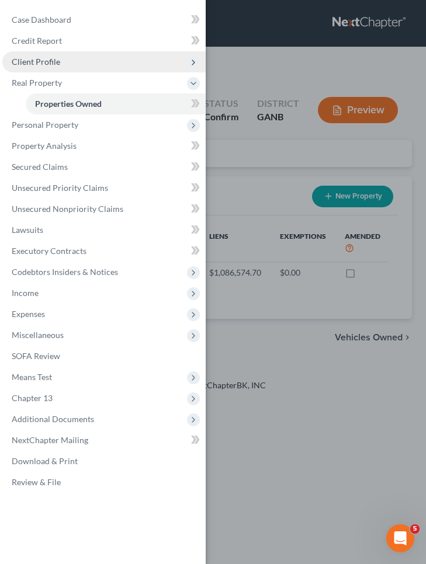
click at [47, 60] on span "Client Profile" at bounding box center [36, 62] width 48 height 10
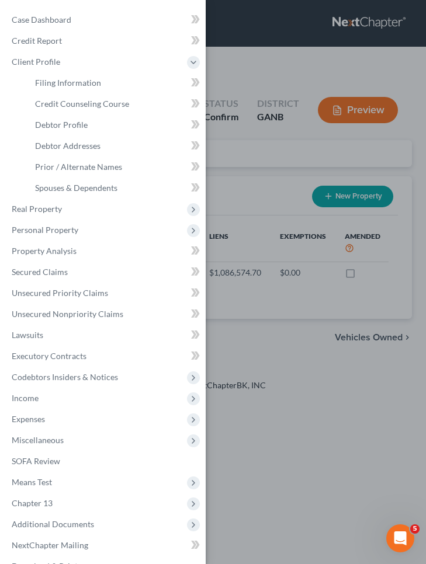
click at [220, 60] on div "Case Dashboard Payments Invoices Payments Payments Credit Report Client Profile" at bounding box center [213, 282] width 426 height 564
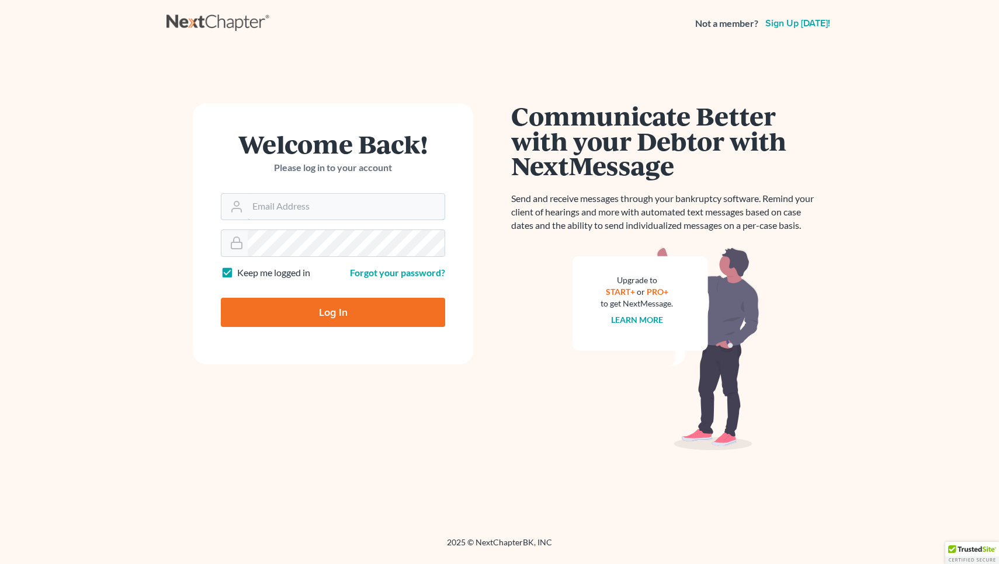
type input "[EMAIL_ADDRESS][DOMAIN_NAME]"
click at [333, 311] on input "Log In" at bounding box center [333, 312] width 224 height 29
type input "Thinking..."
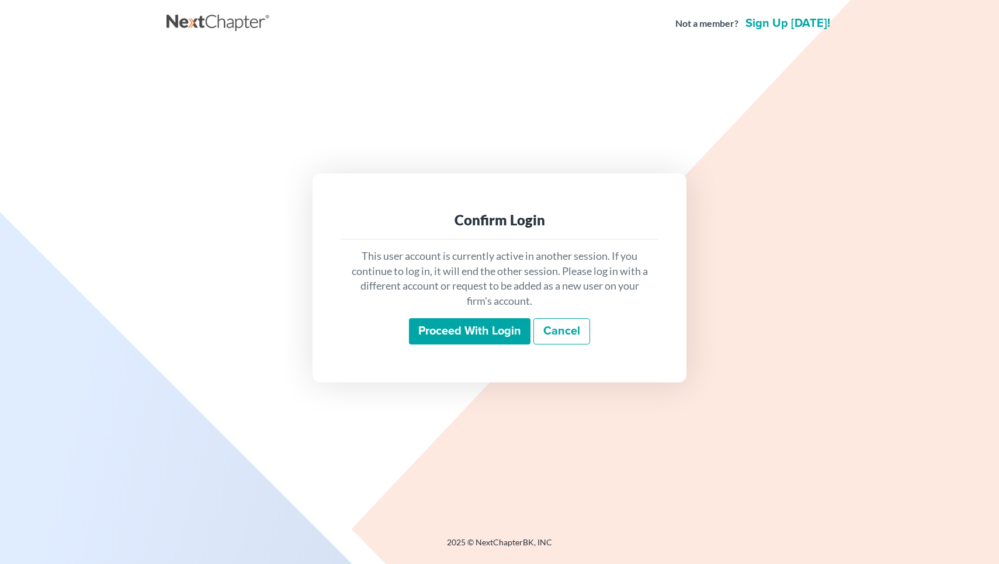
click at [460, 332] on input "Proceed with login" at bounding box center [469, 331] width 121 height 27
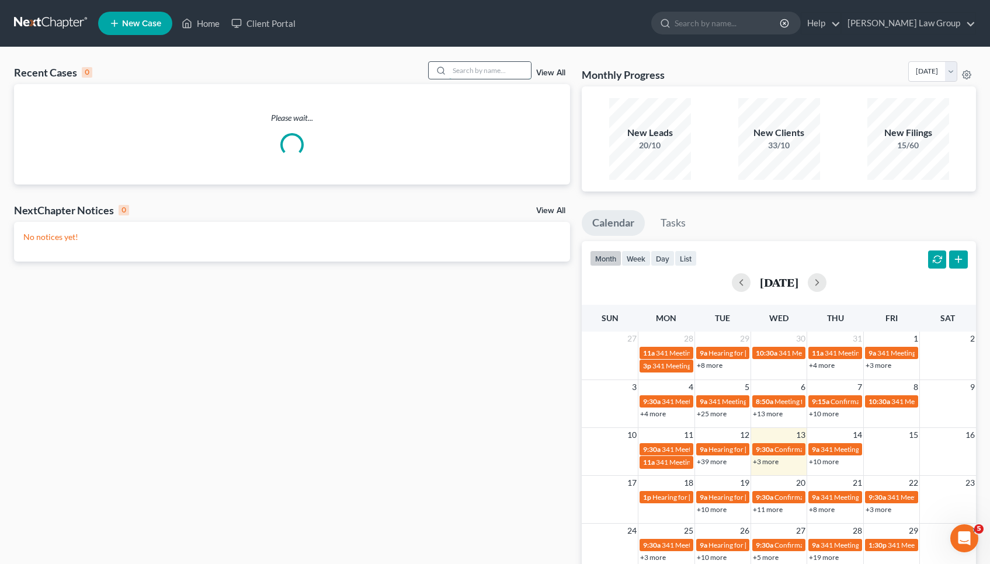
click at [473, 66] on input "search" at bounding box center [490, 70] width 82 height 17
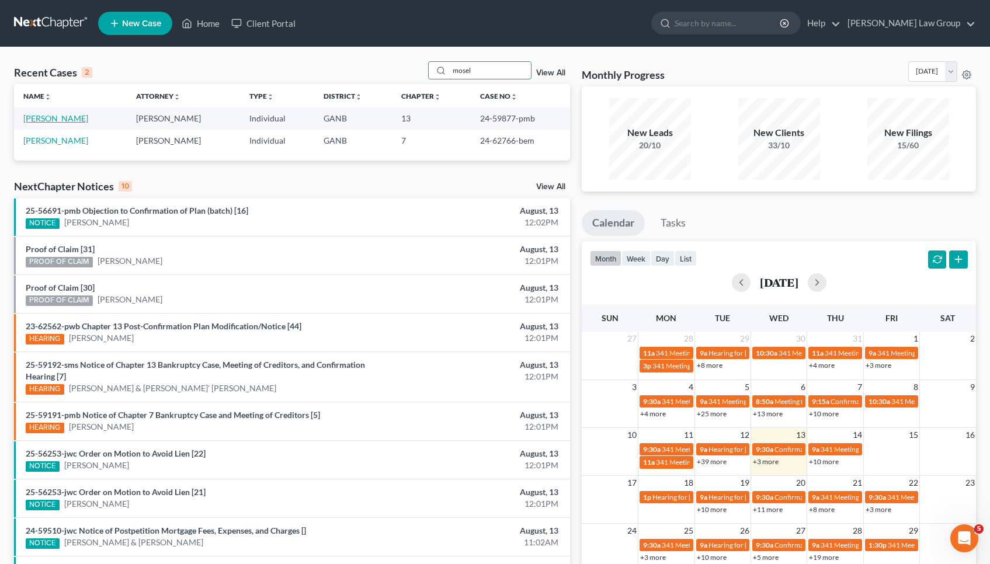
type input "mosel"
click at [40, 114] on link "[PERSON_NAME]" at bounding box center [55, 118] width 65 height 10
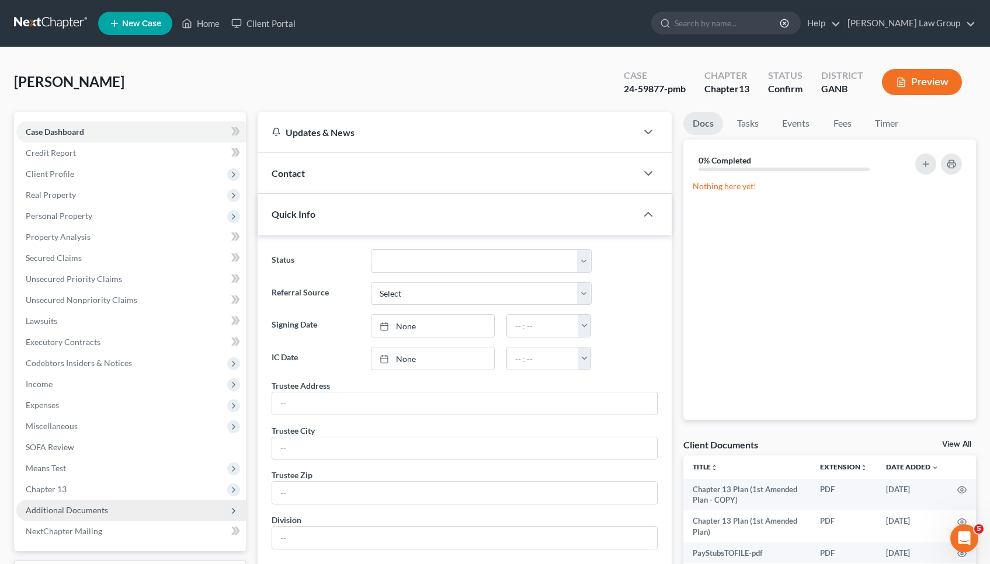
click at [99, 507] on span "Additional Documents" at bounding box center [67, 510] width 82 height 10
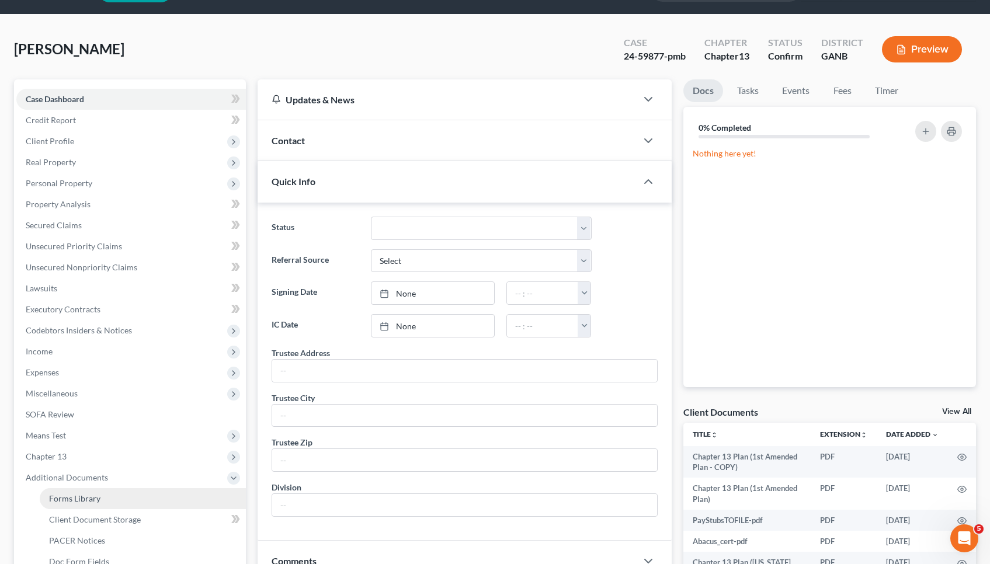
scroll to position [35, 0]
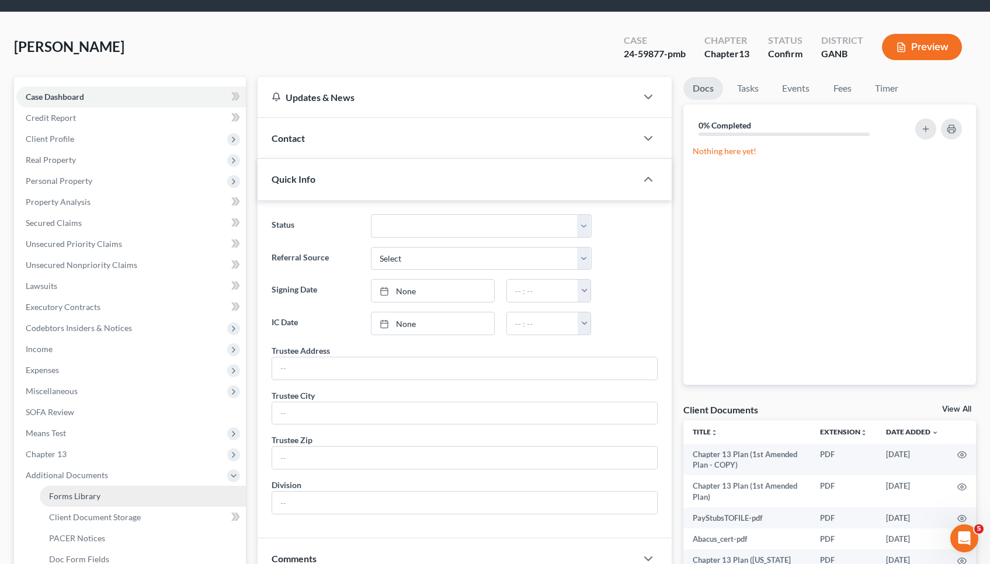
click at [102, 540] on span "PACER Notices" at bounding box center [77, 538] width 56 height 10
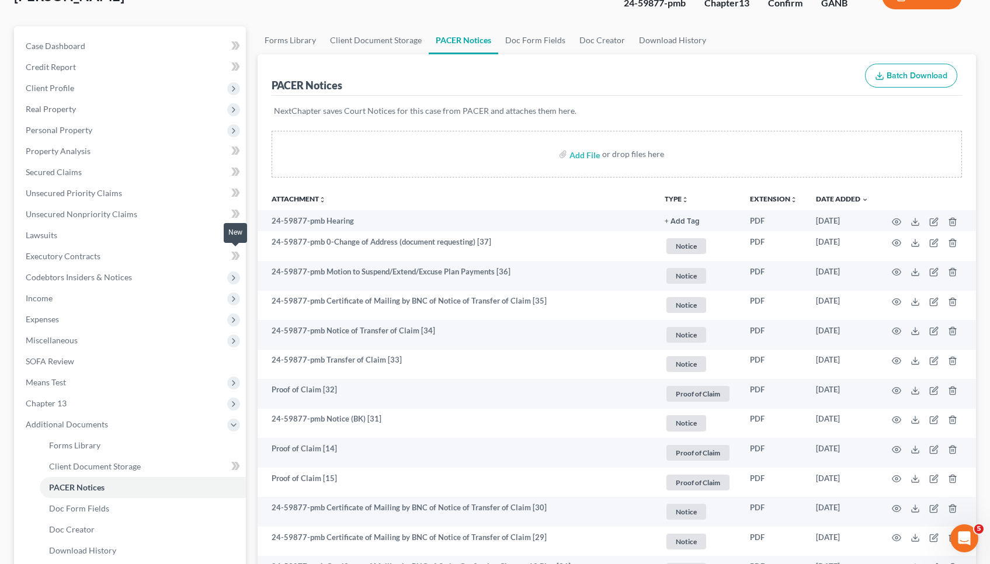
scroll to position [107, 0]
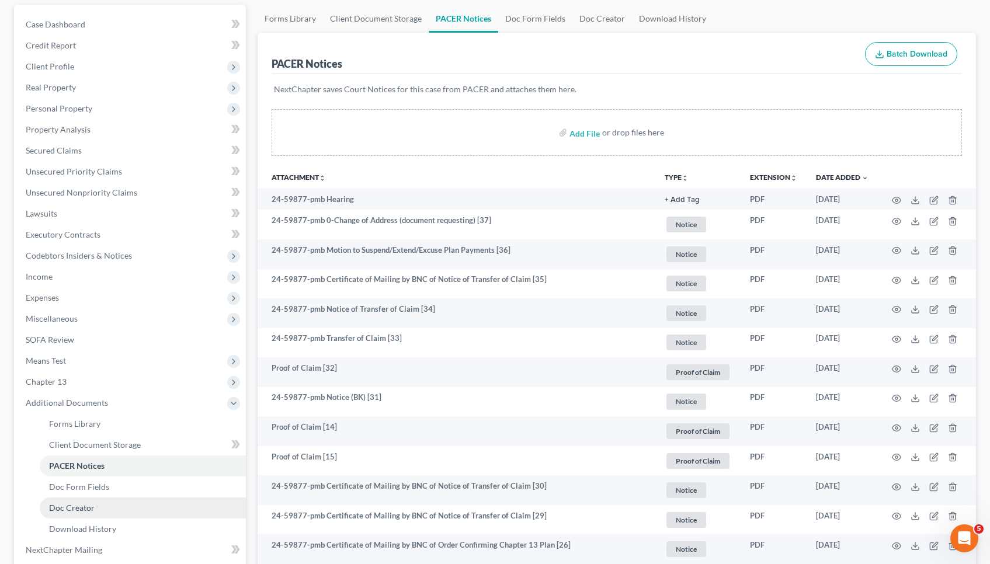
click at [146, 505] on link "Doc Creator" at bounding box center [143, 508] width 206 height 21
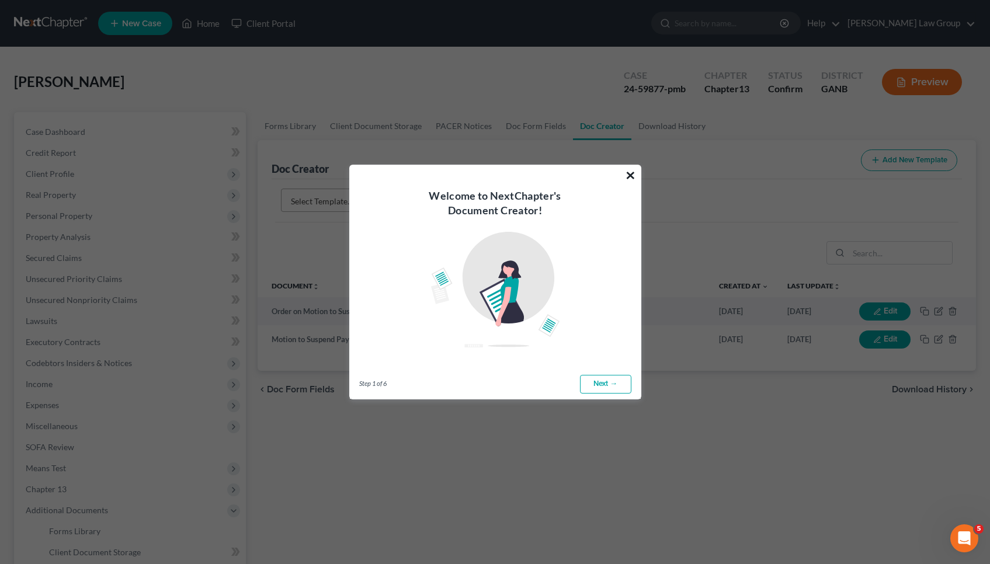
click at [628, 173] on button "×" at bounding box center [630, 175] width 11 height 19
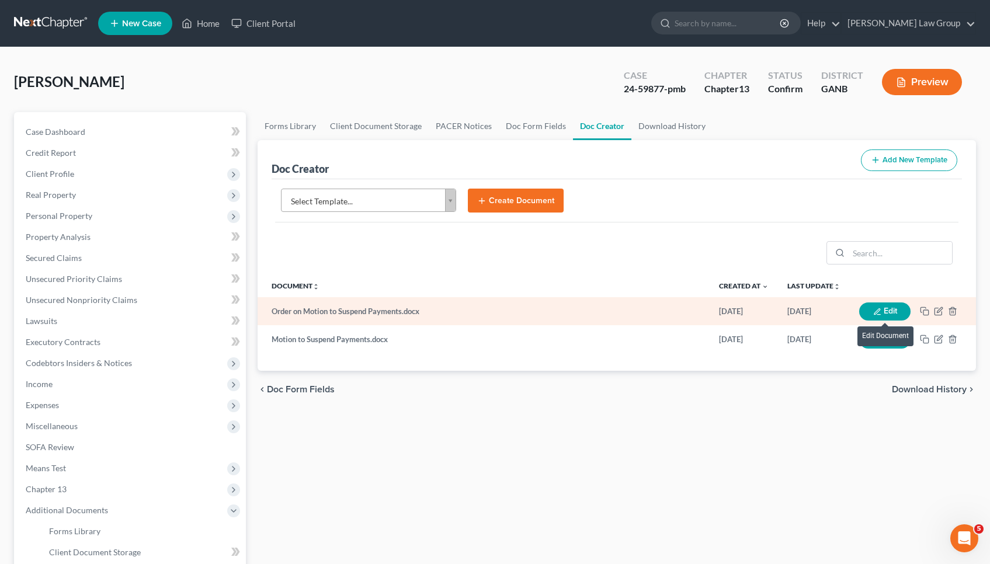
click at [886, 307] on button "Edit" at bounding box center [884, 311] width 51 height 18
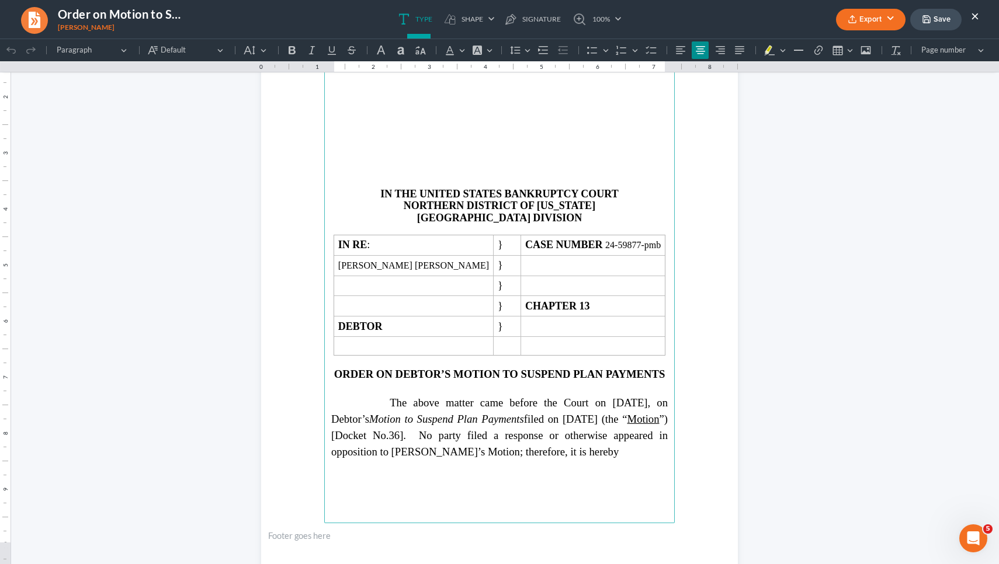
scroll to position [144, 0]
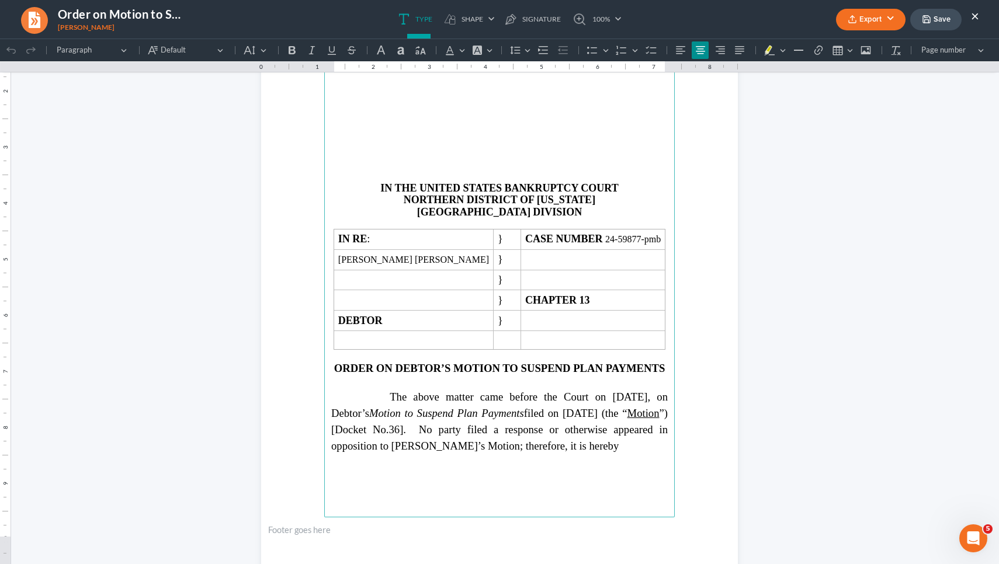
click at [380, 374] on strong "ORDER ON DEBTOR’S MOTION TO SUSPEND PLAN PAYMENTS" at bounding box center [499, 368] width 331 height 12
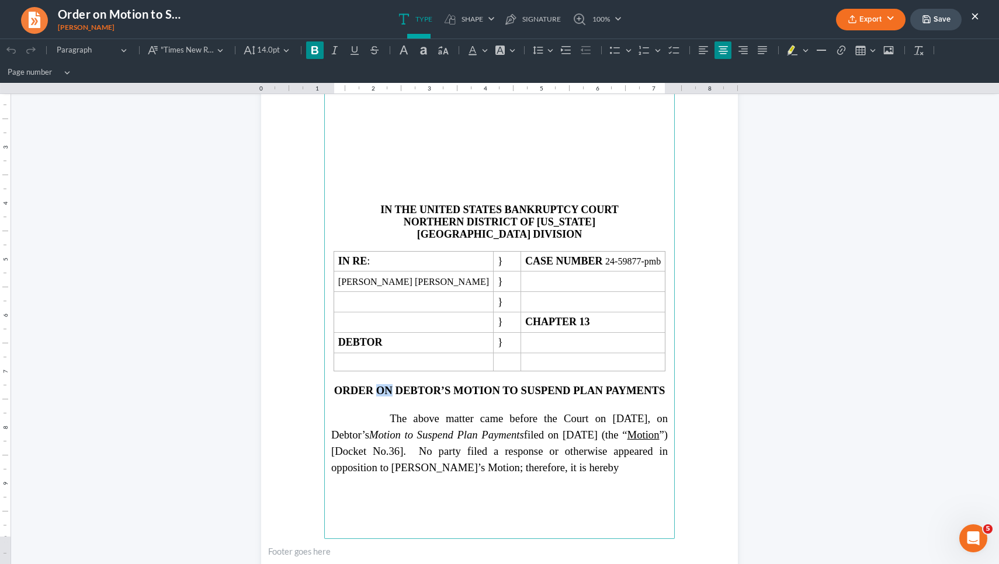
click at [380, 386] on strong "ORDER ON DEBTOR’S MOTION TO SUSPEND PLAN PAYMENTS" at bounding box center [499, 390] width 331 height 12
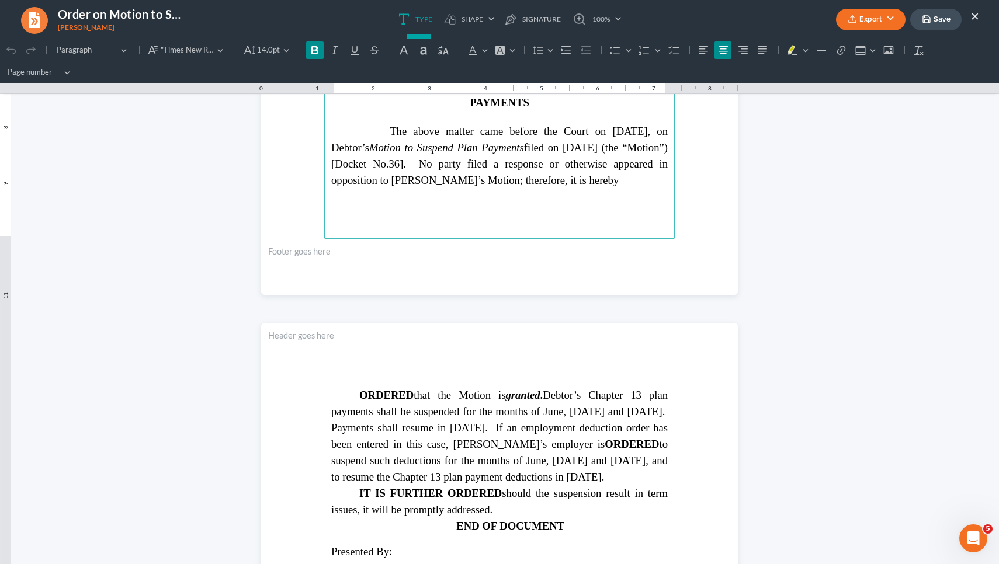
scroll to position [476, 0]
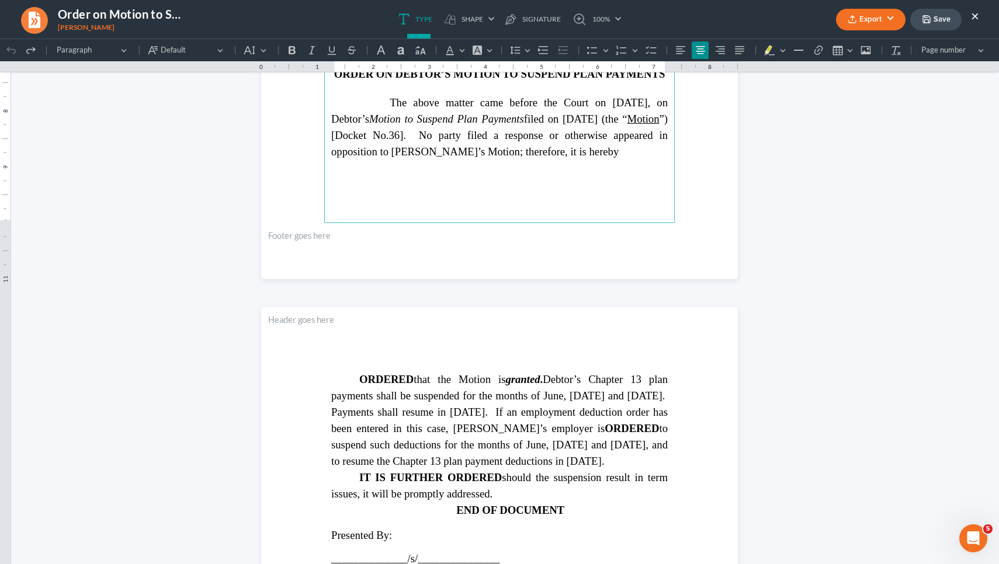
scroll to position [116, 0]
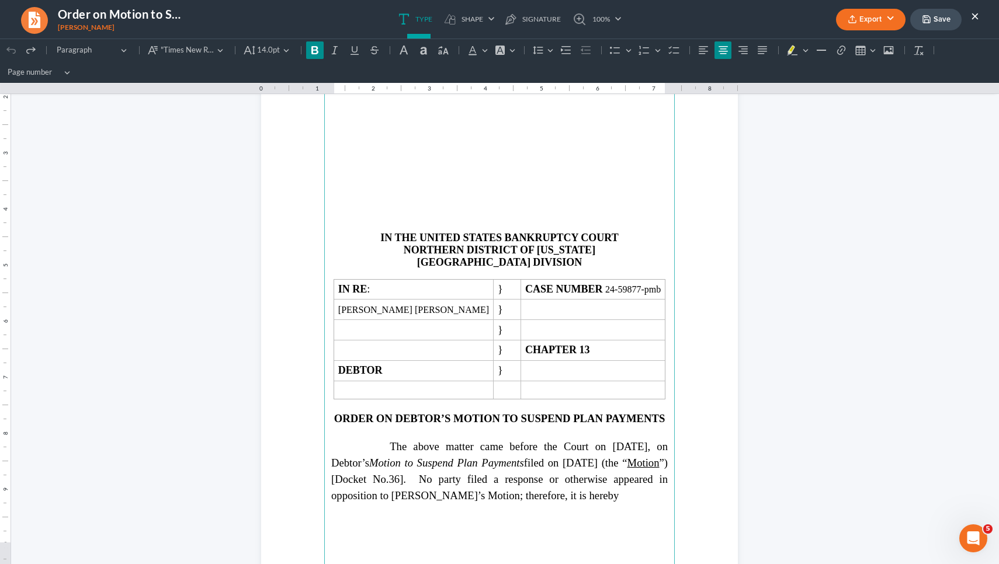
click at [385, 388] on main "IN THE UNITED STATES BANKRUPTCY COURT NORTHERN DISTRICT OF [US_STATE] ATLANTA D…" at bounding box center [499, 314] width 350 height 505
click at [385, 390] on main "IN THE UNITED STATES BANKRUPTCY COURT NORTHERN DISTRICT OF [US_STATE] ATLANTA D…" at bounding box center [499, 314] width 350 height 505
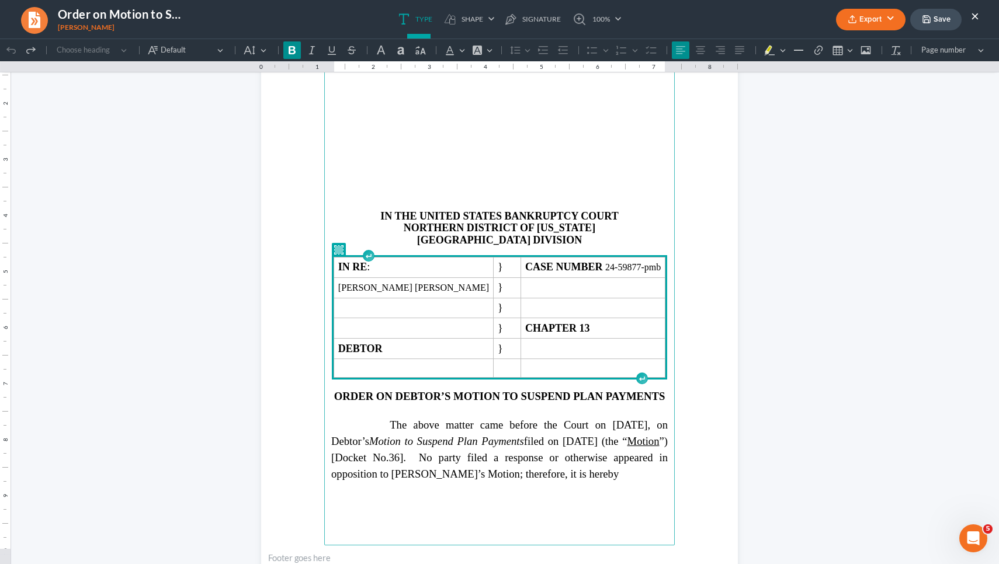
click at [385, 390] on main "IN THE UNITED STATES BANKRUPTCY COURT NORTHERN DISTRICT OF [US_STATE] ATLANTA D…" at bounding box center [499, 293] width 350 height 505
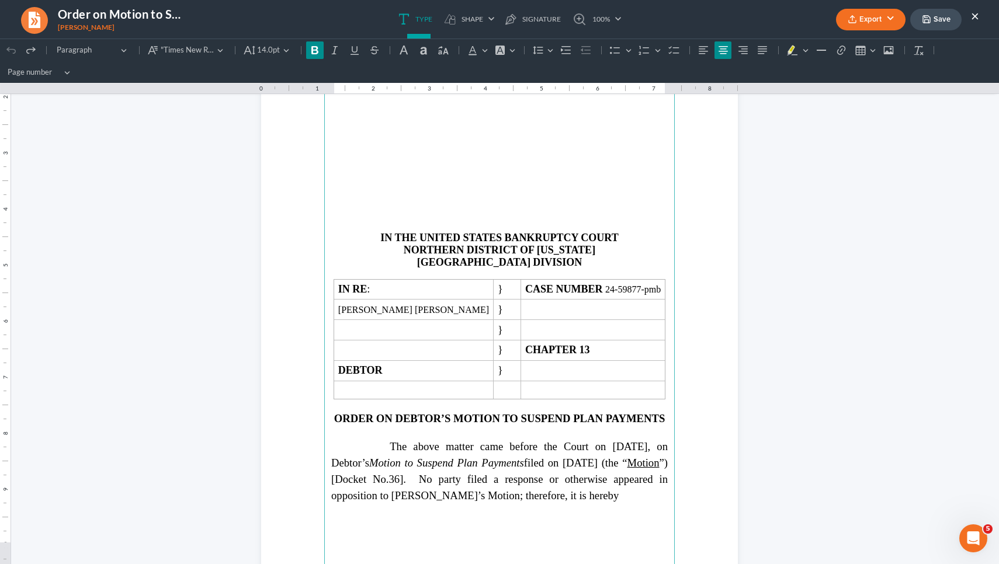
click at [385, 390] on main "IN THE UNITED STATES BANKRUPTCY COURT NORTHERN DISTRICT OF [US_STATE] ATLANTA D…" at bounding box center [499, 314] width 350 height 505
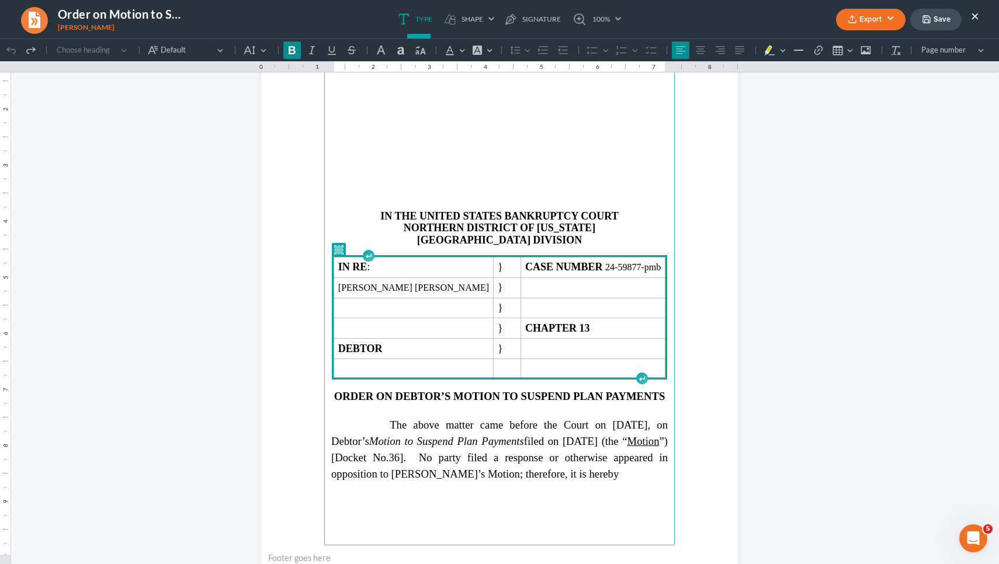
click at [385, 390] on main "IN THE UNITED STATES BANKRUPTCY COURT NORTHERN DISTRICT OF [US_STATE] ATLANTA D…" at bounding box center [499, 293] width 350 height 505
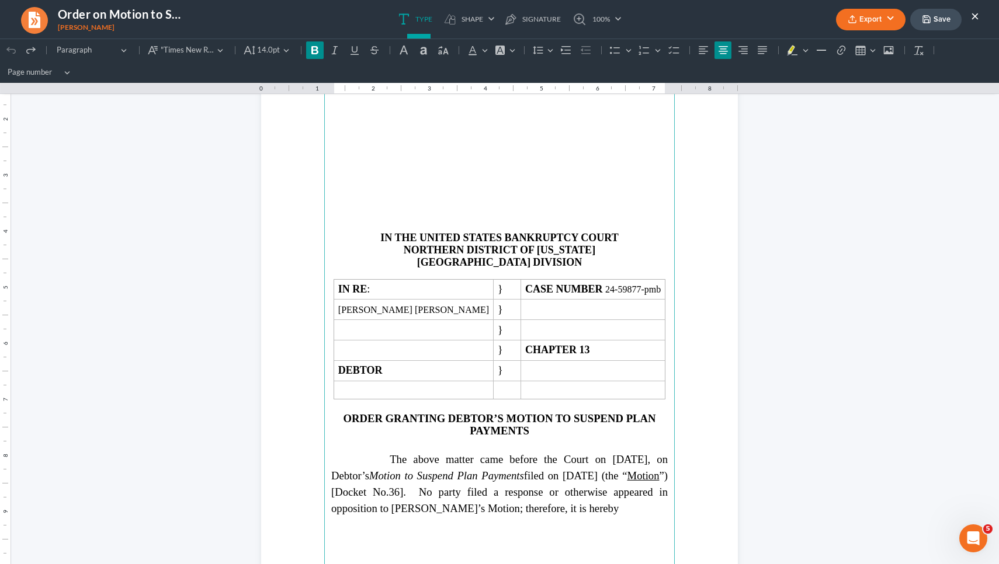
click at [507, 412] on strong "ORDER GRANTING DEBTOR’S MOTION TO SUSPEND PLAN PAYMENTS" at bounding box center [499, 424] width 312 height 25
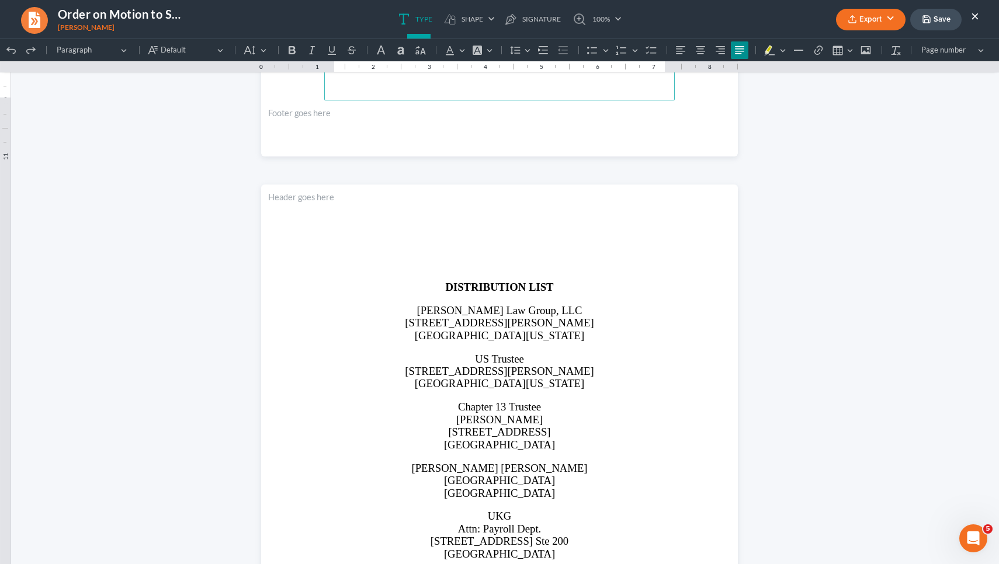
scroll to position [1321, 0]
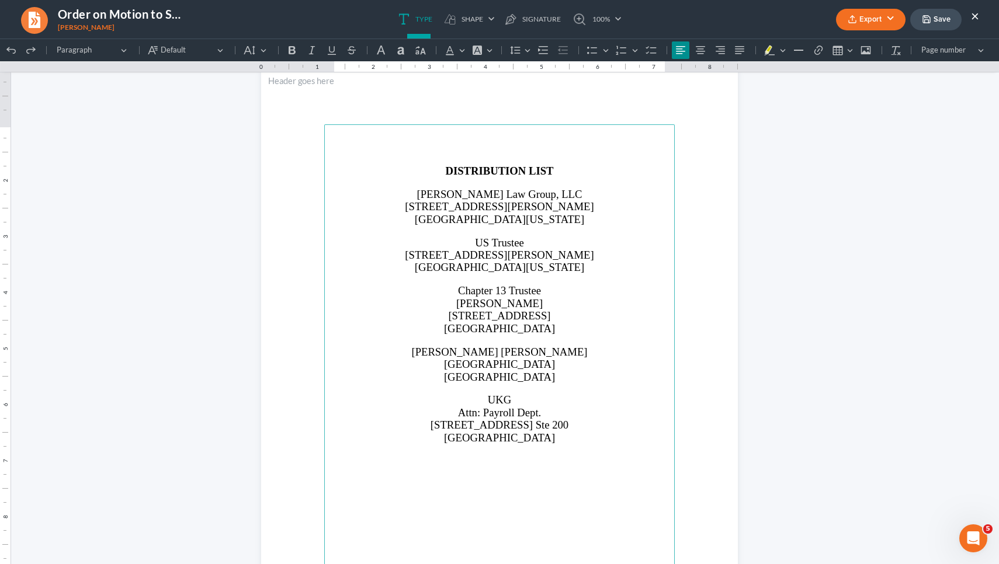
click at [589, 252] on p "[STREET_ADDRESS][PERSON_NAME]" at bounding box center [499, 255] width 336 height 12
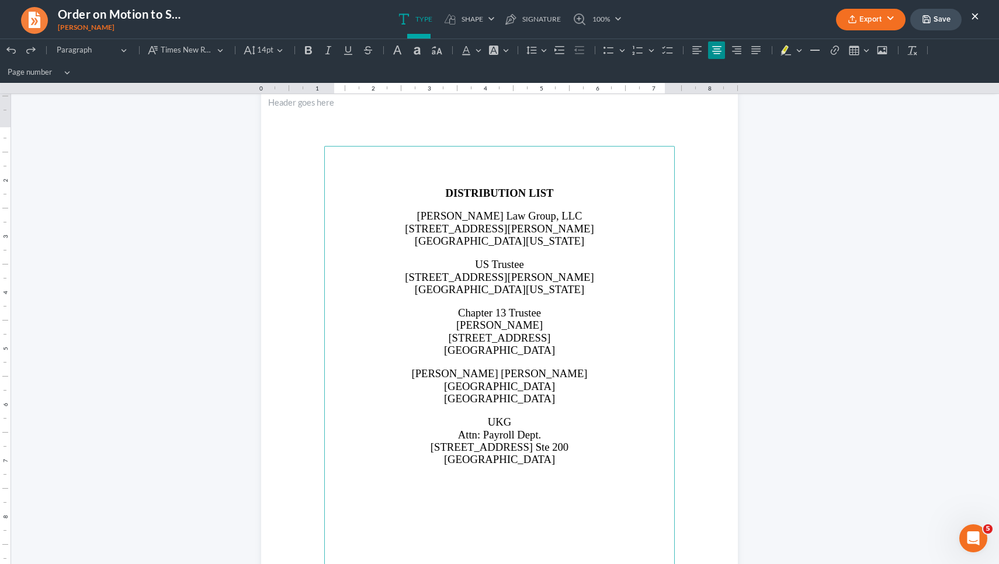
click at [569, 249] on main "DISTRIBUTION LIST [PERSON_NAME] Law Group, LLC [STREET_ADDRESS][PERSON_NAME][US…" at bounding box center [499, 398] width 350 height 505
click at [940, 23] on button "Save" at bounding box center [935, 20] width 51 height 22
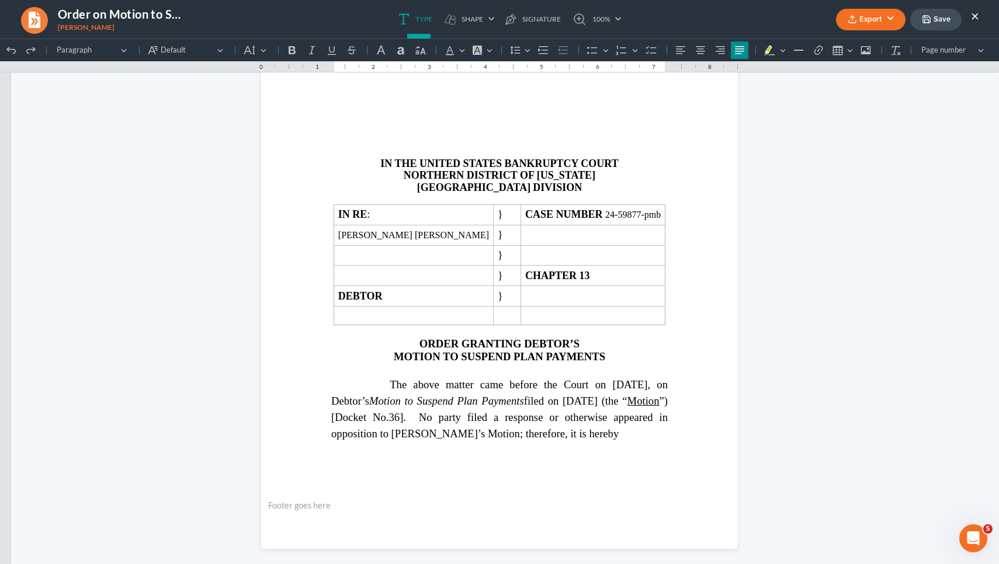
scroll to position [22, 0]
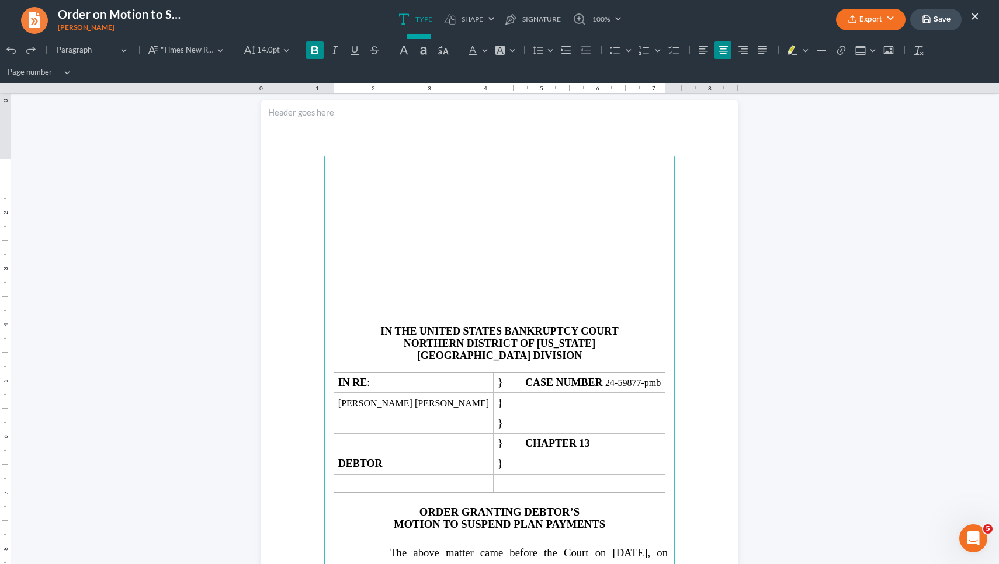
click at [876, 24] on button "Export" at bounding box center [870, 20] width 69 height 22
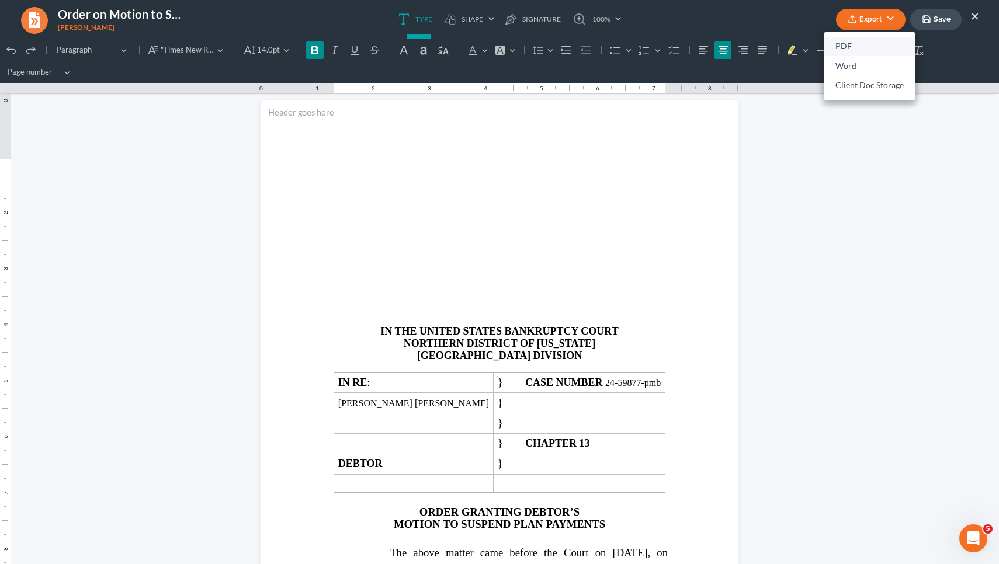
click at [858, 44] on link "PDF" at bounding box center [869, 47] width 91 height 20
